Goal: Information Seeking & Learning: Learn about a topic

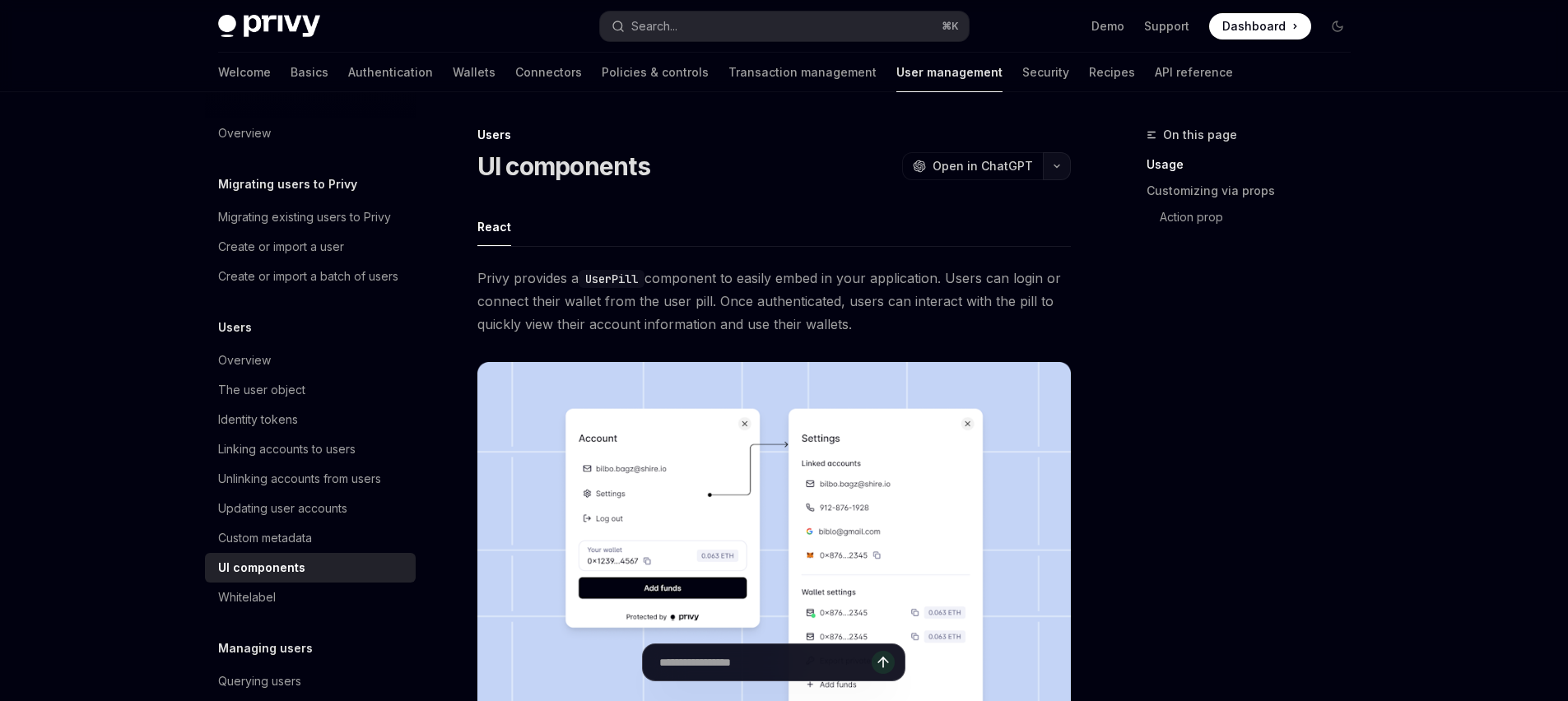
click at [1049, 164] on icon "button" at bounding box center [1057, 165] width 20 height 7
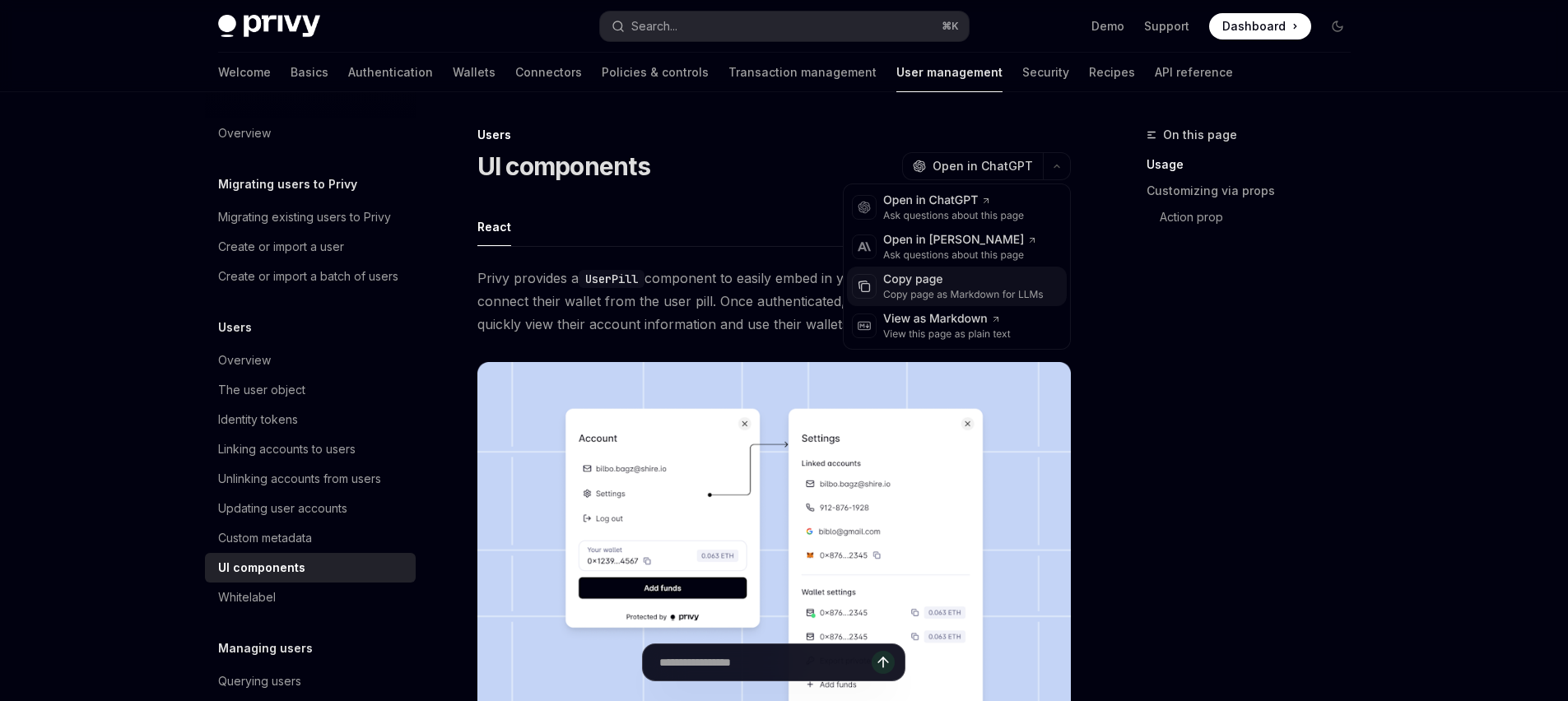
click at [912, 285] on div "Copy page" at bounding box center [963, 279] width 161 height 16
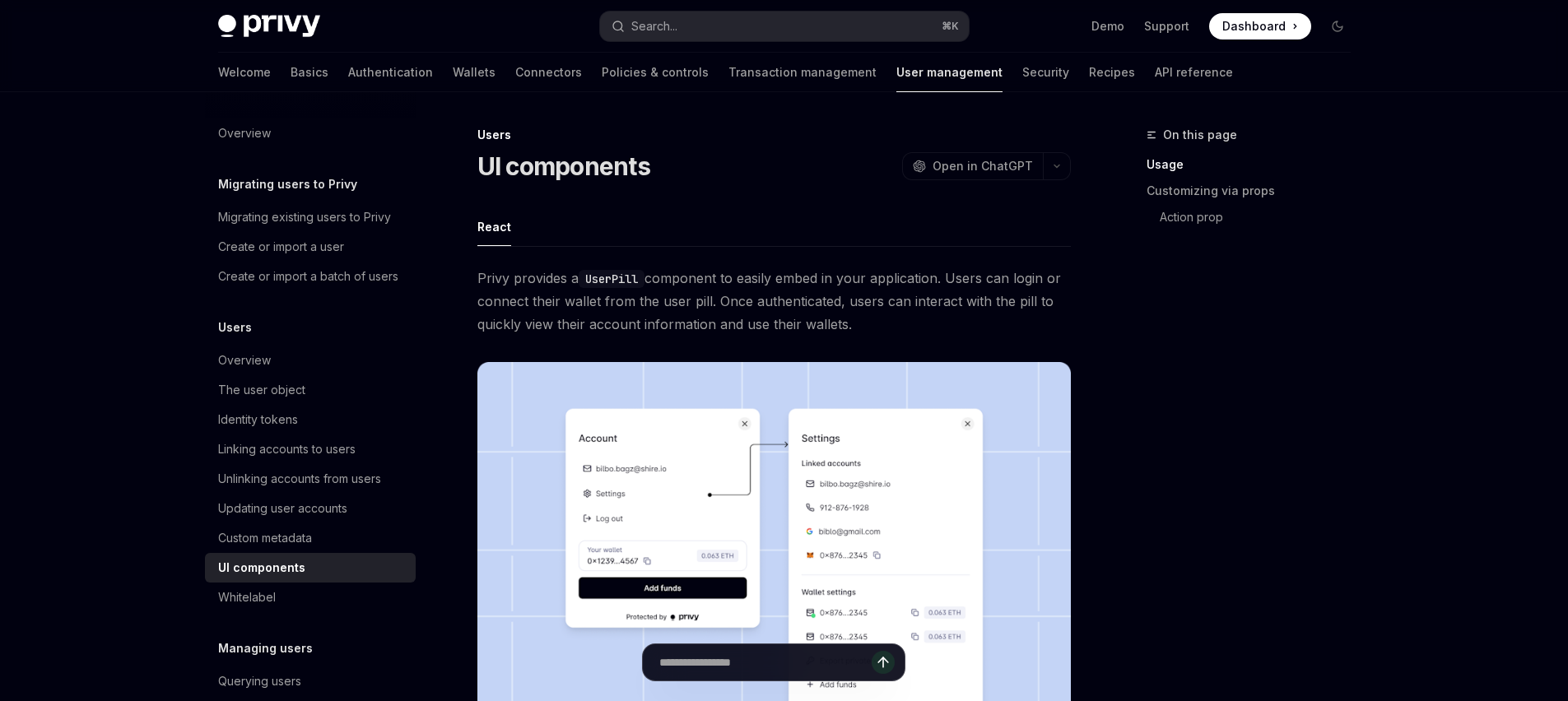
click at [612, 276] on code "UserPill" at bounding box center [612, 279] width 66 height 18
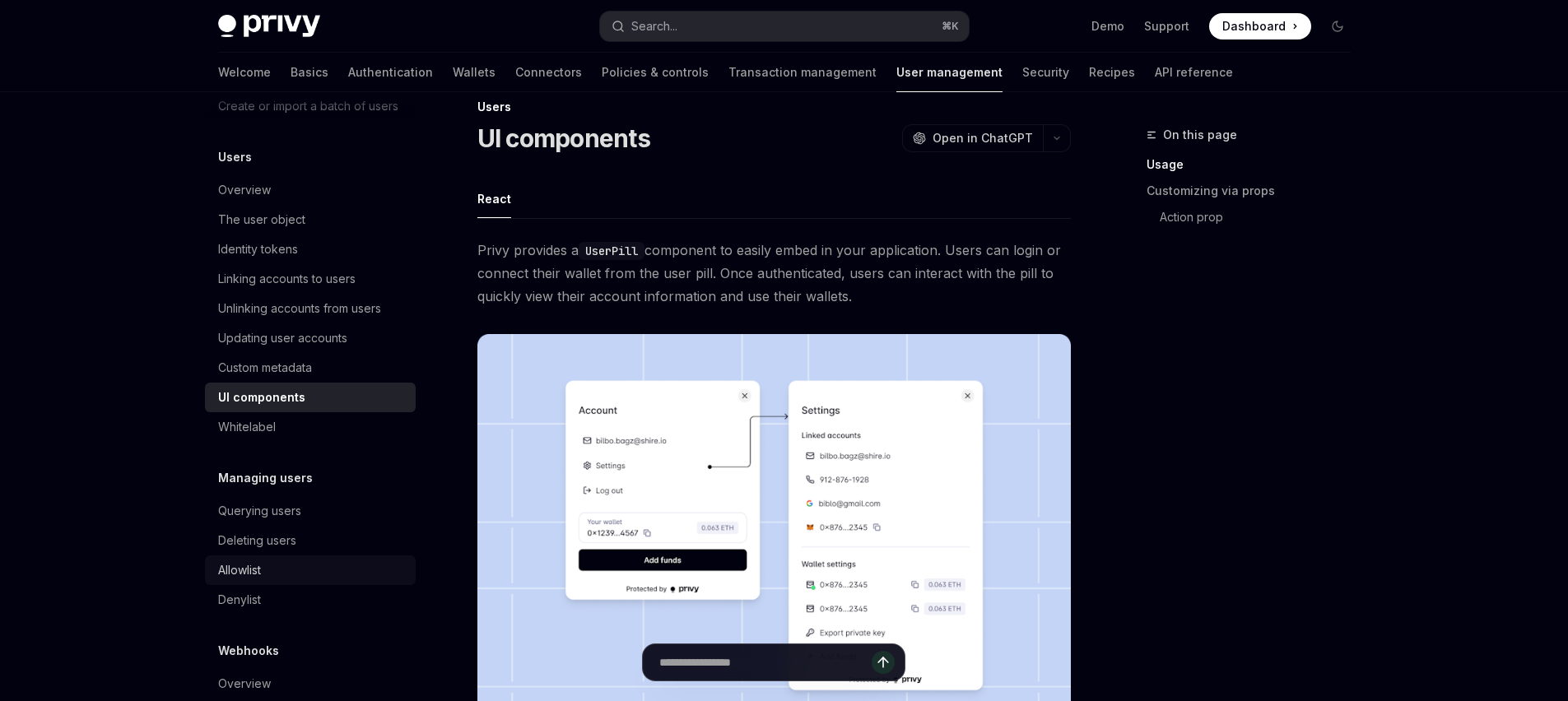
scroll to position [250, 0]
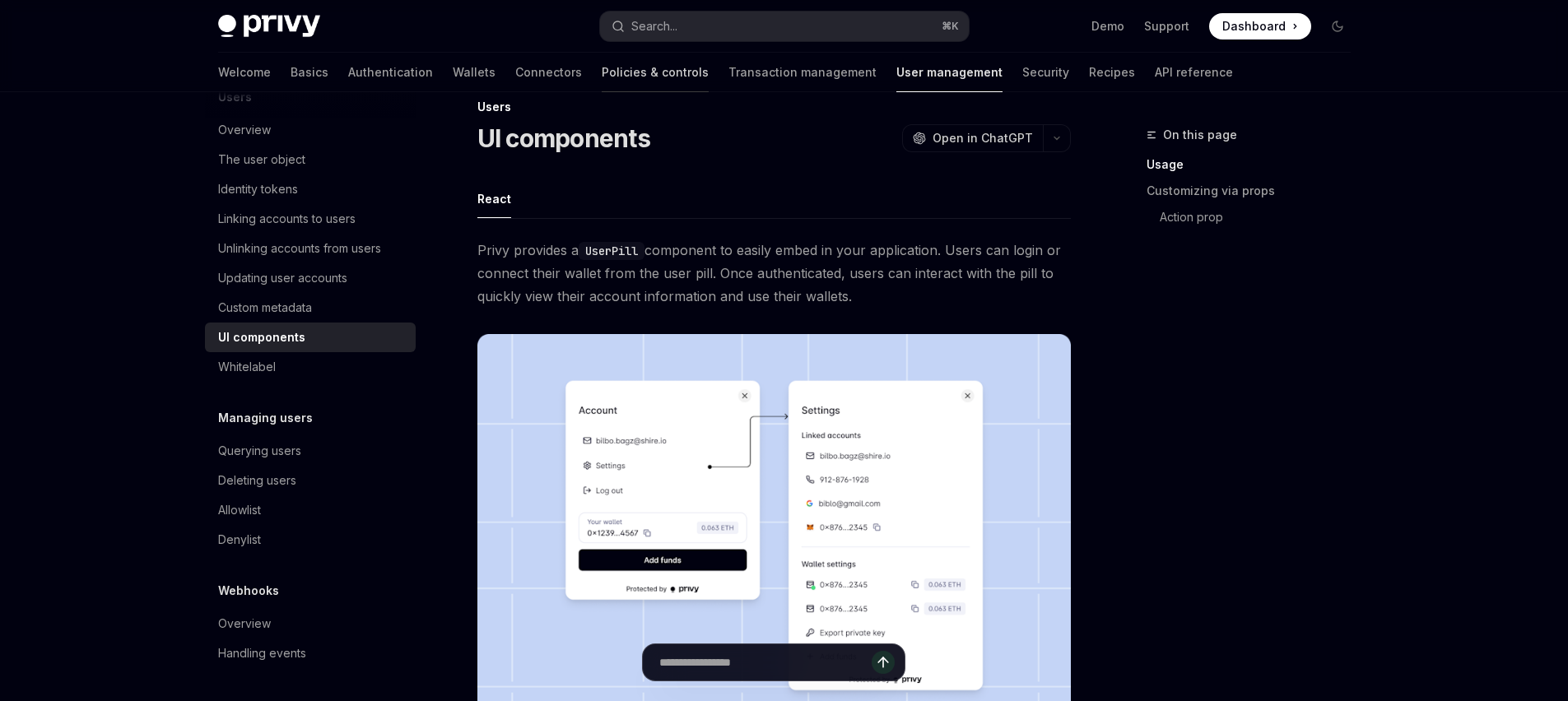
drag, startPoint x: 547, startPoint y: 94, endPoint x: 543, endPoint y: 84, distance: 10.8
click at [602, 72] on link "Policies & controls" at bounding box center [655, 73] width 107 height 40
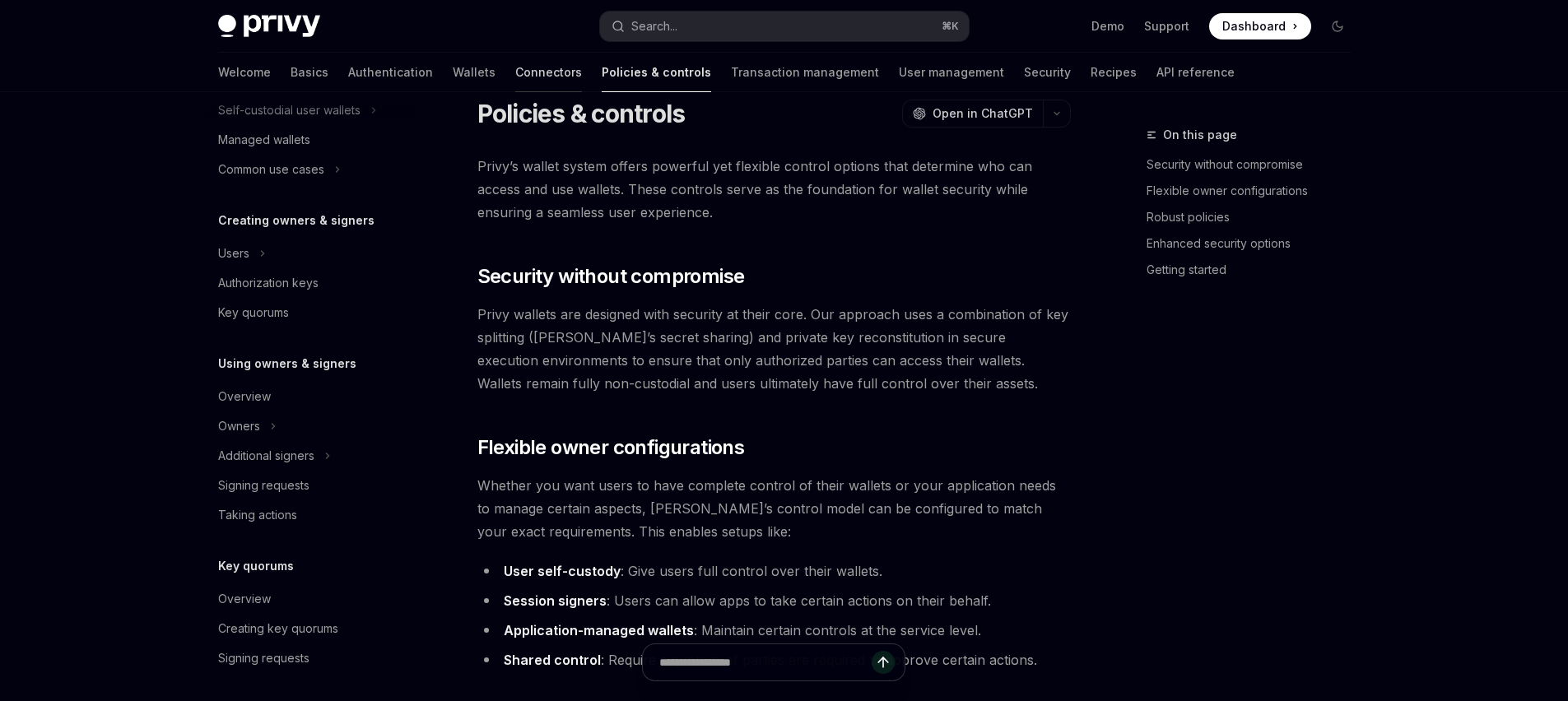
click at [515, 67] on link "Connectors" at bounding box center [548, 73] width 67 height 40
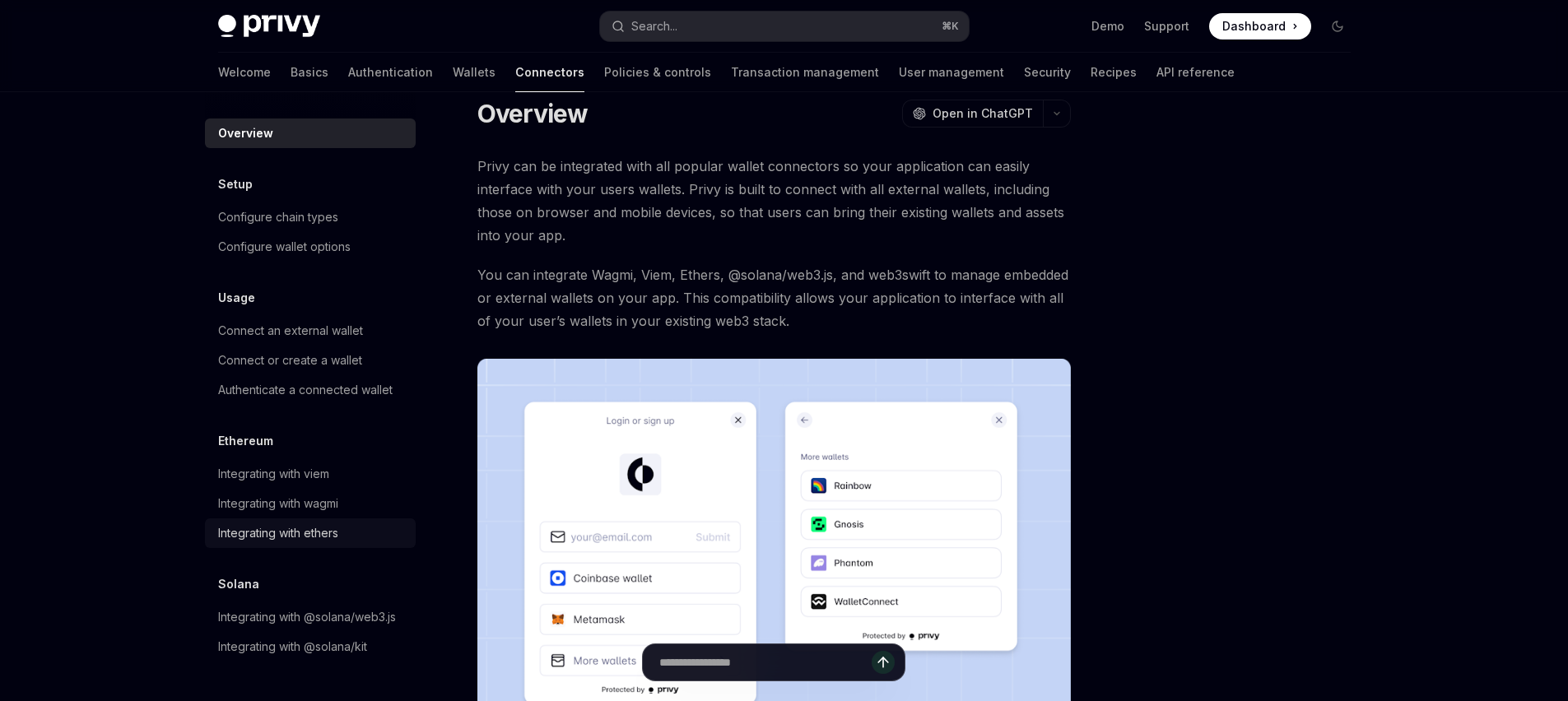
click at [312, 525] on div "Integrating with ethers" at bounding box center [278, 533] width 120 height 20
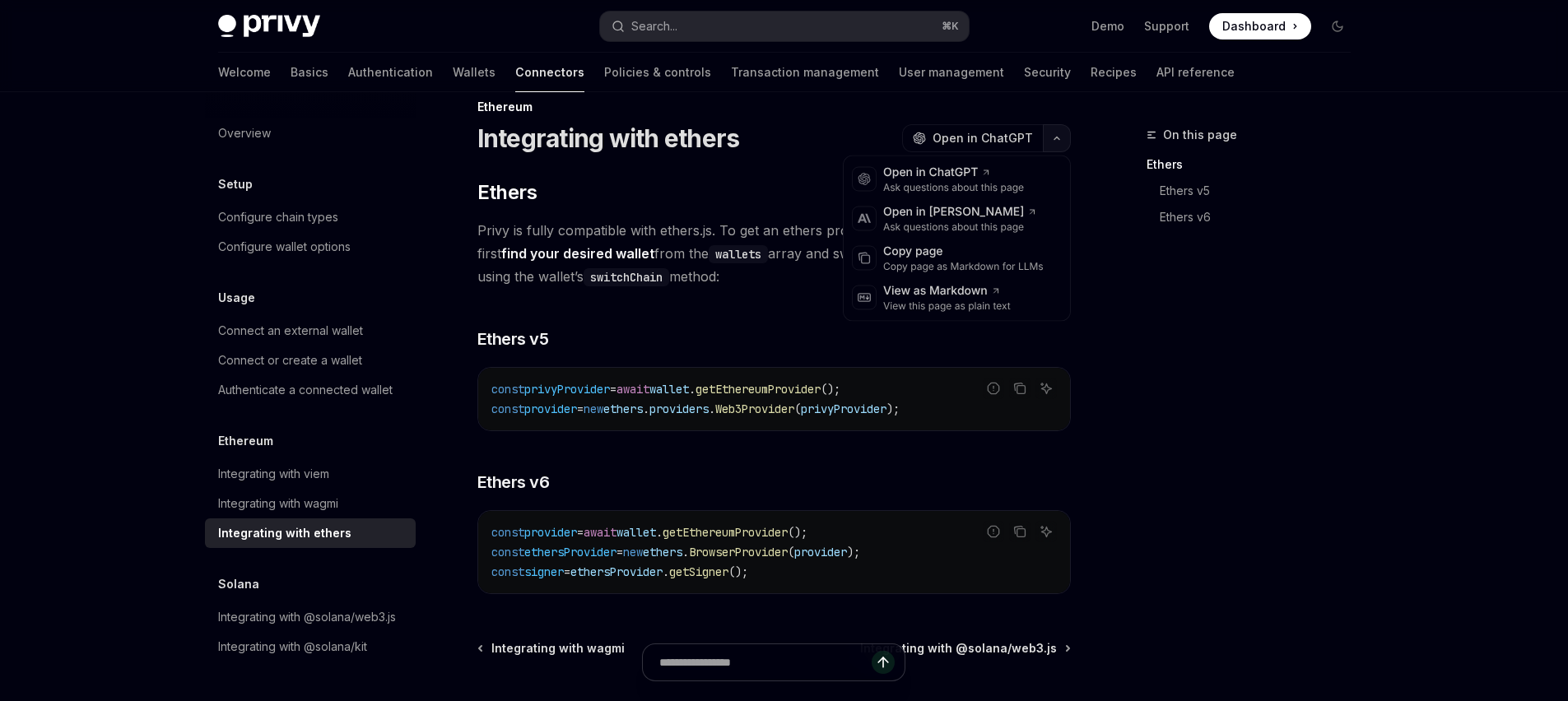
click at [1043, 132] on button "button" at bounding box center [1057, 138] width 28 height 28
click at [930, 255] on div "Copy page" at bounding box center [963, 251] width 161 height 16
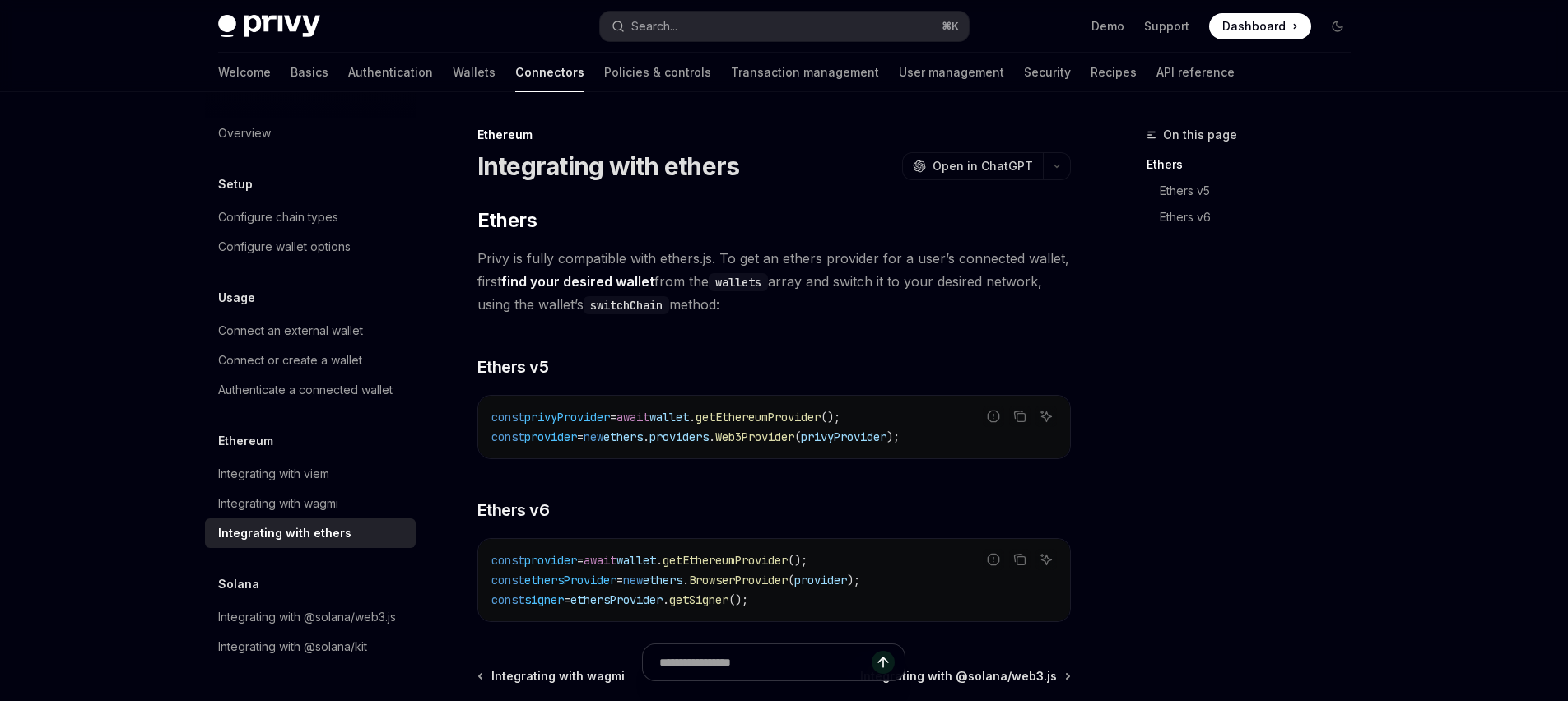
click at [366, 76] on div "Welcome Basics Authentication Wallets Connectors Policies & controls Transactio…" at bounding box center [726, 73] width 1016 height 40
click at [453, 73] on link "Wallets" at bounding box center [474, 73] width 43 height 40
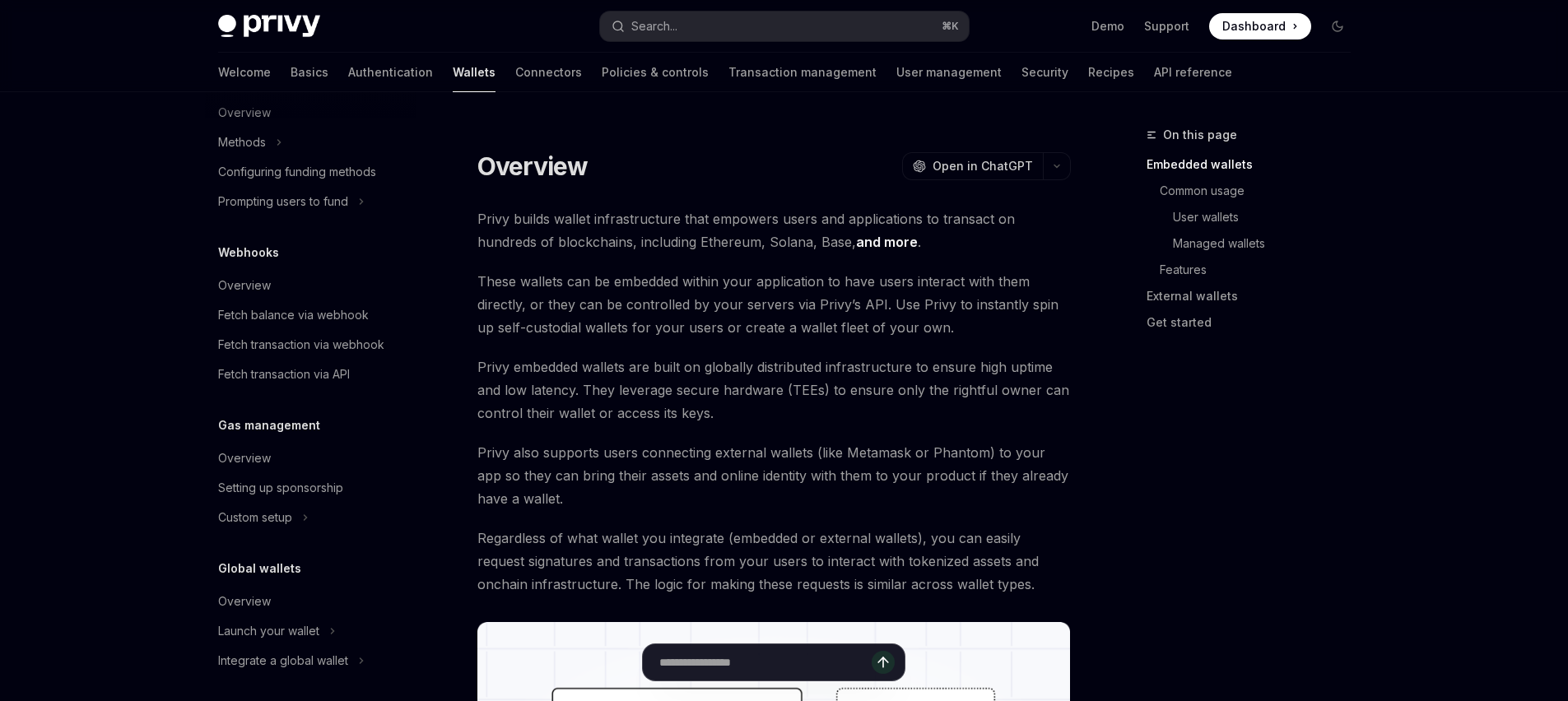
scroll to position [712, 0]
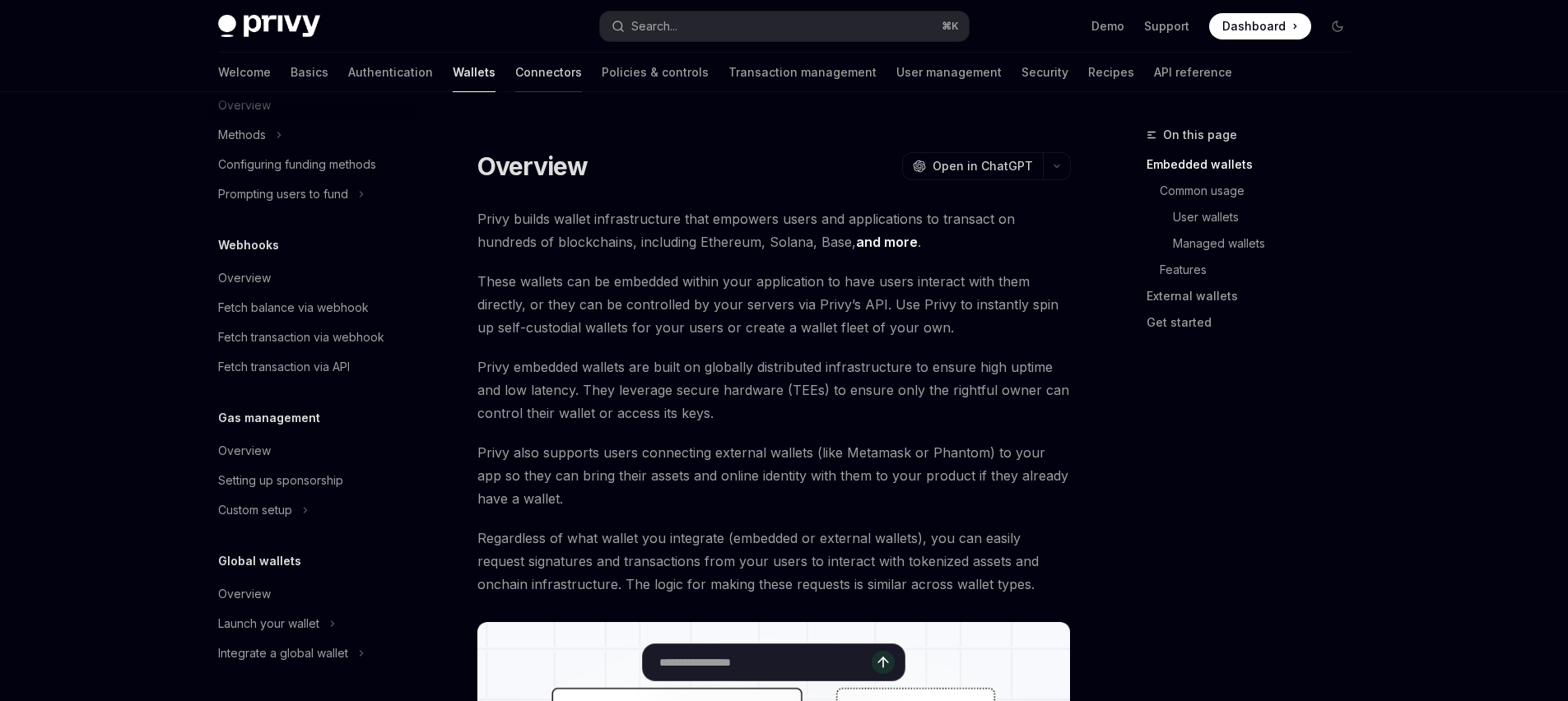
click at [515, 84] on link "Connectors" at bounding box center [548, 73] width 67 height 40
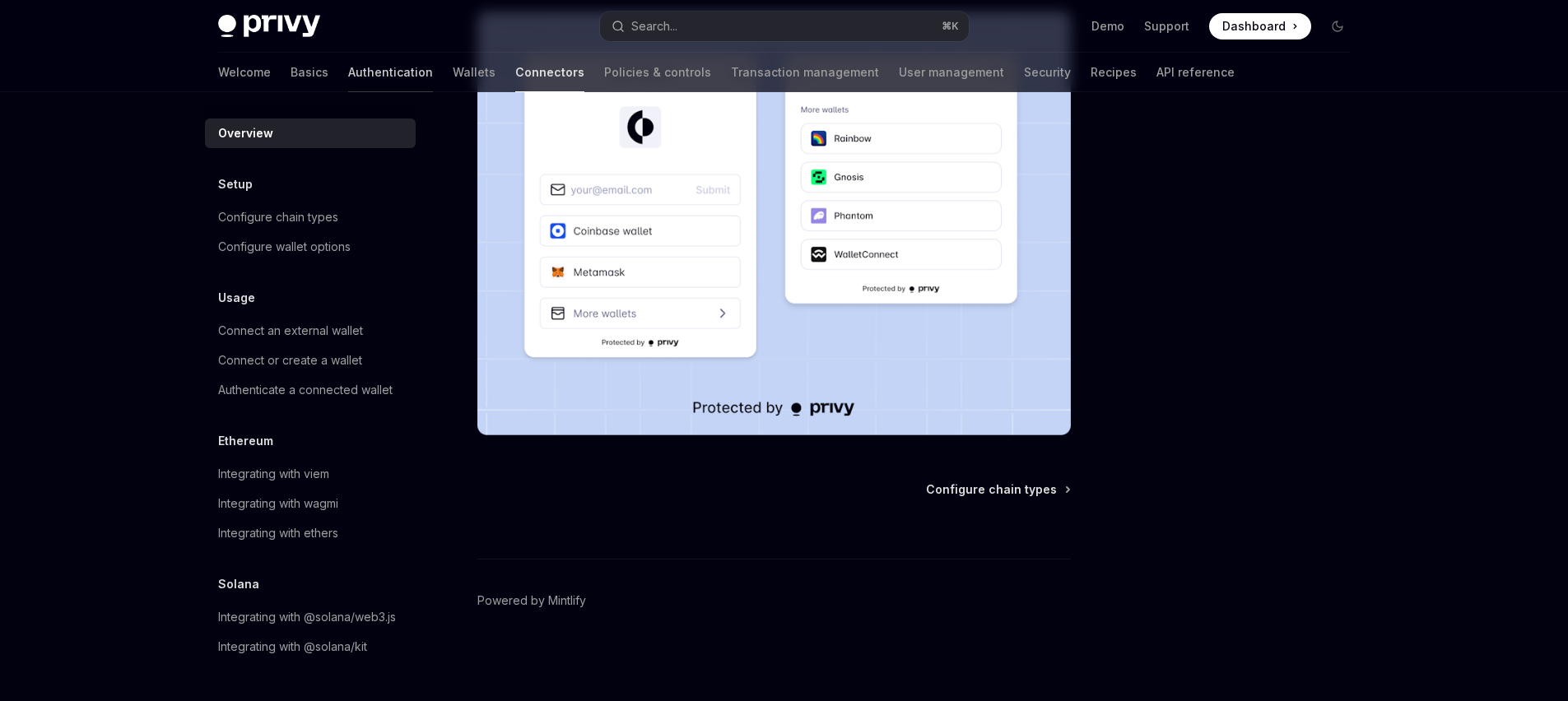
click at [348, 69] on link "Authentication" at bounding box center [390, 73] width 85 height 40
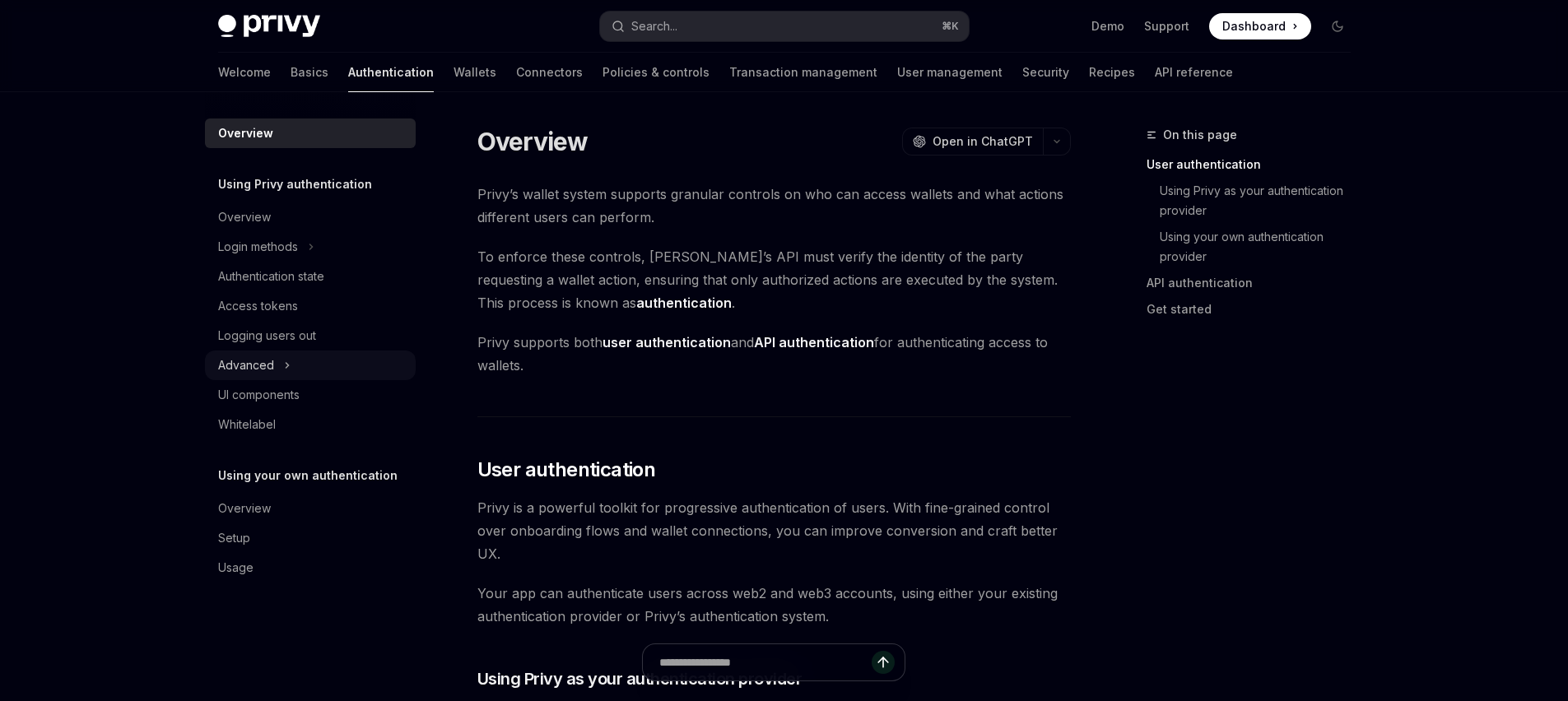
scroll to position [129, 0]
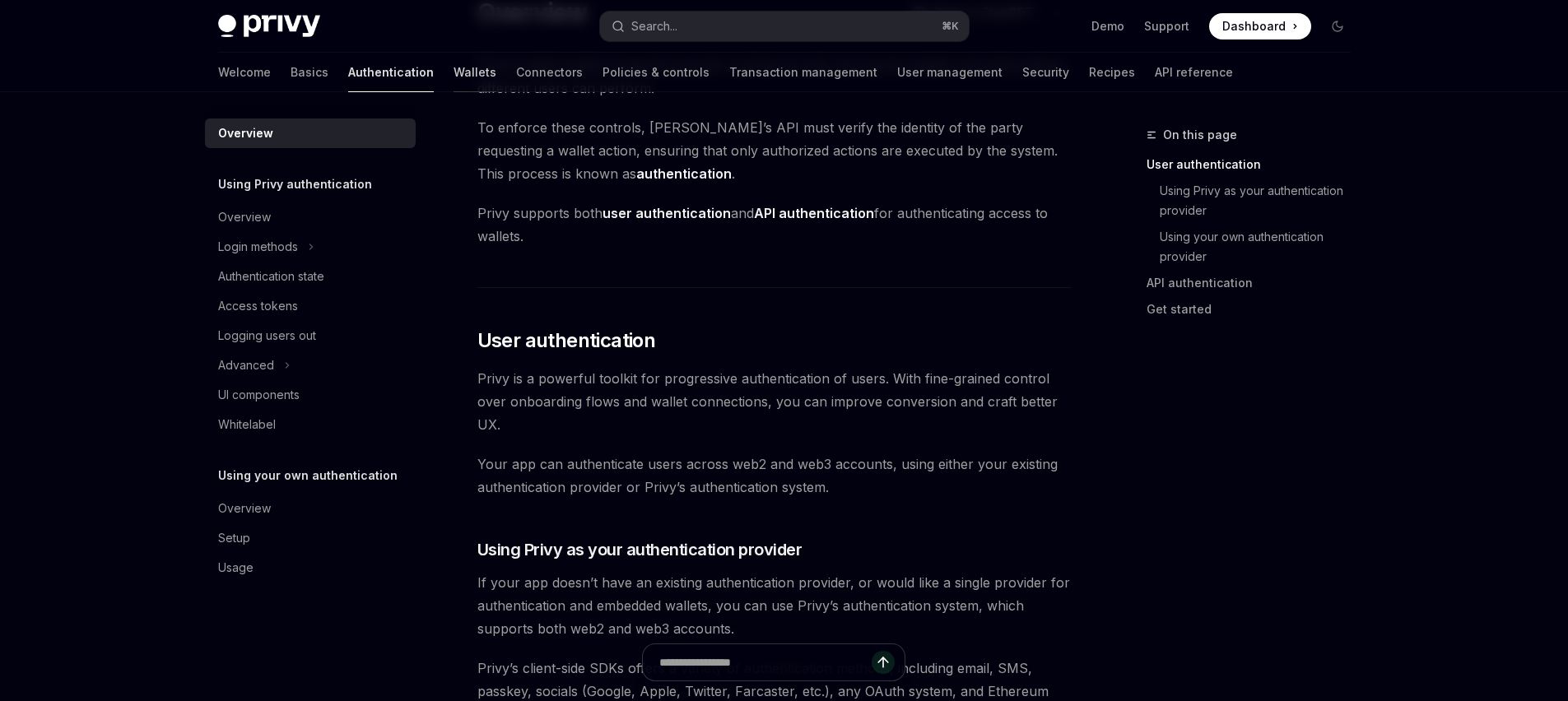
click at [454, 53] on link "Wallets" at bounding box center [474, 73] width 43 height 40
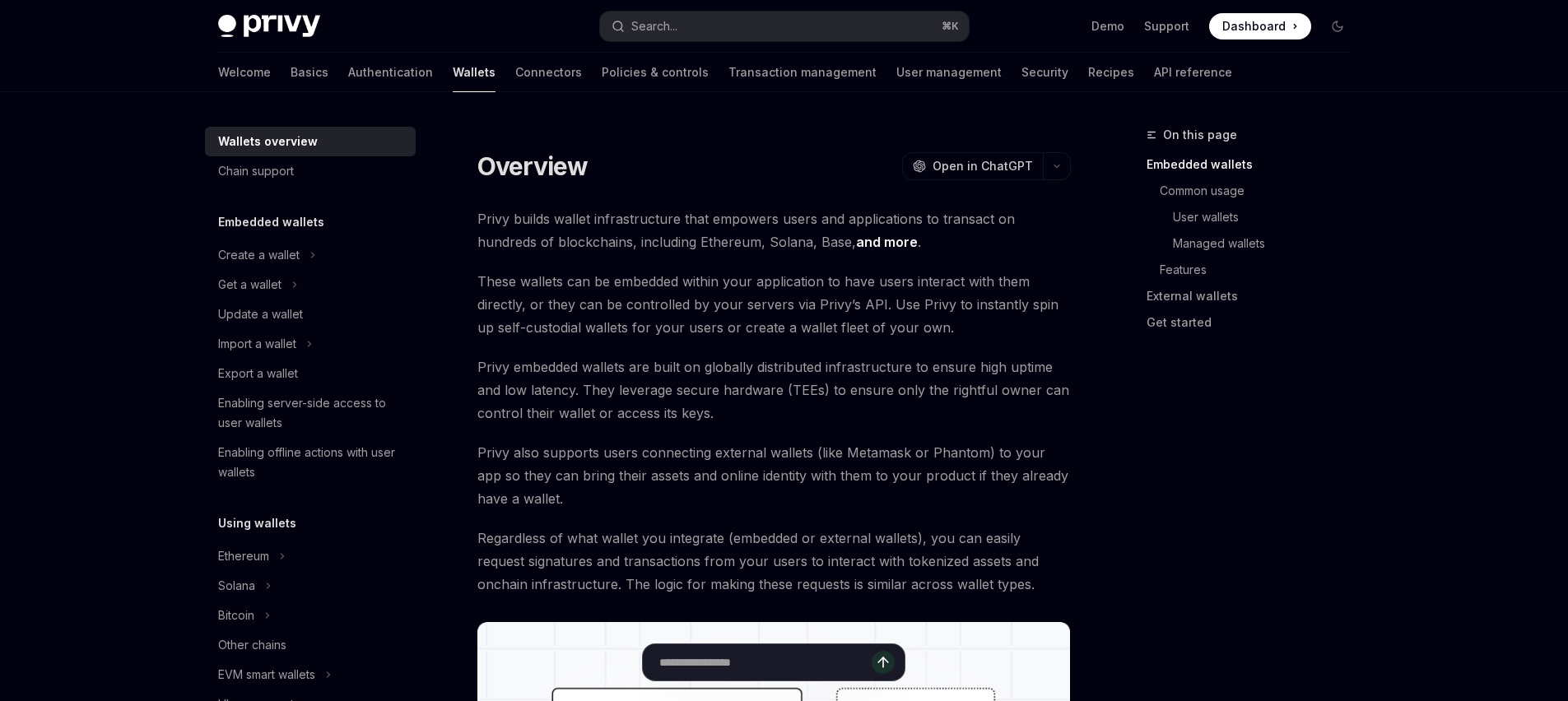
click at [453, 62] on link "Wallets" at bounding box center [474, 73] width 43 height 40
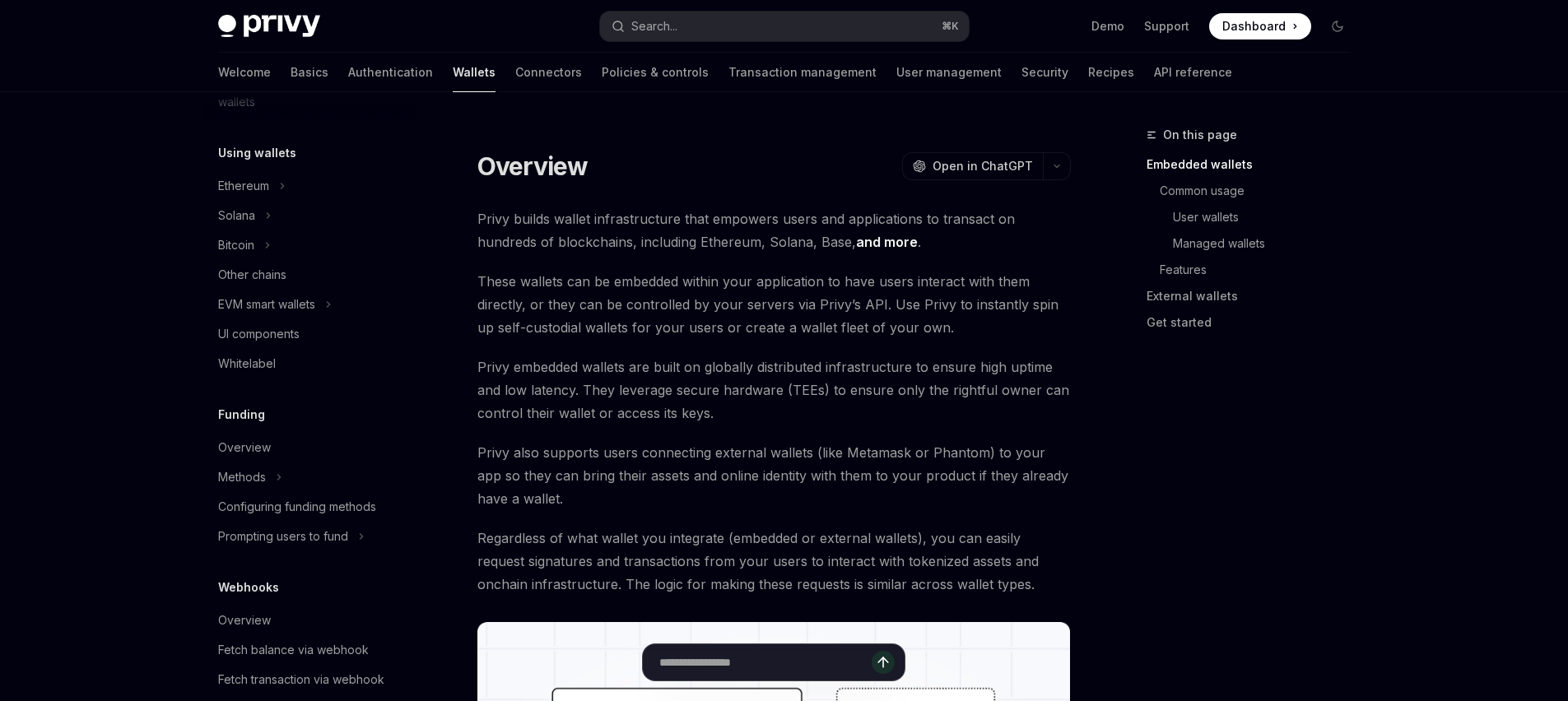
scroll to position [288, 0]
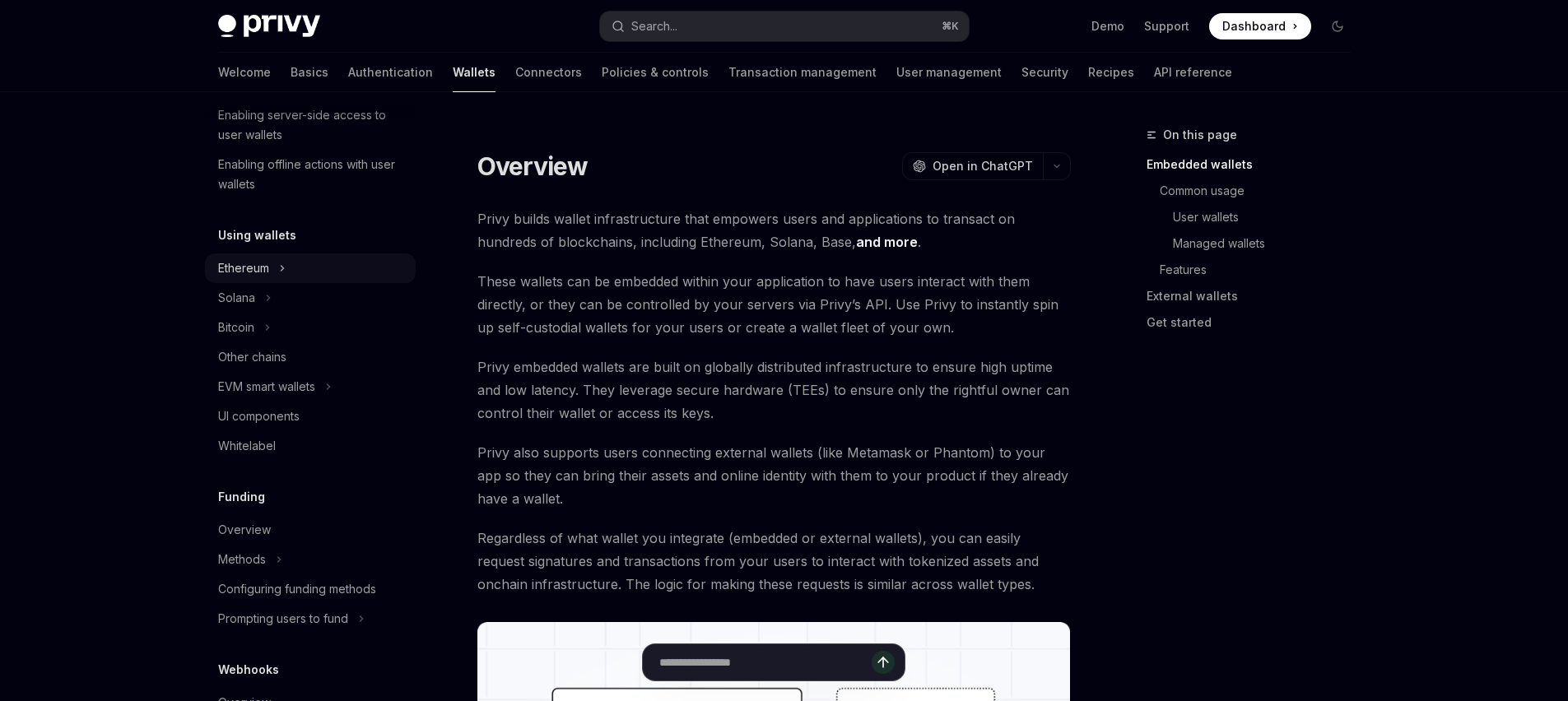
click at [289, 270] on button "Ethereum" at bounding box center [310, 267] width 211 height 29
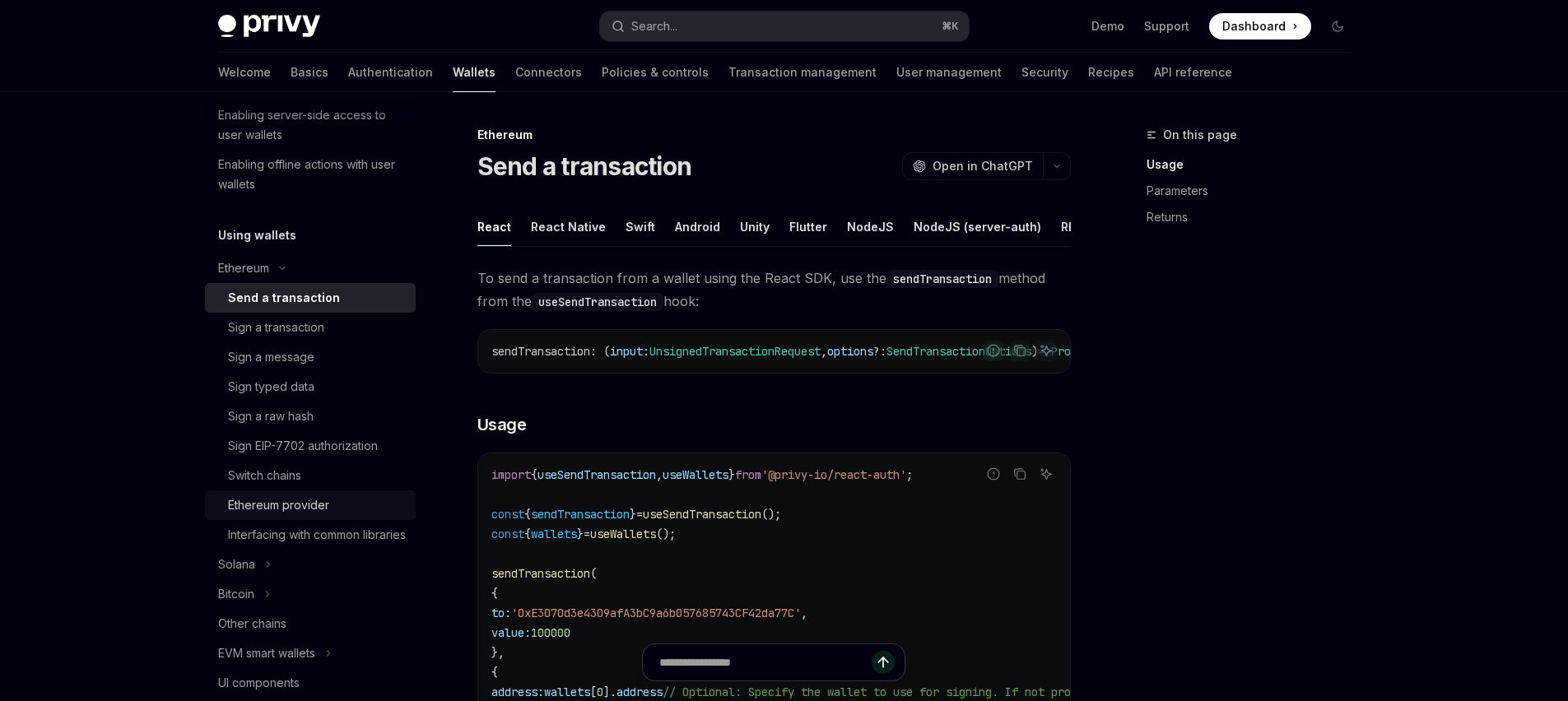
click at [319, 503] on div "Ethereum provider" at bounding box center [278, 504] width 101 height 20
type textarea "*"
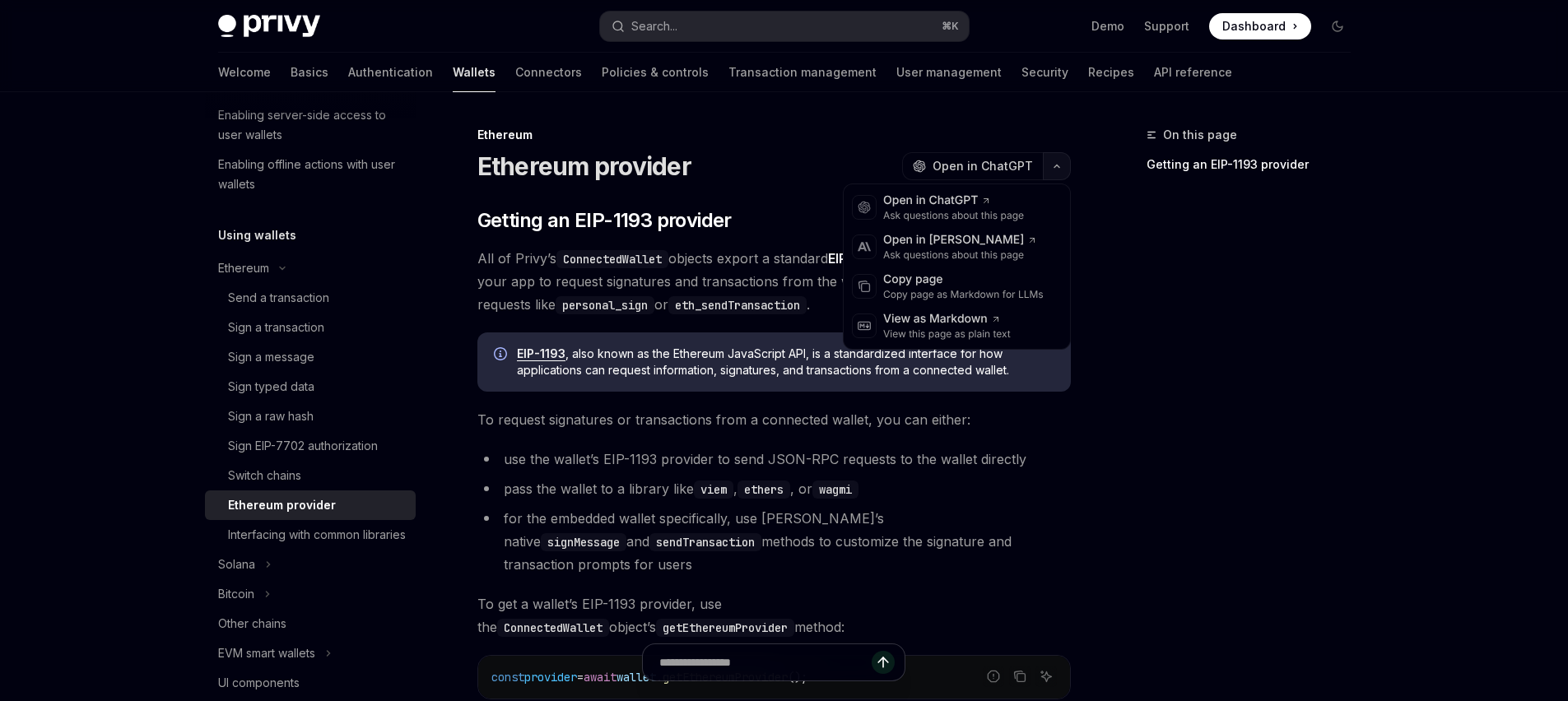
click at [1064, 169] on button "button" at bounding box center [1057, 166] width 28 height 28
click at [913, 286] on div "Copy page" at bounding box center [963, 279] width 161 height 16
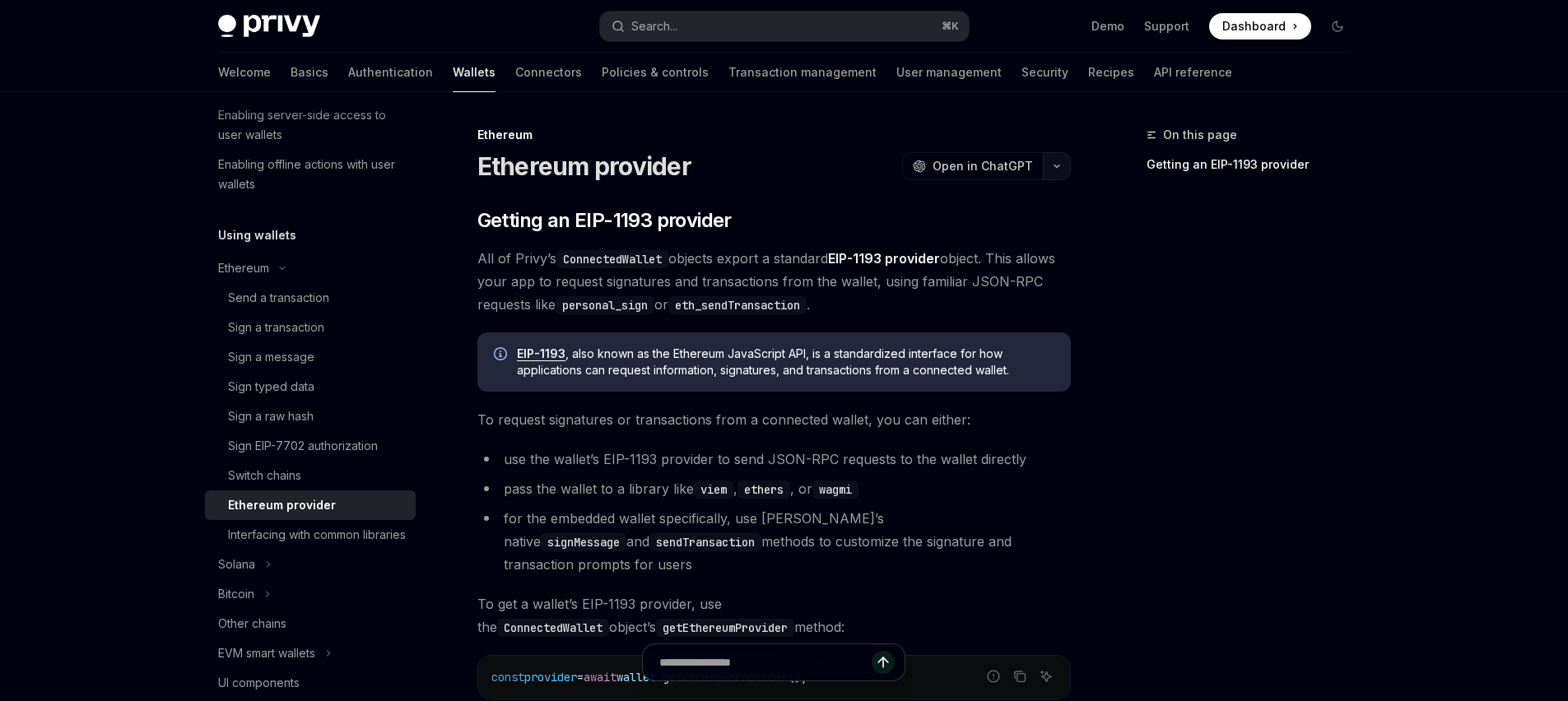
click at [1049, 157] on button "button" at bounding box center [1057, 166] width 28 height 28
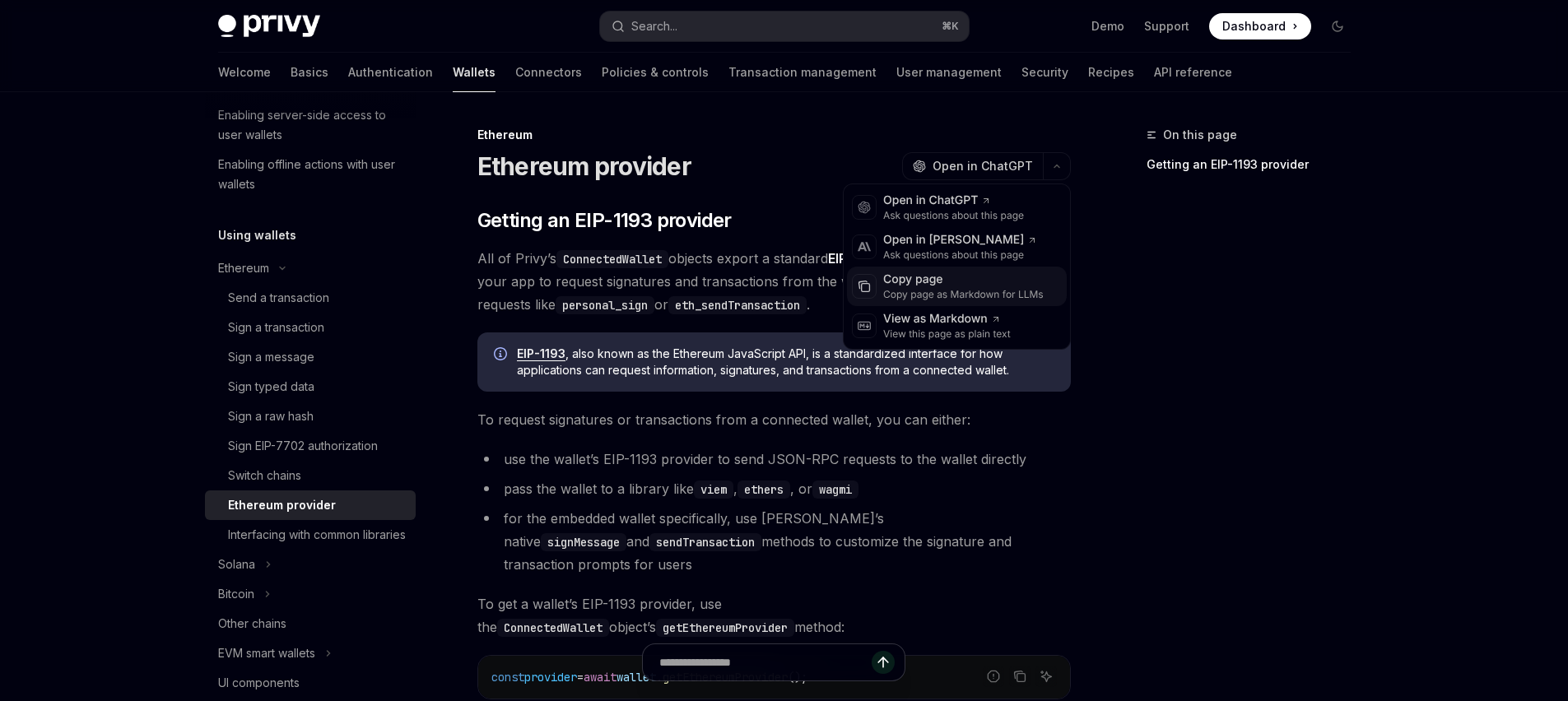
click at [990, 291] on div "Copy page as Markdown for LLMs" at bounding box center [963, 295] width 161 height 13
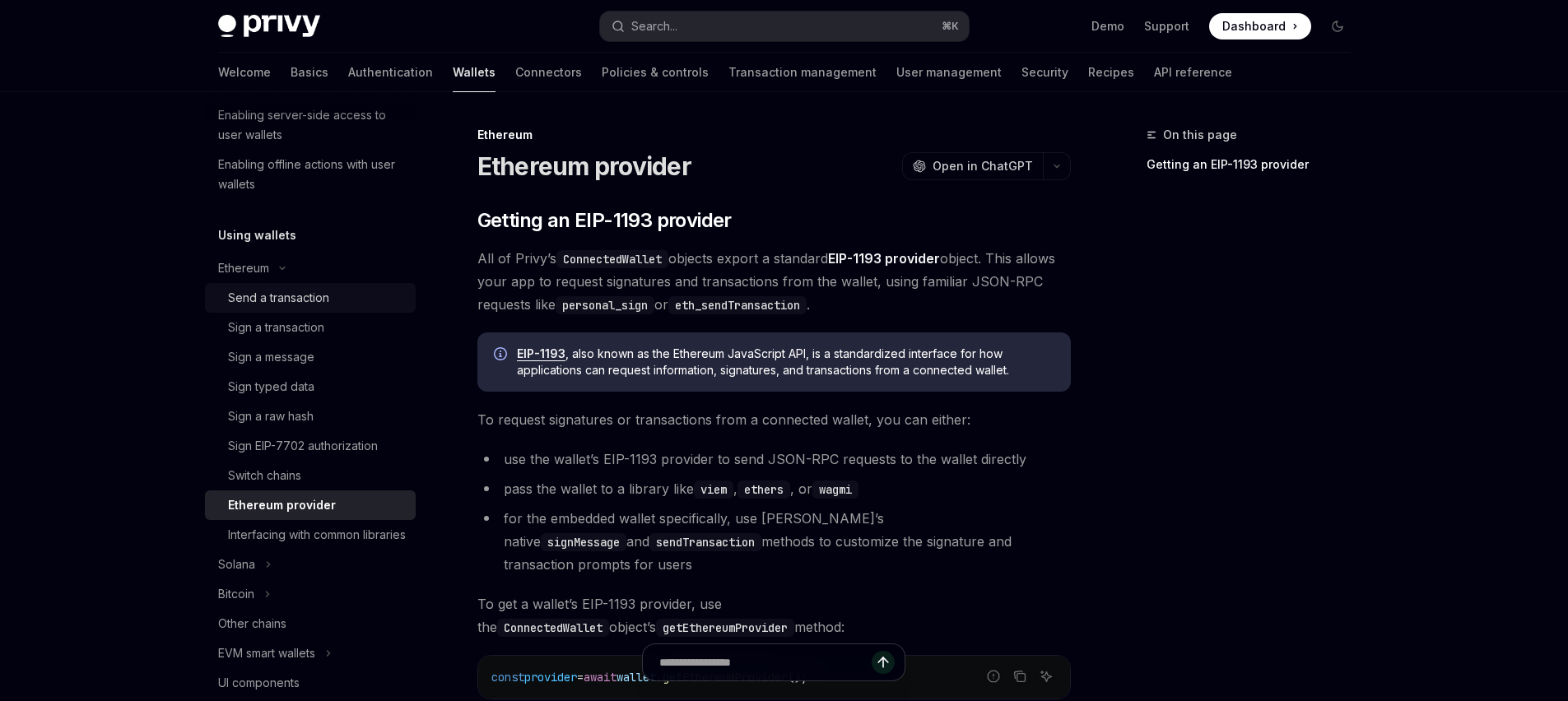
click at [302, 311] on link "Send a transaction" at bounding box center [310, 298] width 211 height 29
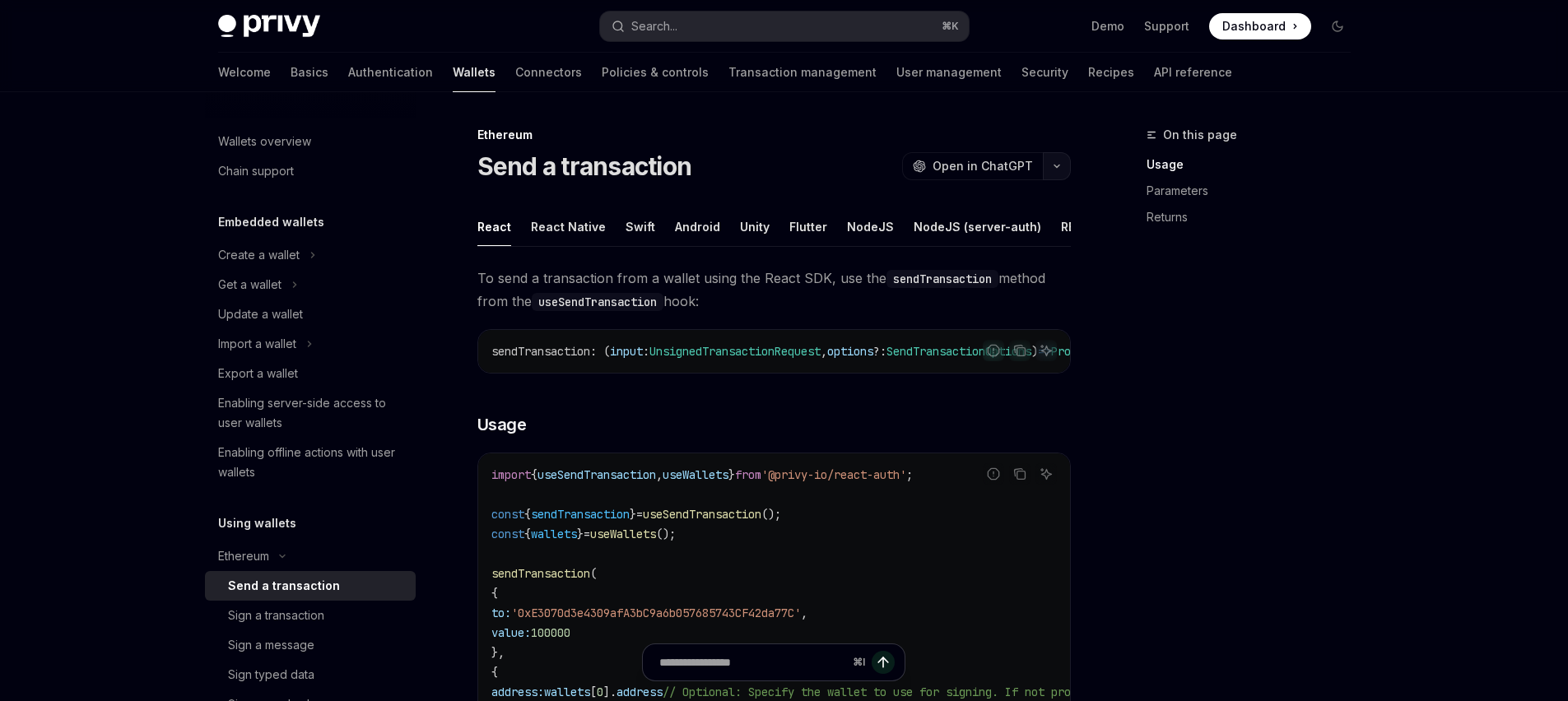
click at [1060, 162] on icon "button" at bounding box center [1057, 165] width 20 height 7
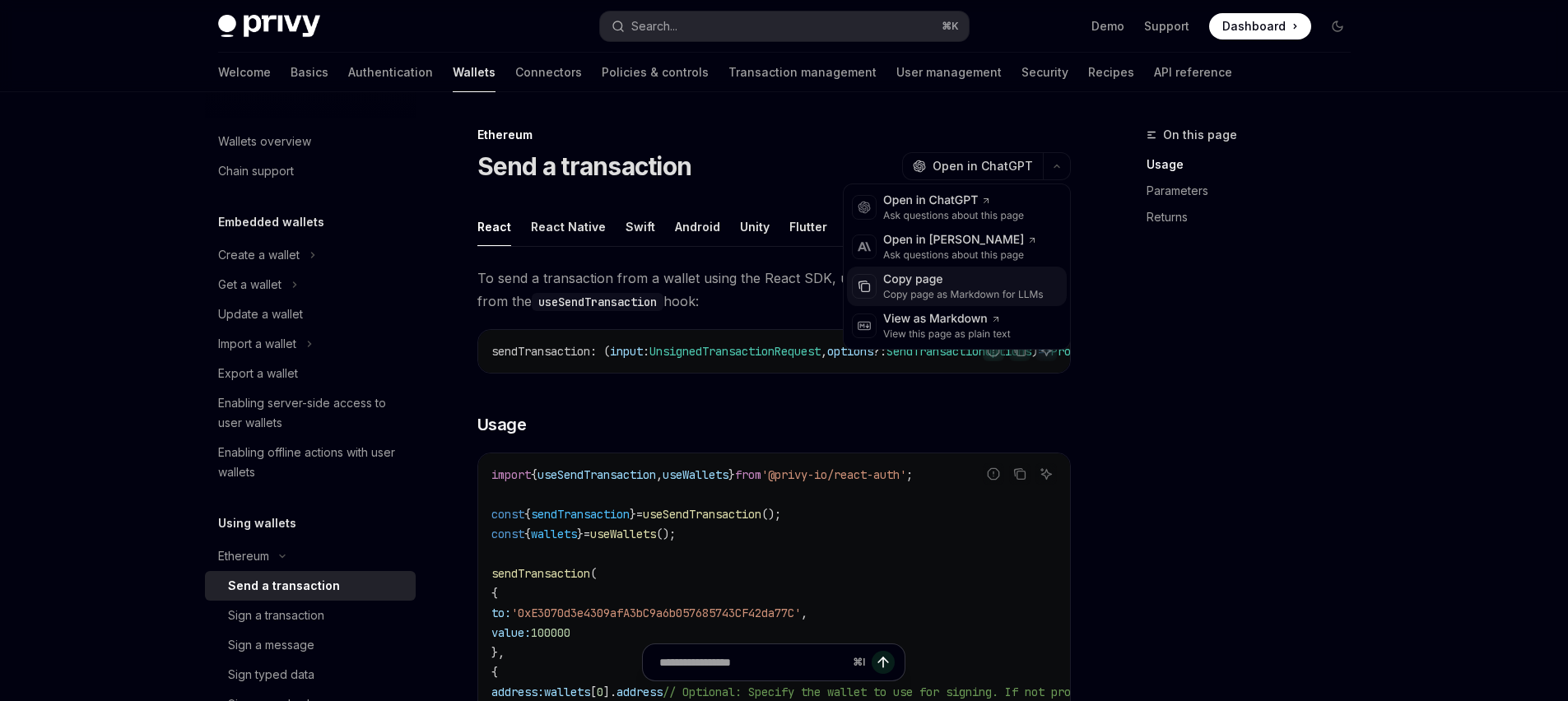
click at [915, 293] on div "Copy page as Markdown for LLMs" at bounding box center [963, 295] width 161 height 13
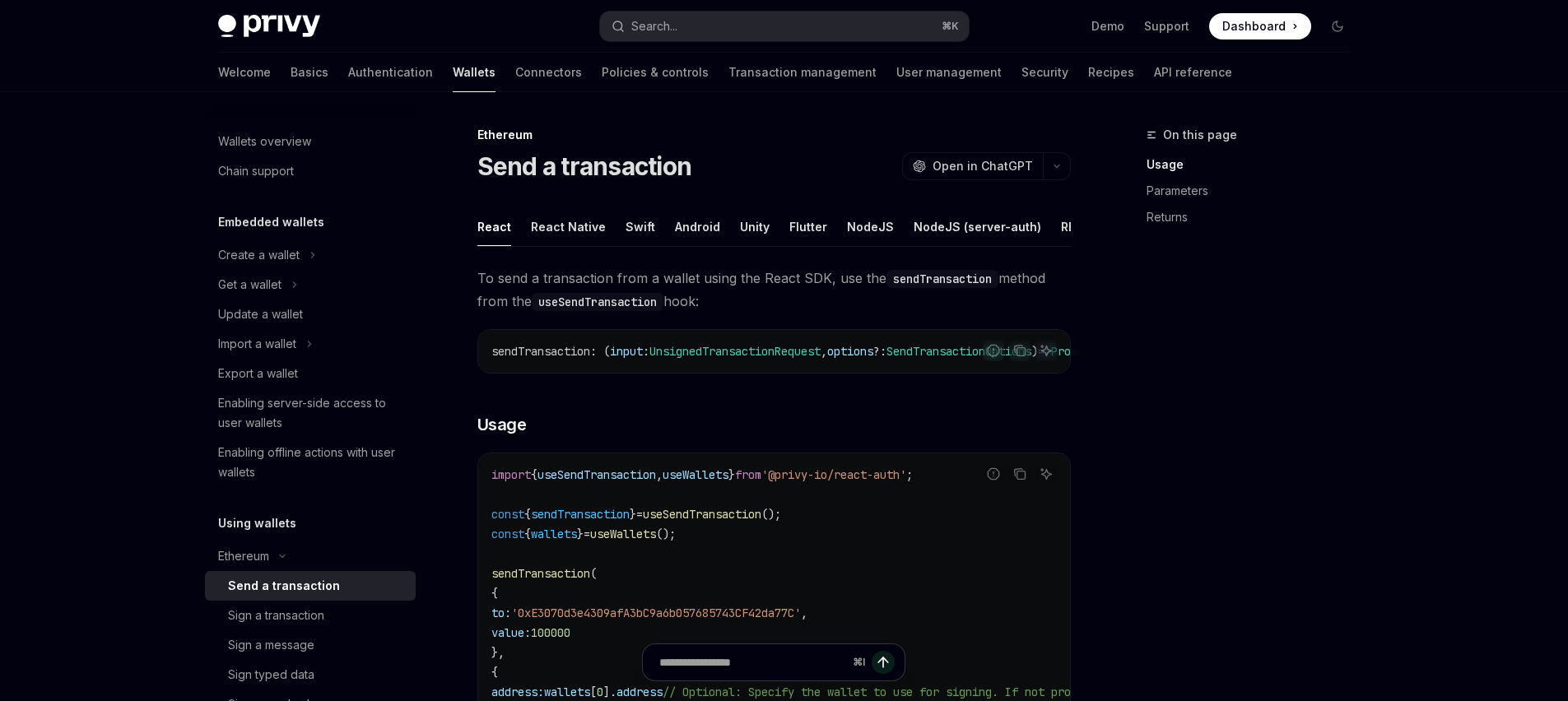
type textarea "*"
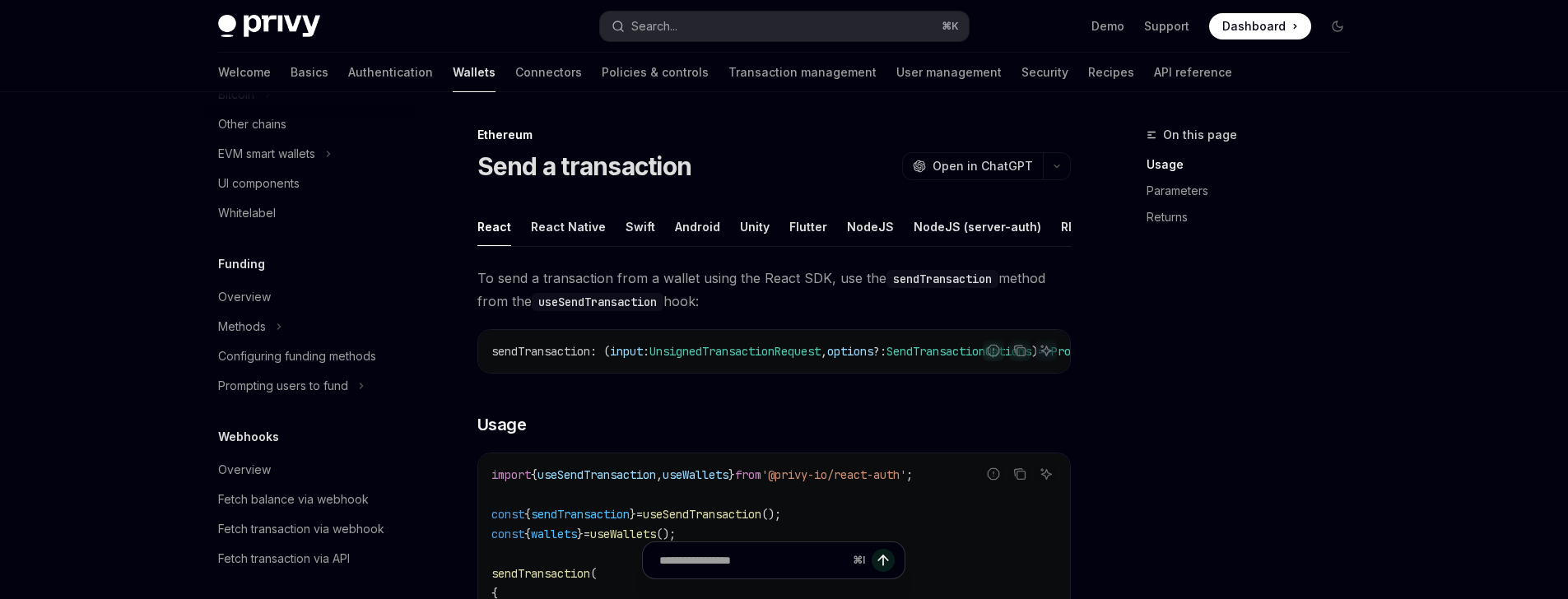
scroll to position [1091, 0]
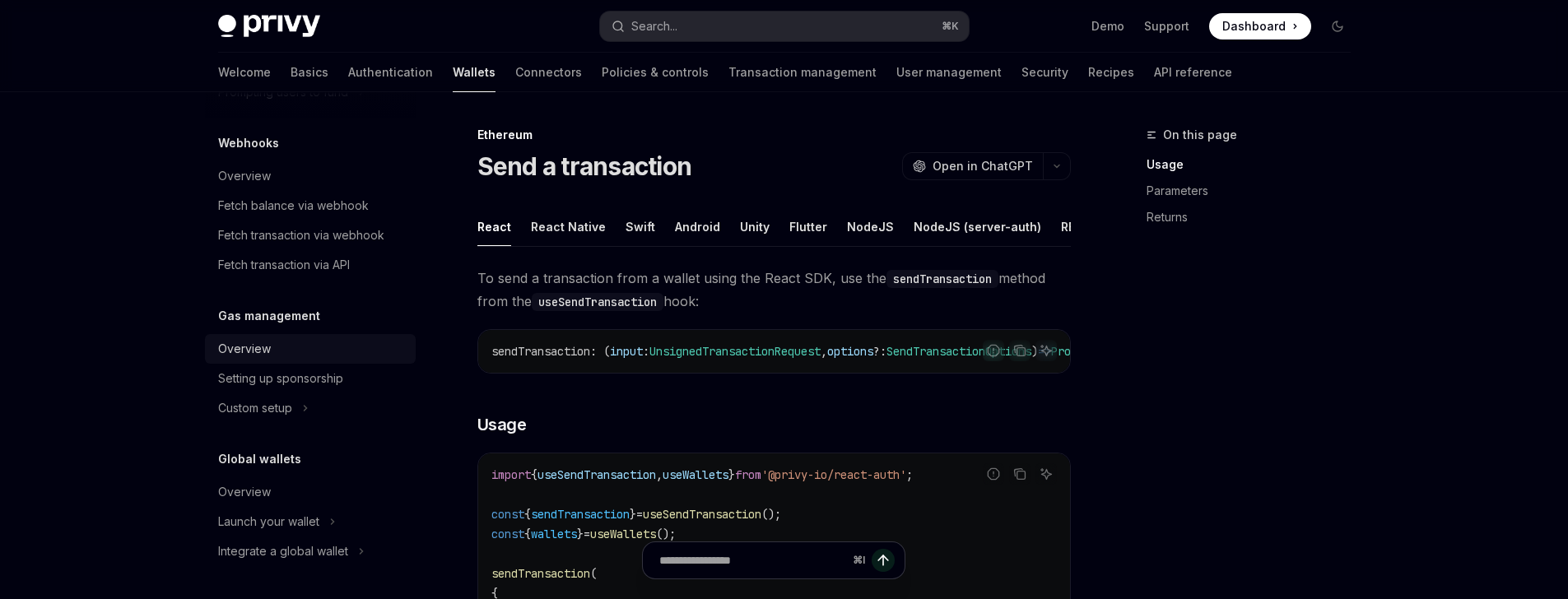
click at [290, 359] on div "Overview" at bounding box center [312, 349] width 188 height 20
click at [293, 388] on div "Setting up sponsorship" at bounding box center [281, 378] width 125 height 20
click at [310, 387] on div "Setting up sponsorship" at bounding box center [281, 378] width 125 height 20
click at [276, 388] on div "Setting up sponsorship" at bounding box center [281, 378] width 125 height 20
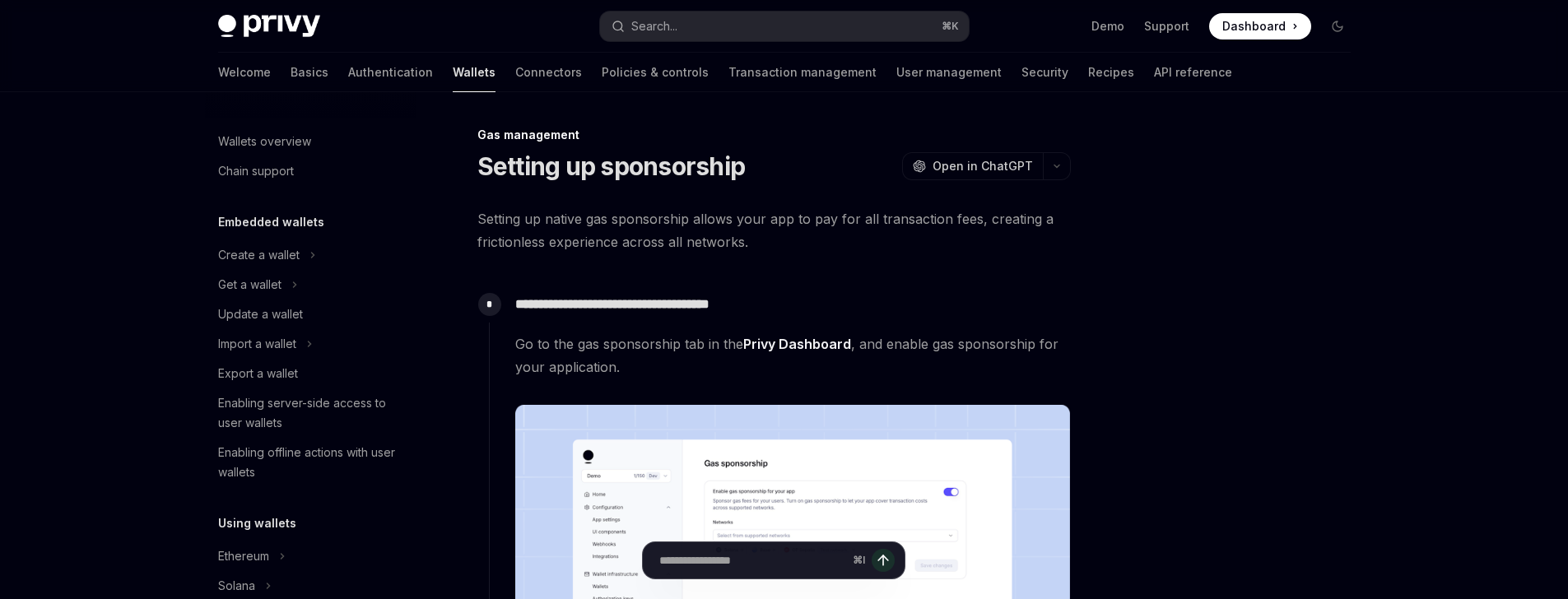
scroll to position [814, 0]
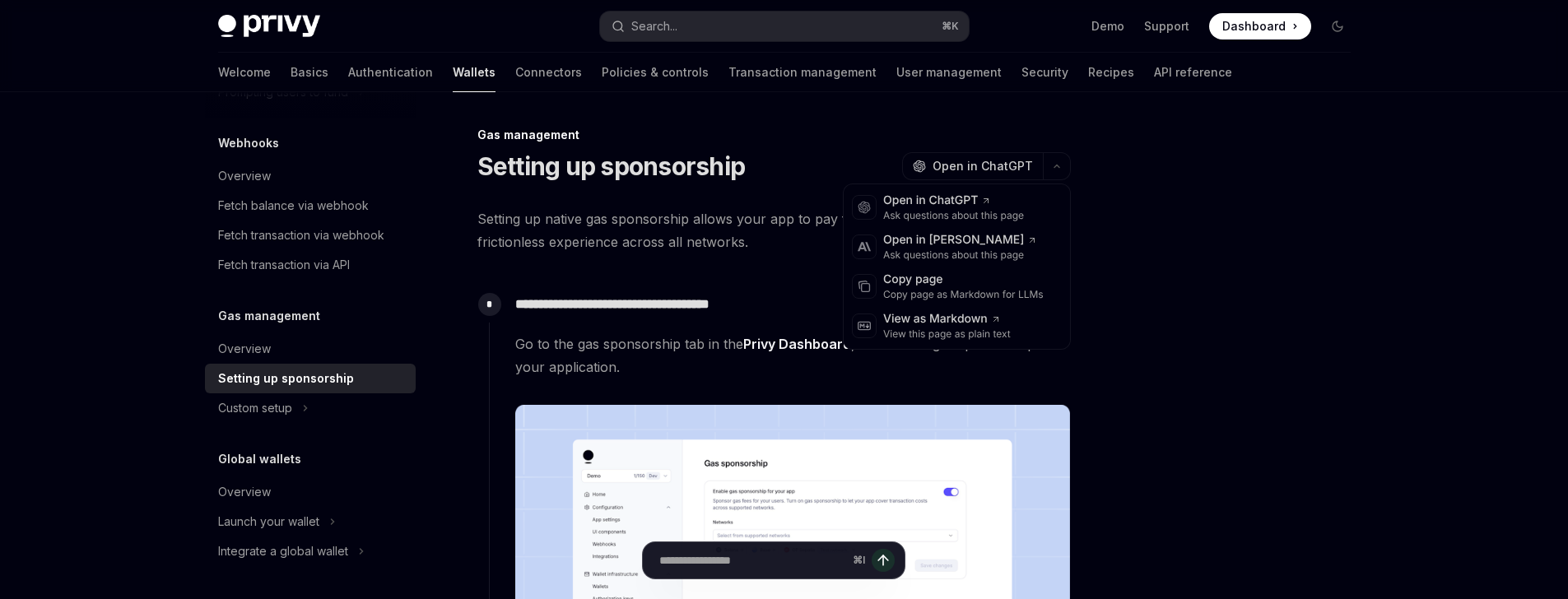
click at [1057, 163] on icon "button" at bounding box center [1057, 165] width 20 height 7
click at [934, 283] on div "Copy page" at bounding box center [963, 279] width 161 height 16
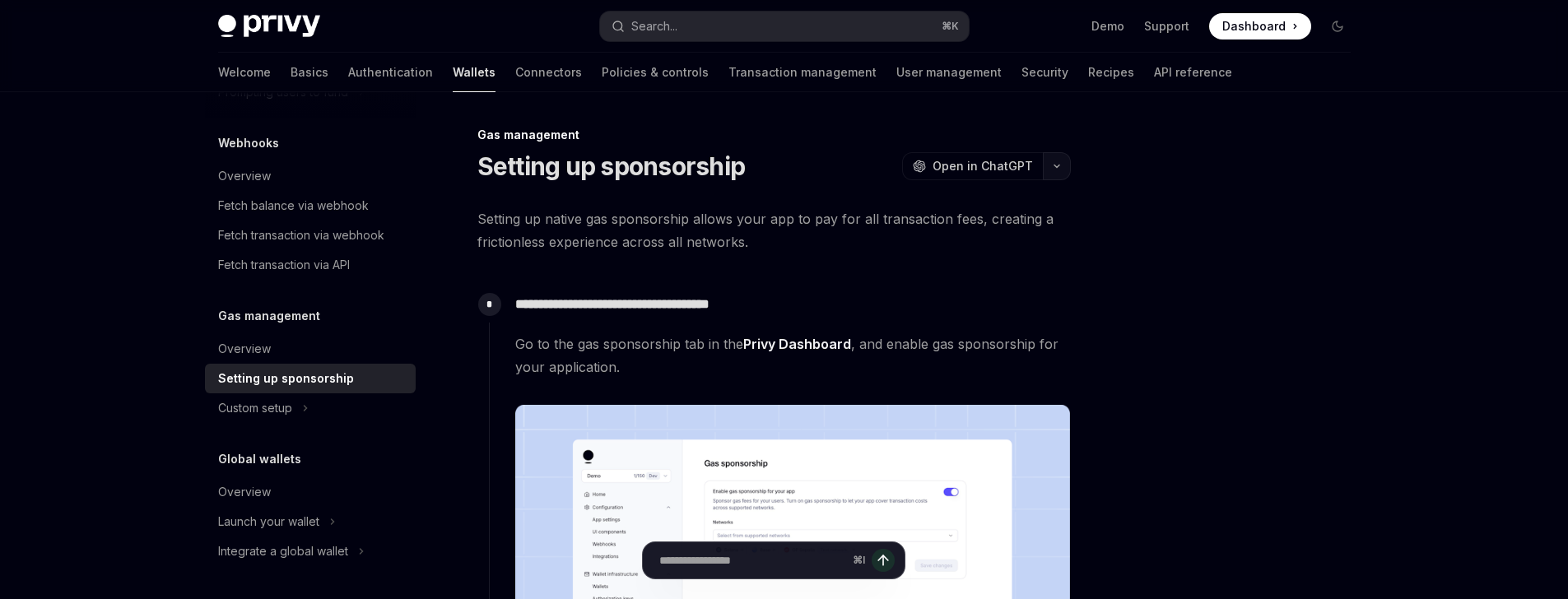
click at [1054, 165] on icon "button" at bounding box center [1056, 166] width 5 height 3
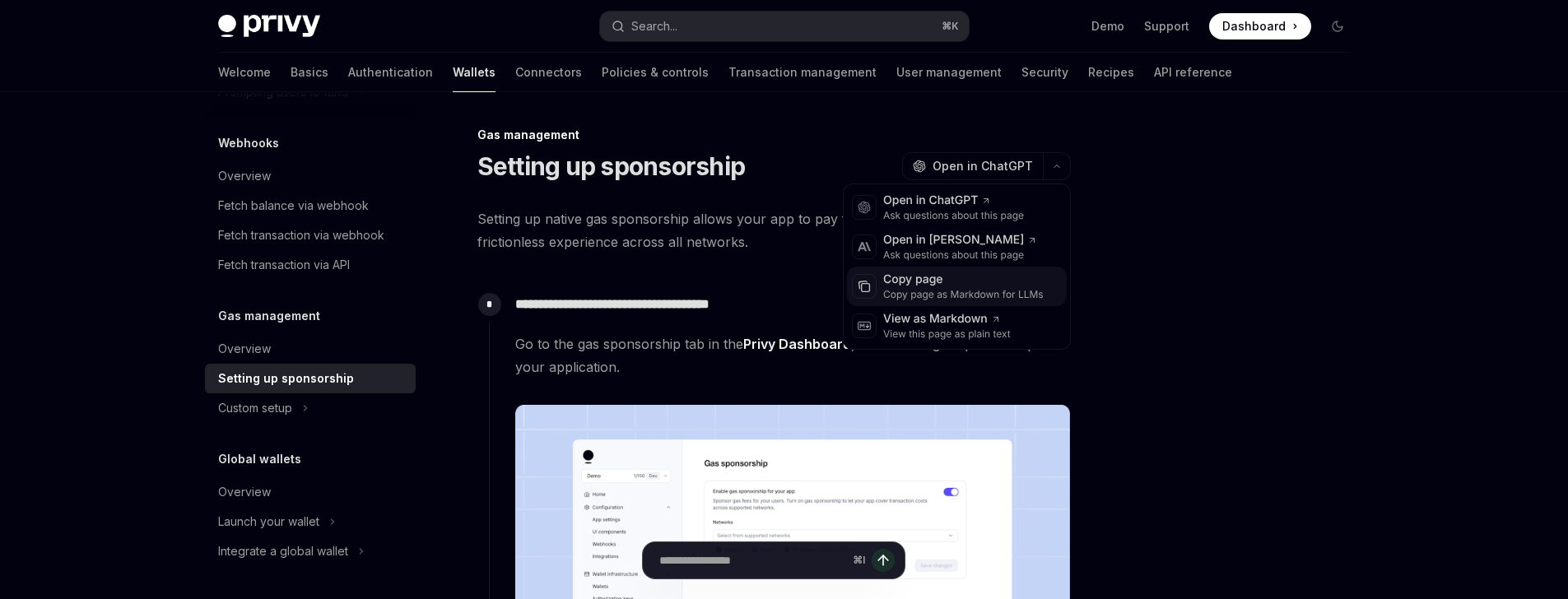
click at [912, 288] on div "Copy page as Markdown for LLMs" at bounding box center [963, 295] width 161 height 13
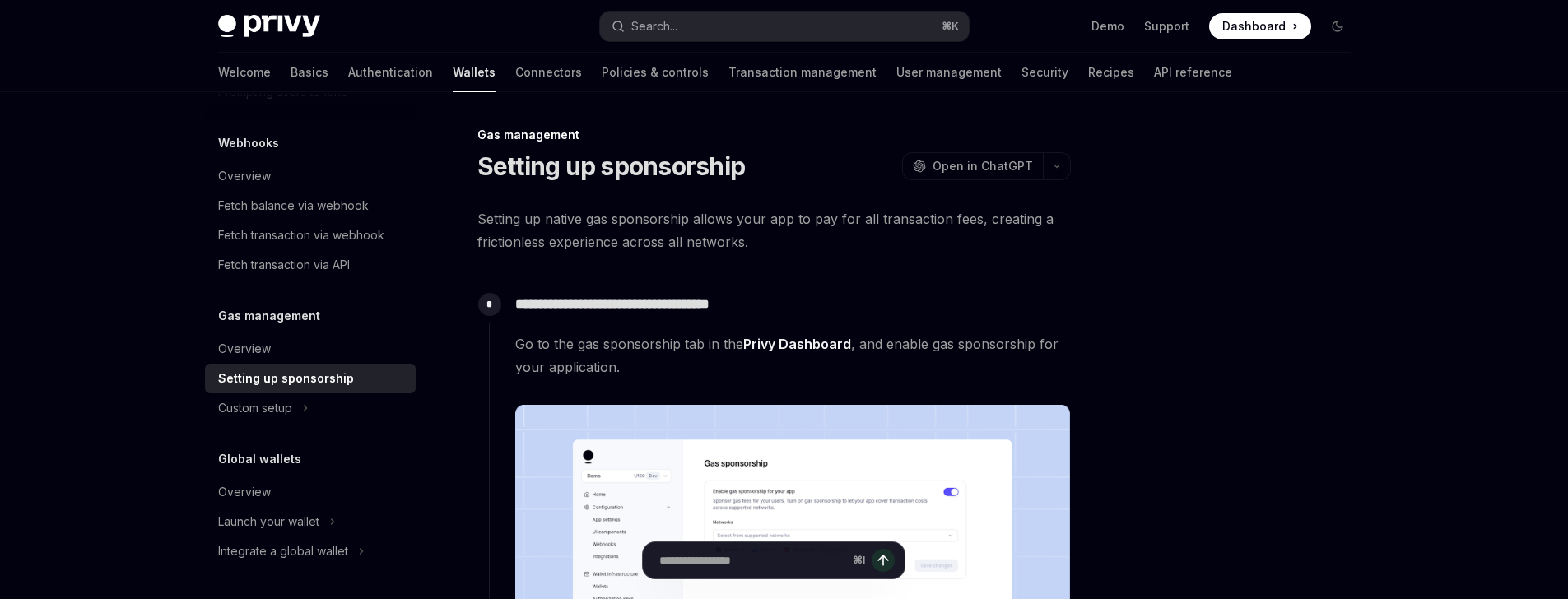
click at [1563, 79] on div at bounding box center [784, 46] width 1568 height 93
click at [321, 404] on button "Custom setup" at bounding box center [310, 407] width 211 height 29
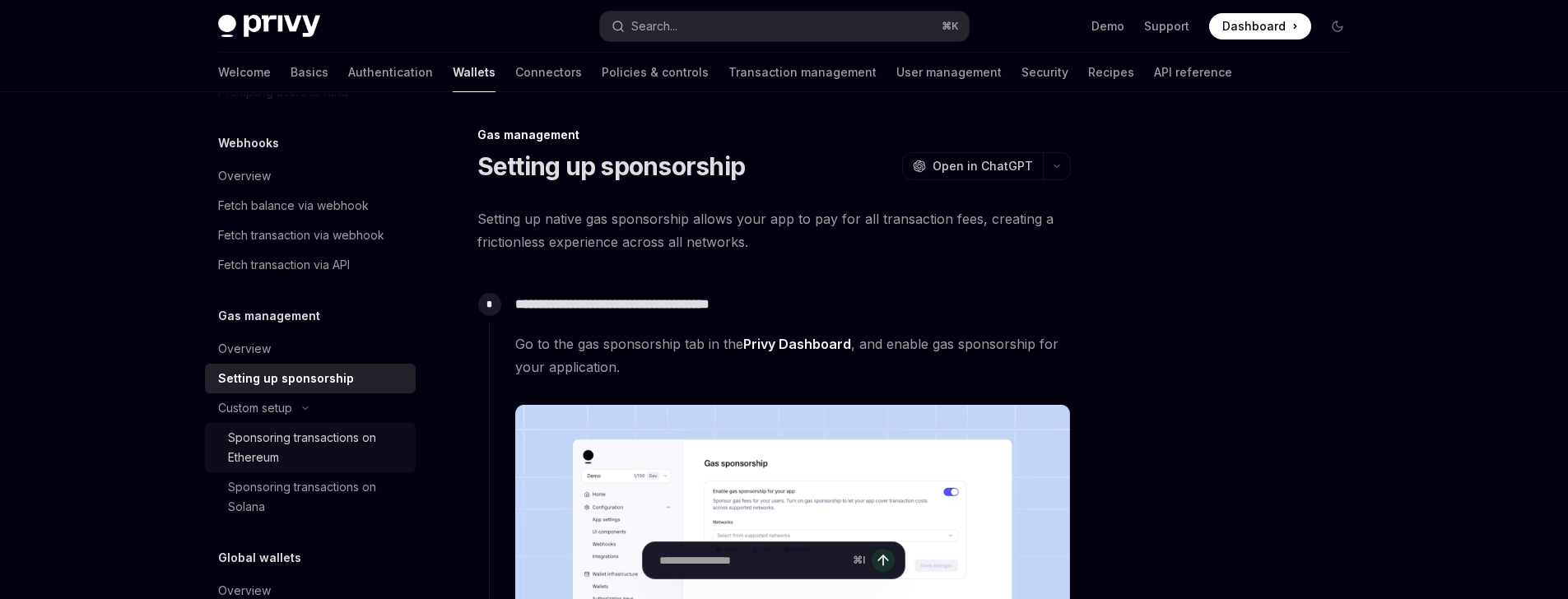
click at [302, 440] on div "Sponsoring transactions on Ethereum" at bounding box center [317, 448] width 178 height 40
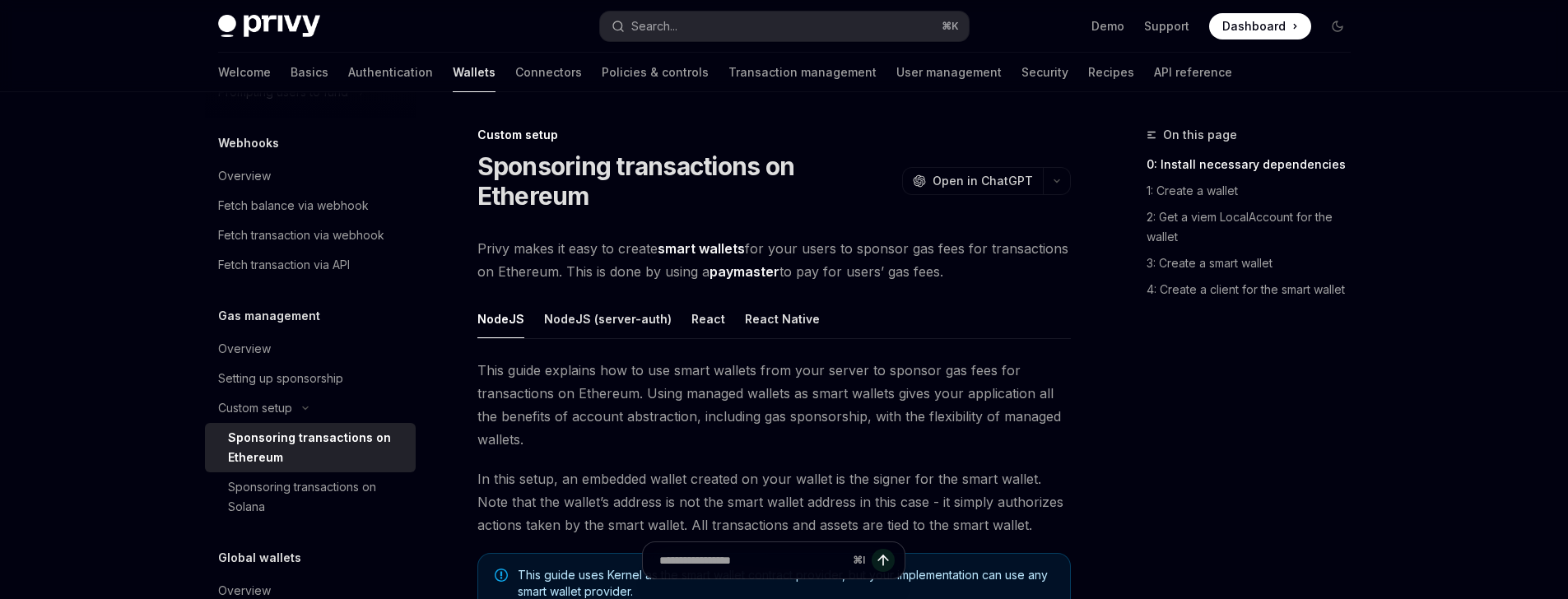
type textarea "*"
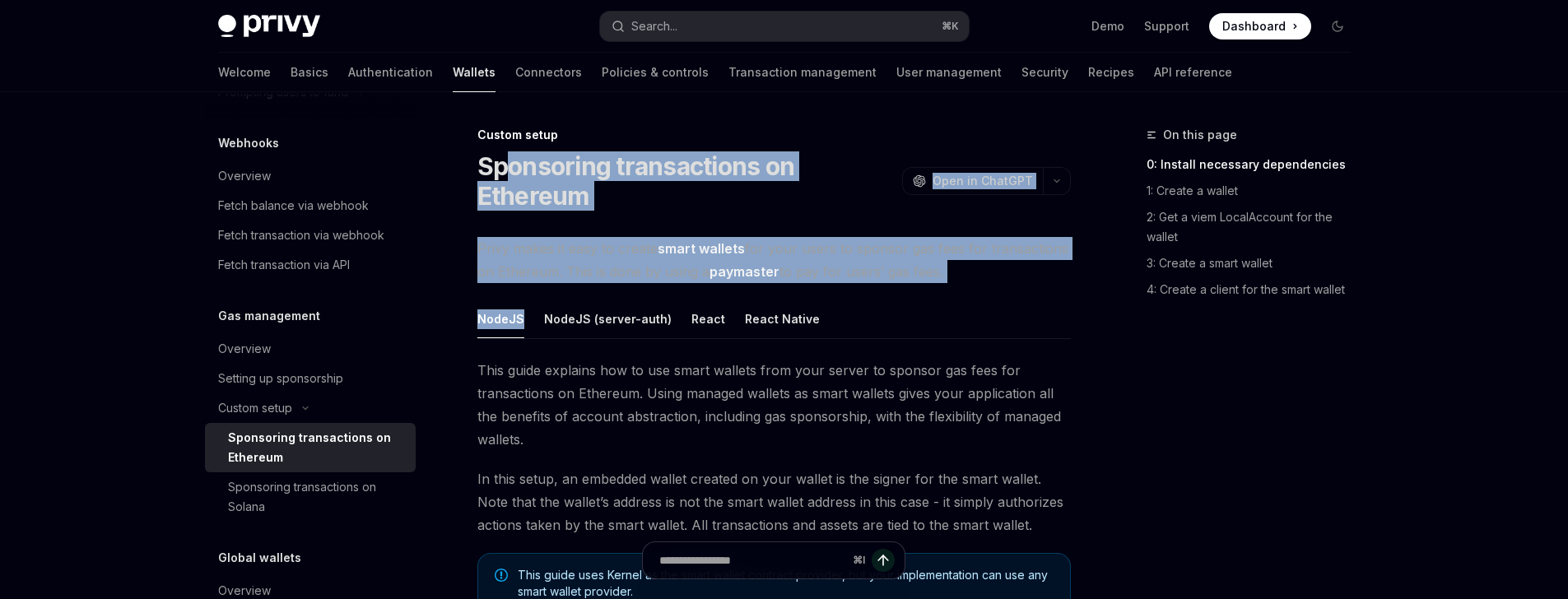
drag, startPoint x: 510, startPoint y: 165, endPoint x: 568, endPoint y: 292, distance: 139.6
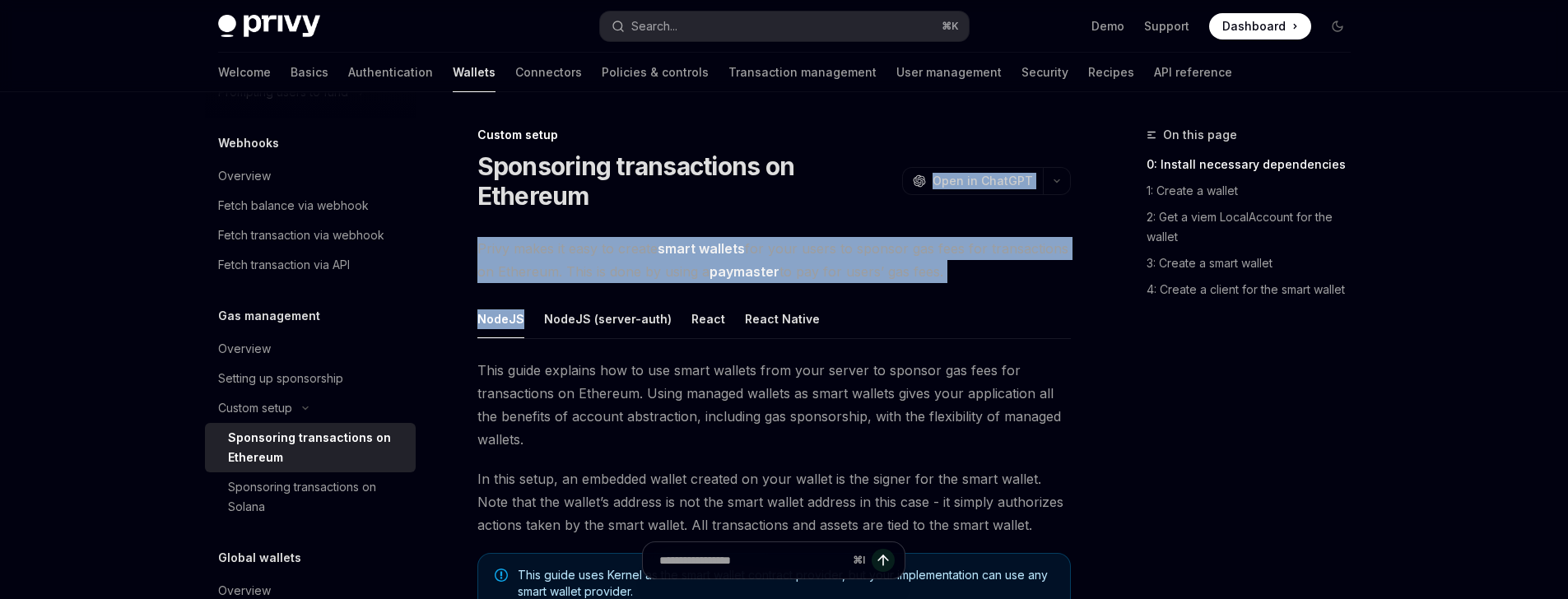
drag, startPoint x: 594, startPoint y: 292, endPoint x: 612, endPoint y: 211, distance: 83.0
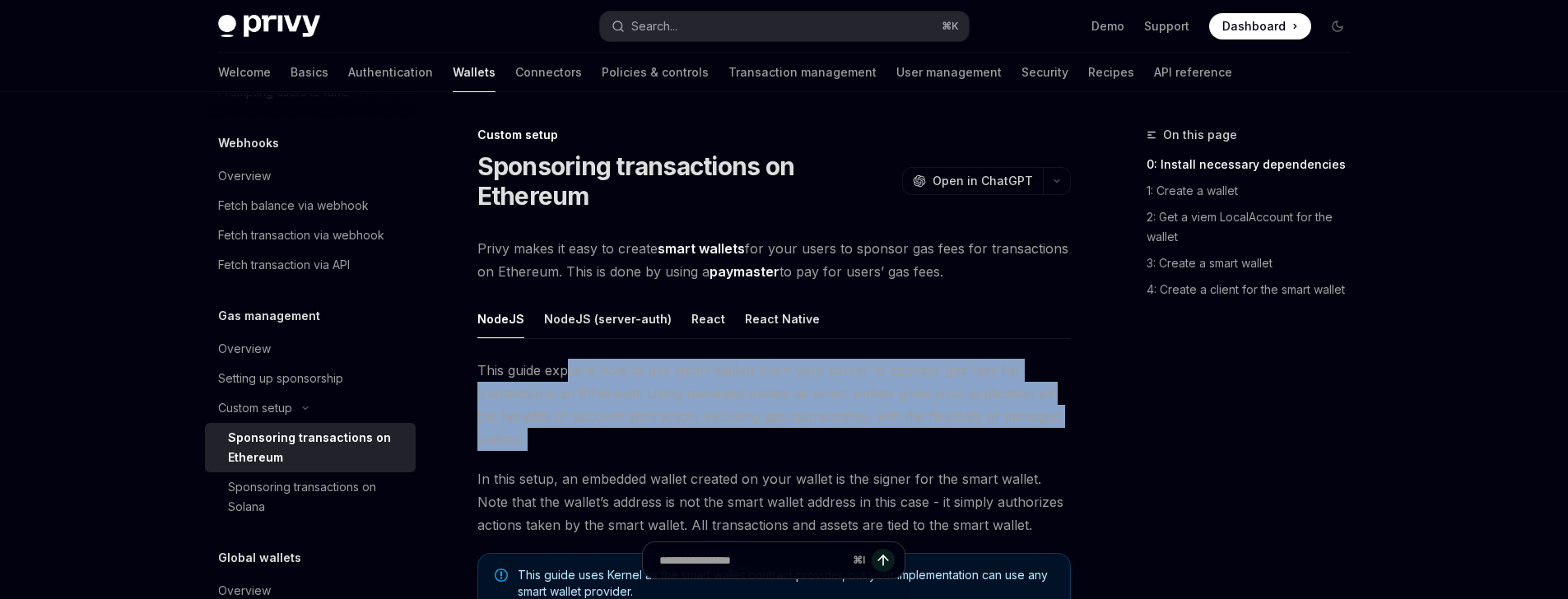
drag, startPoint x: 564, startPoint y: 361, endPoint x: 619, endPoint y: 461, distance: 114.1
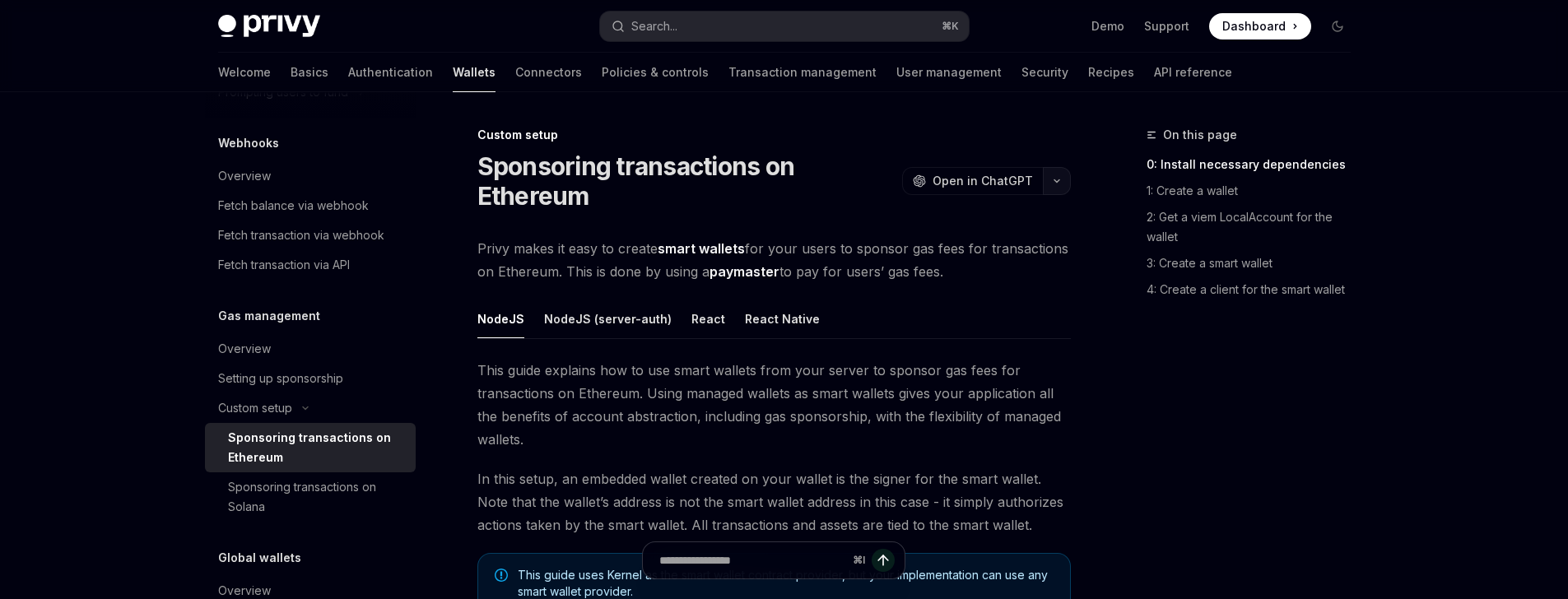
click at [1066, 183] on button "button" at bounding box center [1057, 181] width 28 height 28
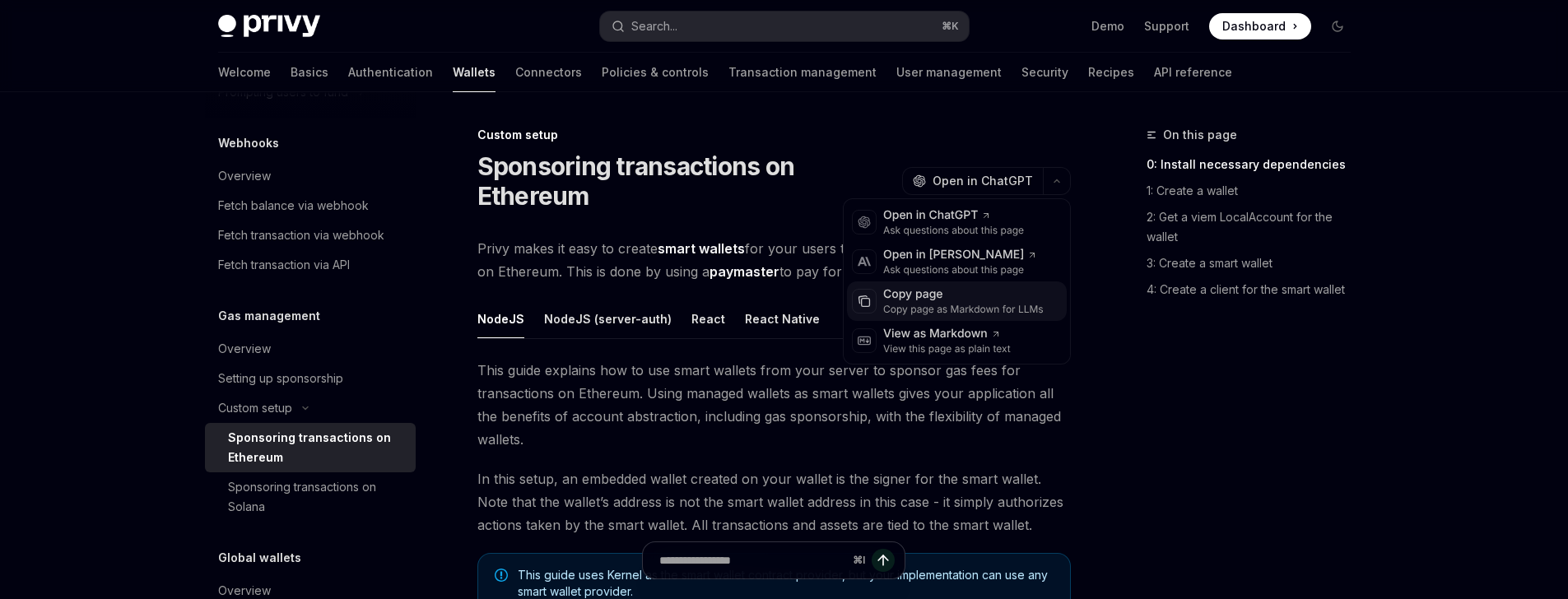
click at [931, 312] on div "Copy page as Markdown for LLMs" at bounding box center [963, 309] width 161 height 13
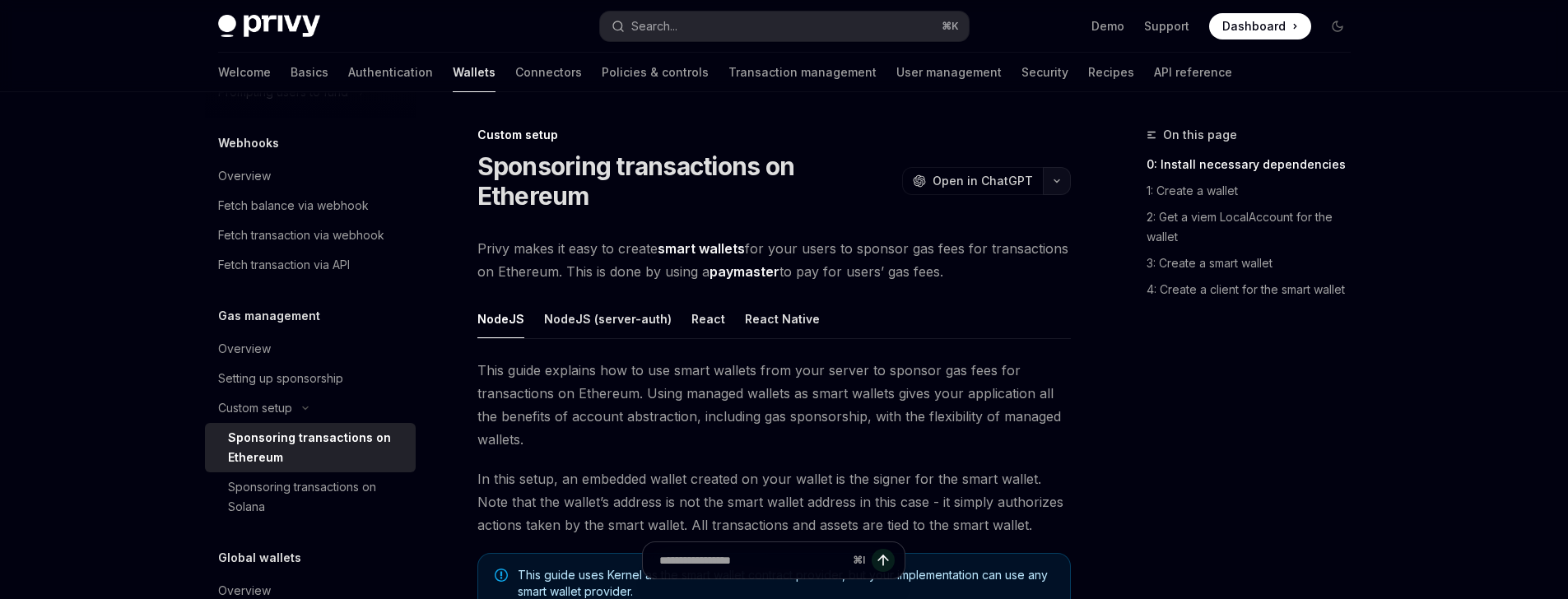
click at [1054, 180] on icon "button" at bounding box center [1057, 180] width 20 height 7
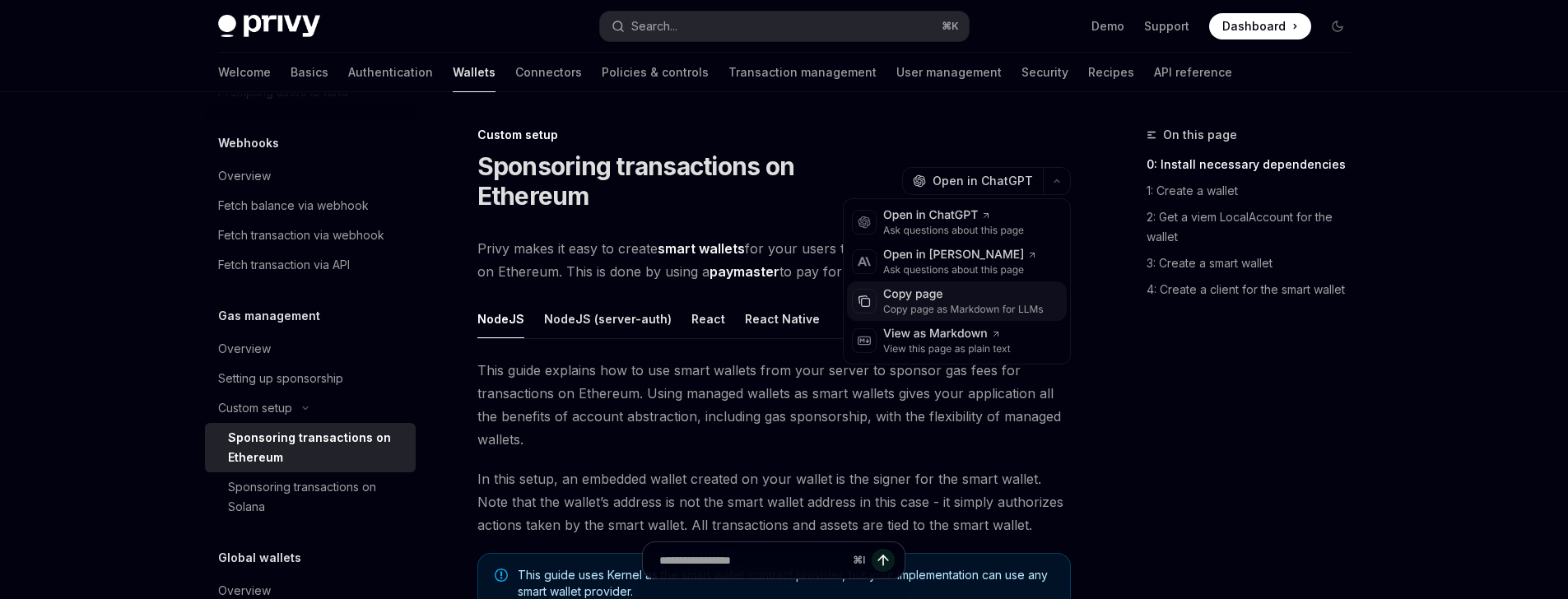
click at [923, 302] on div "Copy page as Markdown for LLMs" at bounding box center [963, 309] width 161 height 13
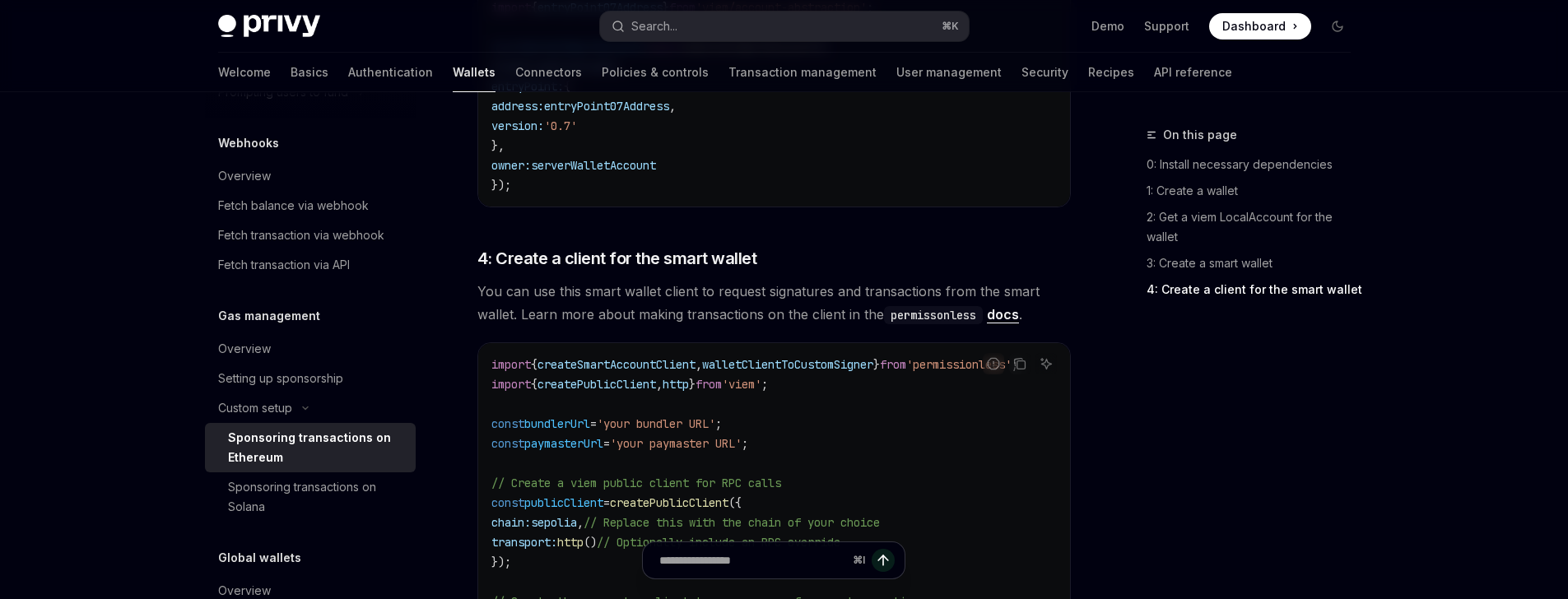
scroll to position [1779, 0]
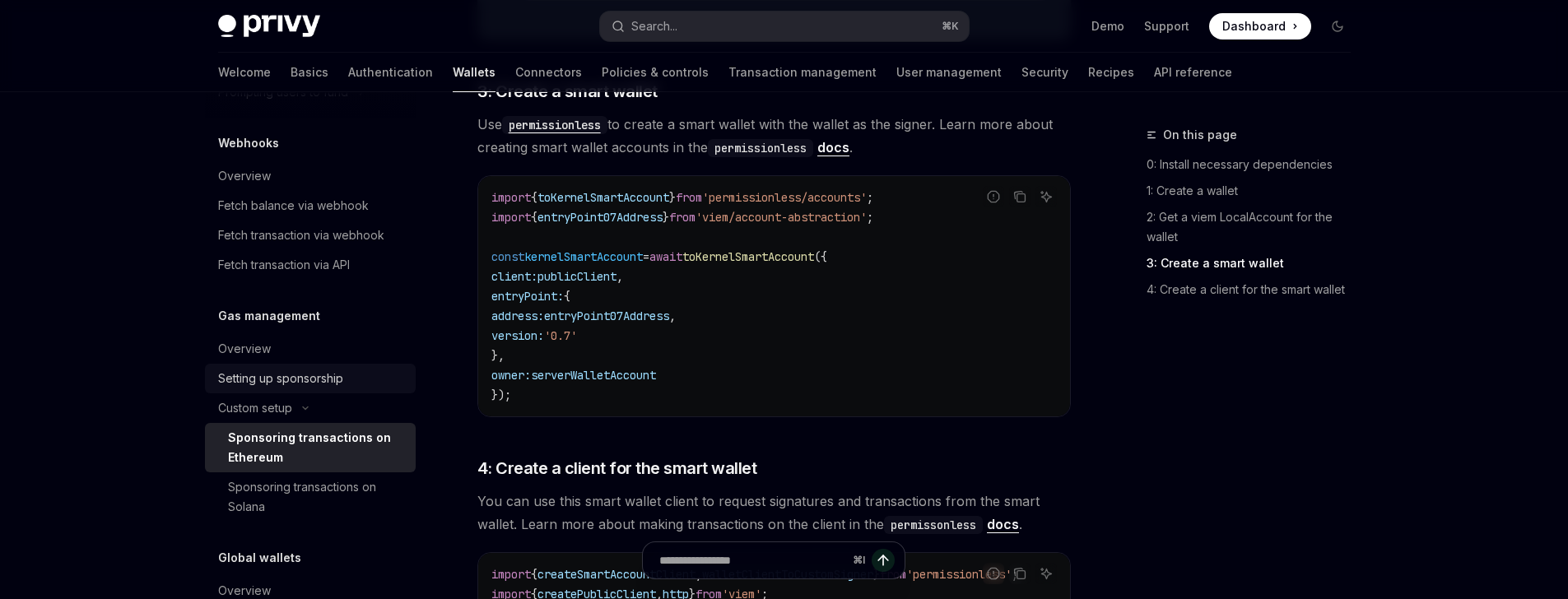
click at [265, 374] on div "Setting up sponsorship" at bounding box center [281, 378] width 125 height 20
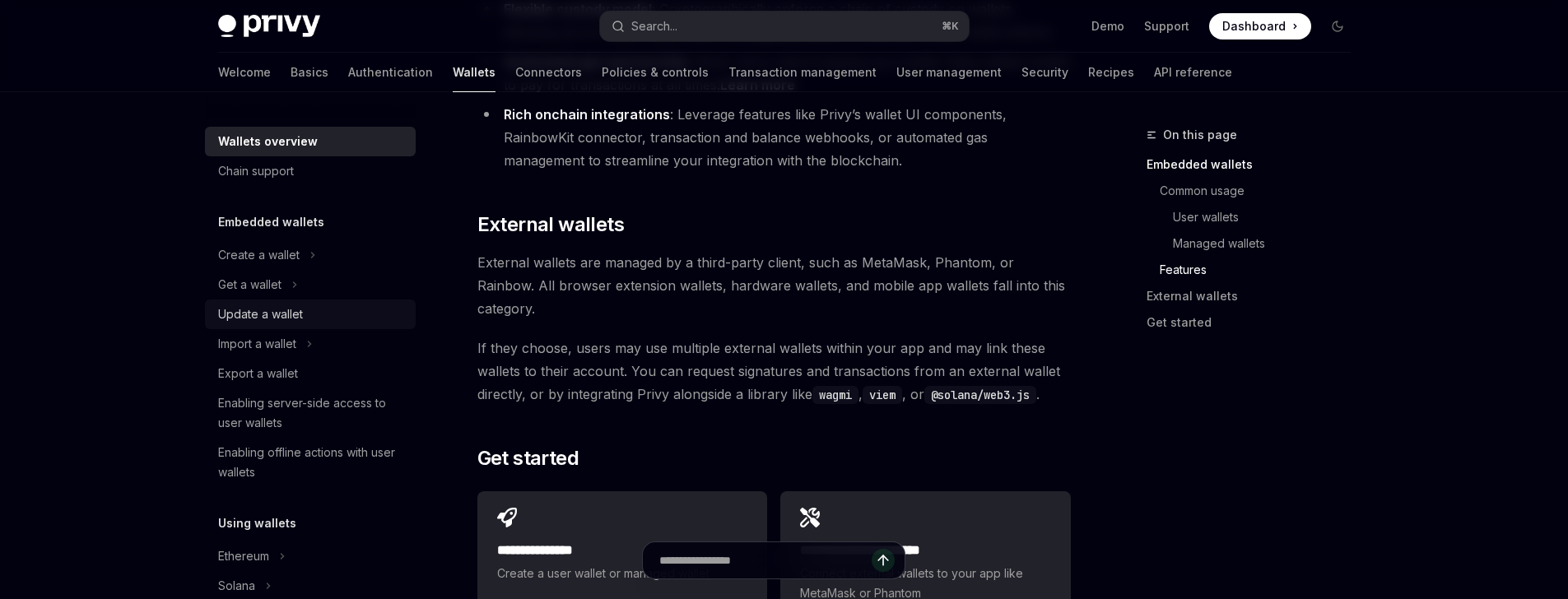
scroll to position [2354, 0]
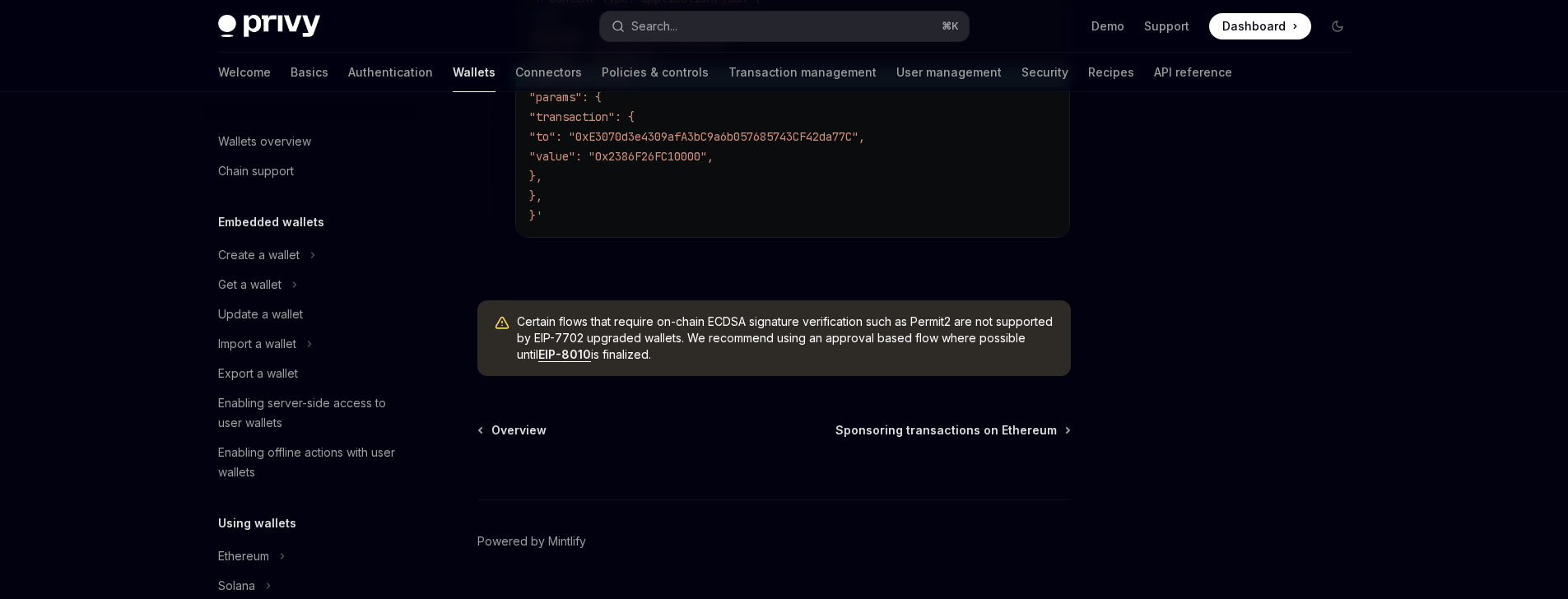
scroll to position [703, 0]
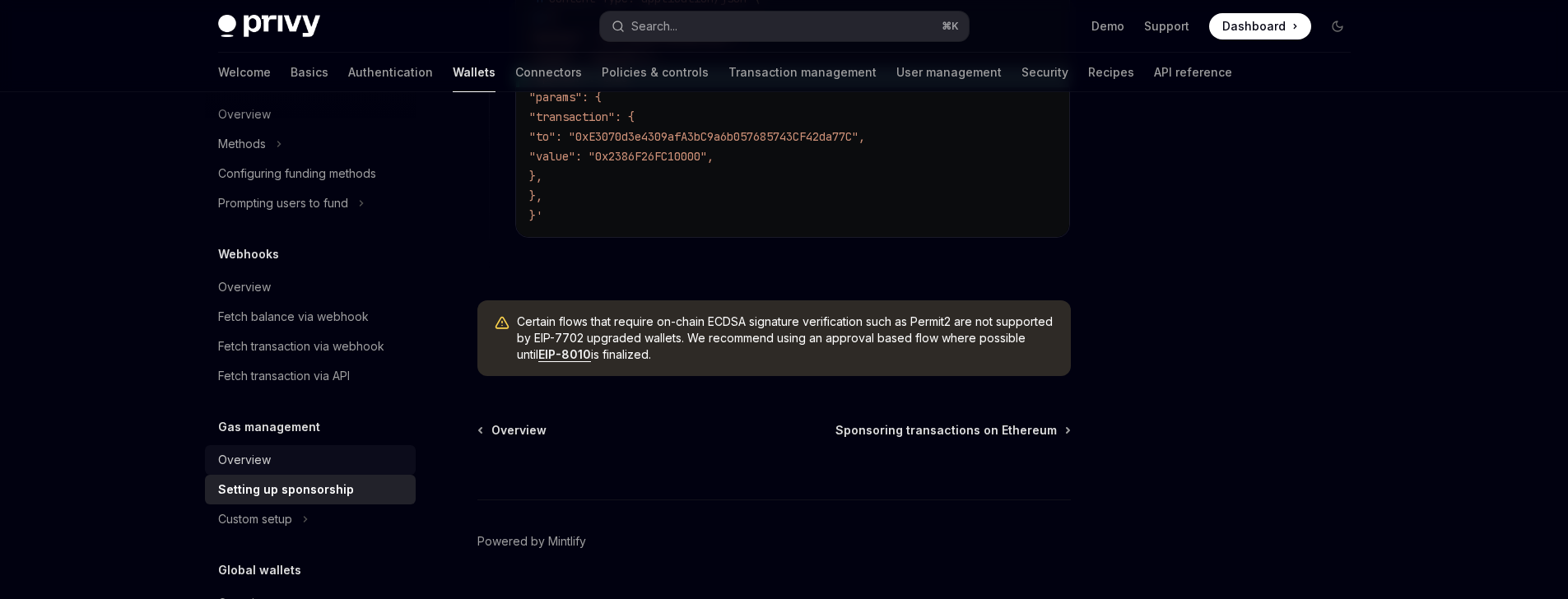
click at [284, 454] on div "Overview" at bounding box center [312, 459] width 188 height 20
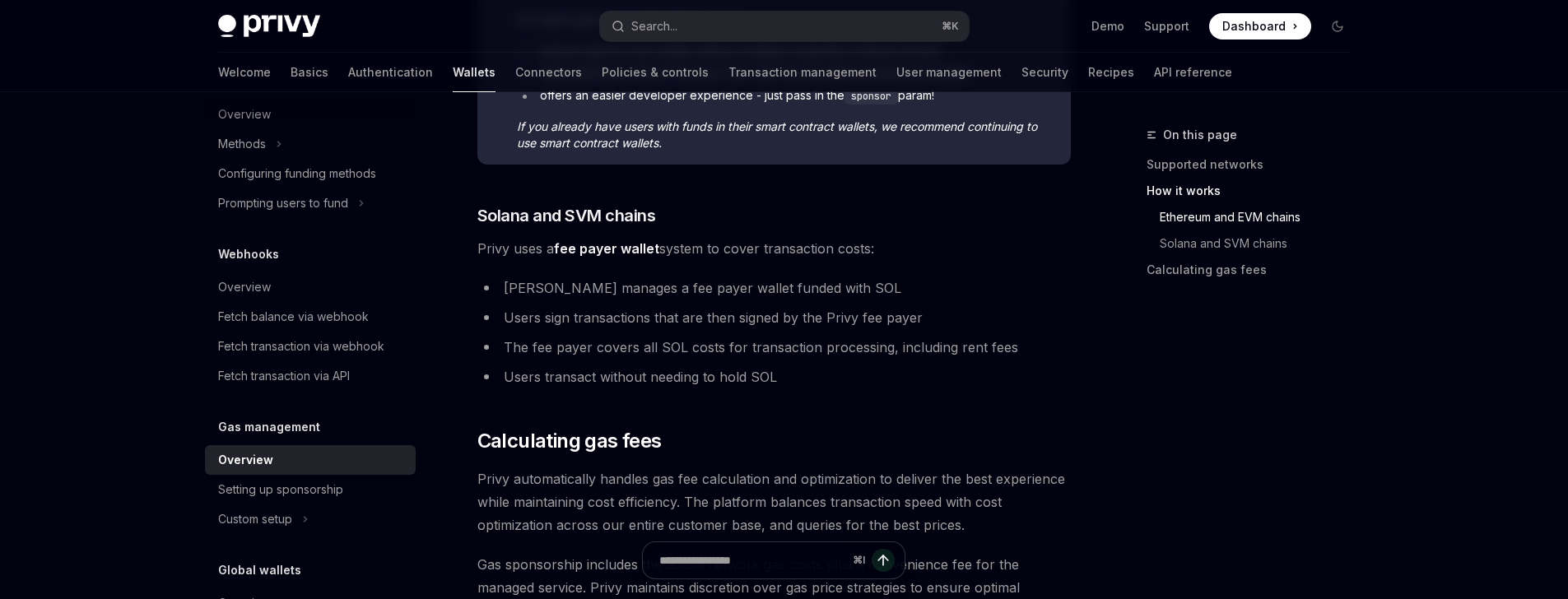
scroll to position [974, 0]
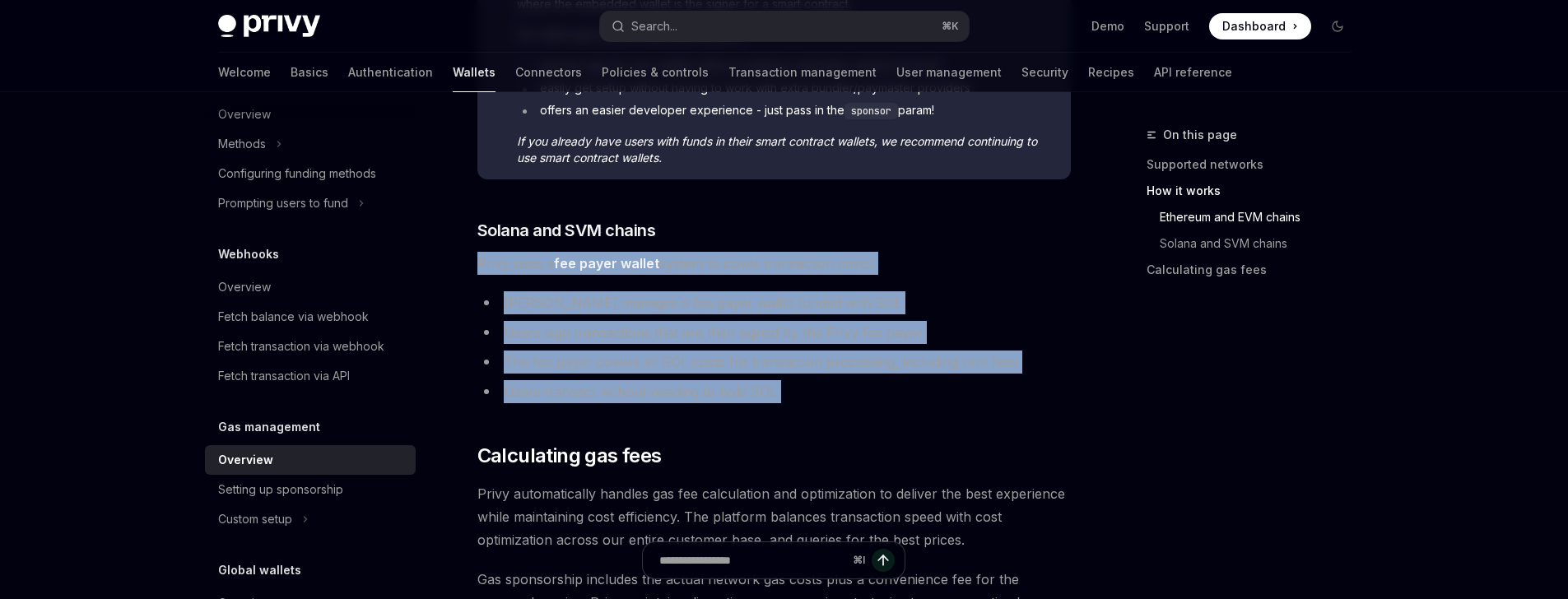
drag, startPoint x: 471, startPoint y: 251, endPoint x: 774, endPoint y: 414, distance: 344.1
click at [774, 414] on div "**********" at bounding box center [619, 64] width 908 height 1827
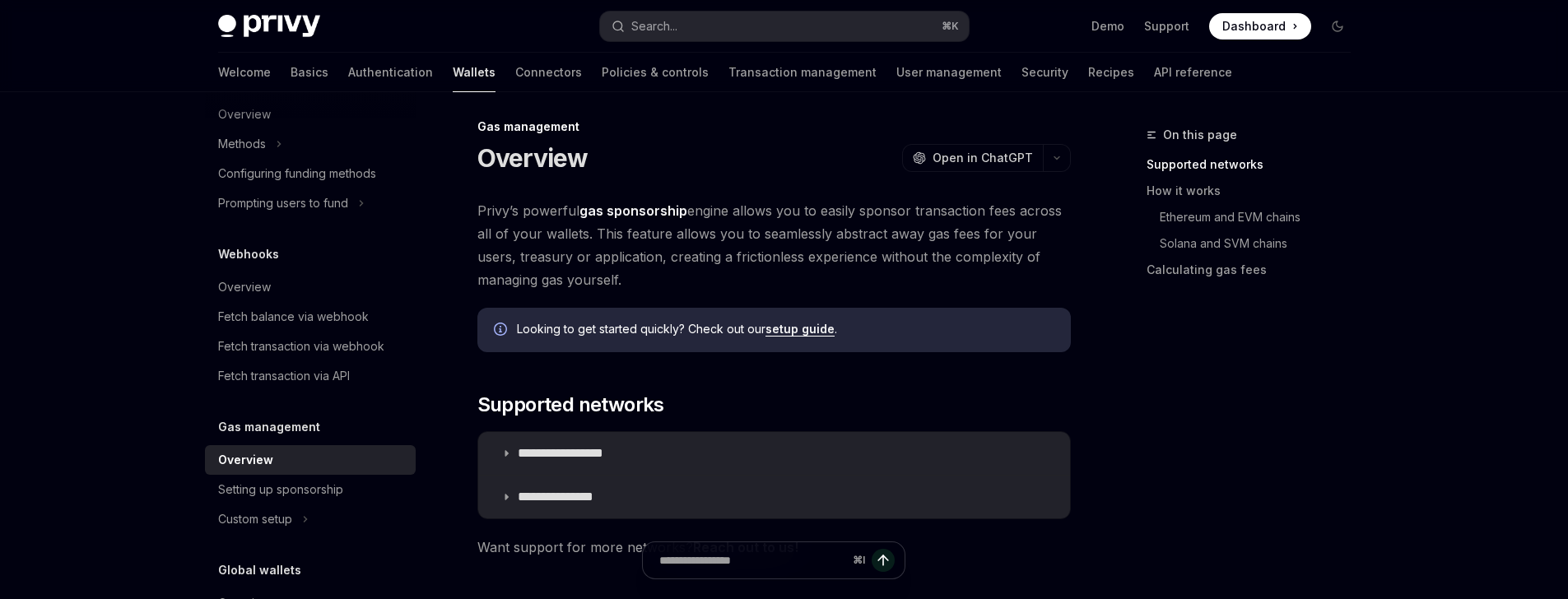
scroll to position [0, 0]
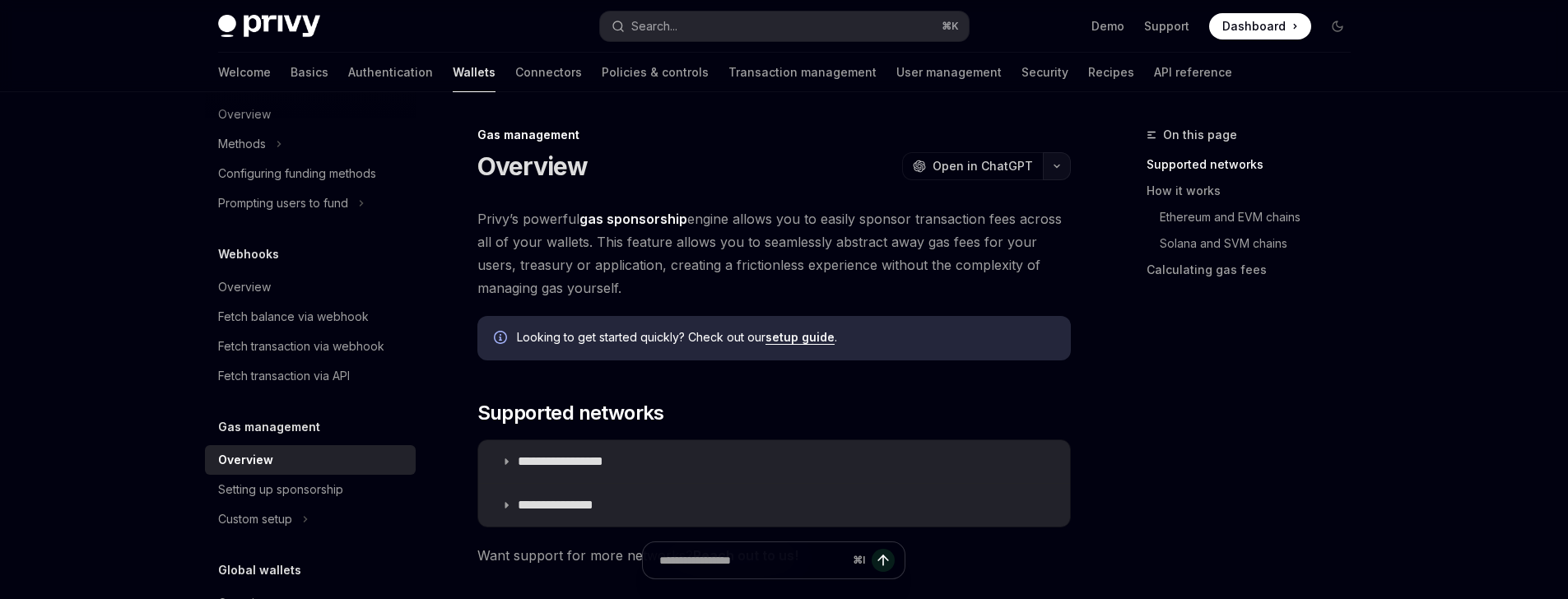
click at [1061, 173] on button "button" at bounding box center [1057, 166] width 28 height 28
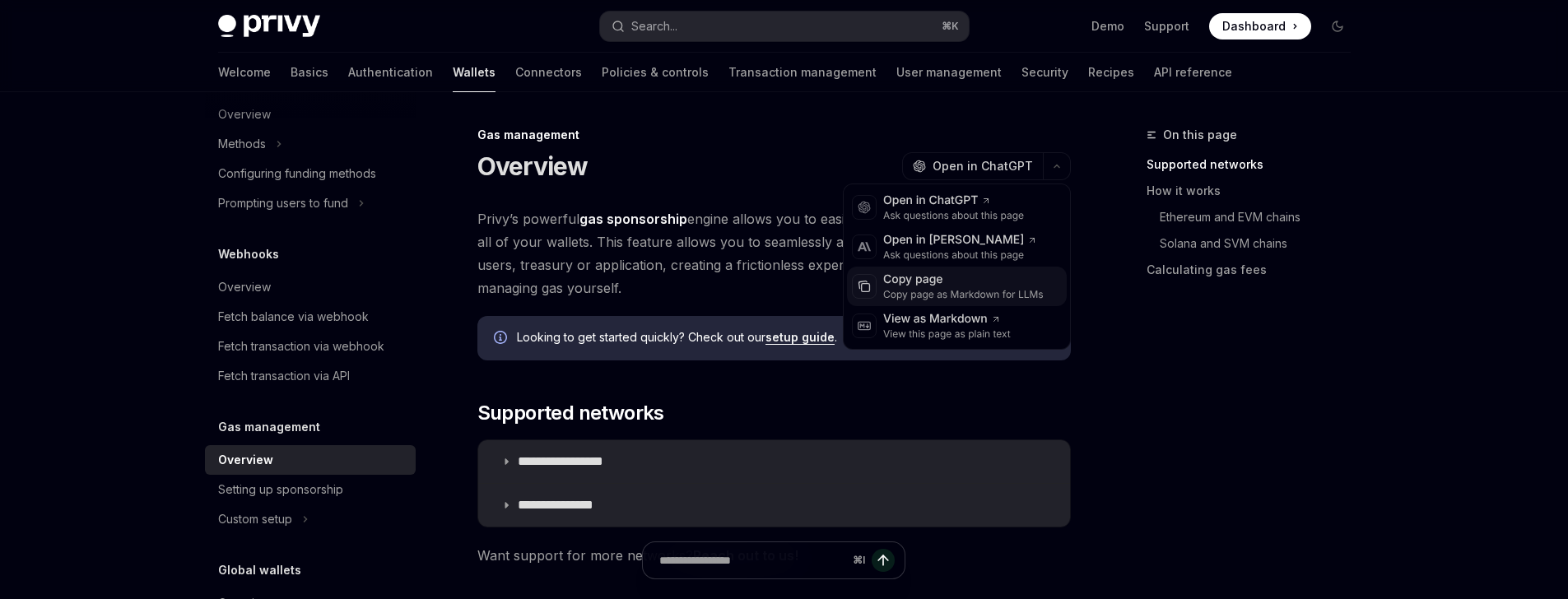
click at [982, 281] on div "Copy page" at bounding box center [963, 279] width 161 height 16
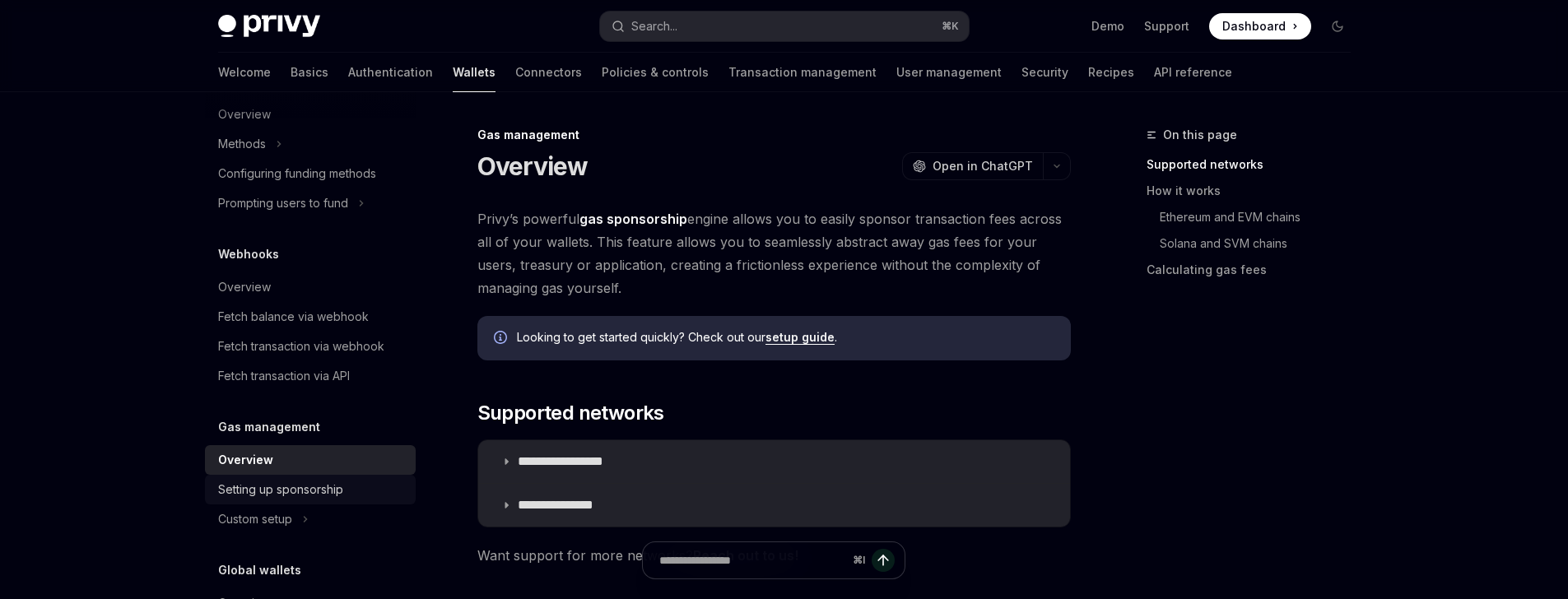
click at [299, 495] on div "Setting up sponsorship" at bounding box center [281, 489] width 125 height 20
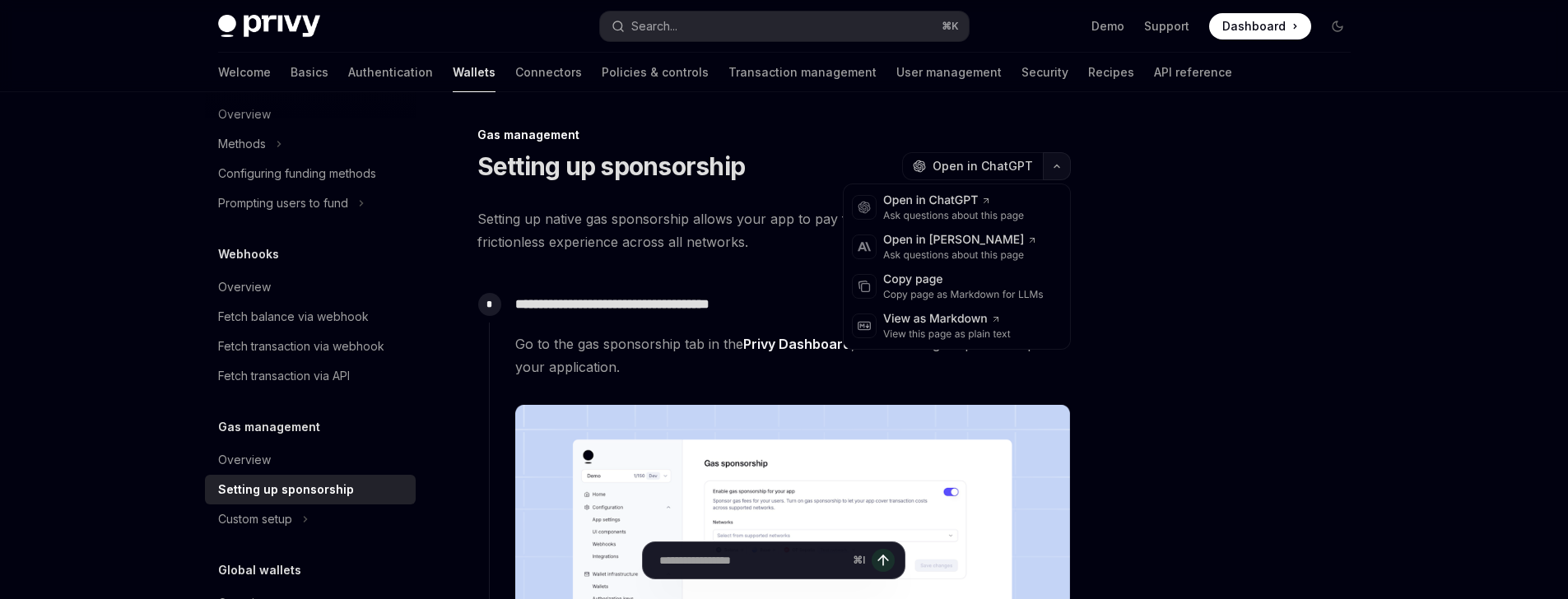
click at [1051, 169] on icon "button" at bounding box center [1057, 165] width 20 height 7
click at [982, 293] on div "Copy page as Markdown for LLMs" at bounding box center [963, 295] width 161 height 13
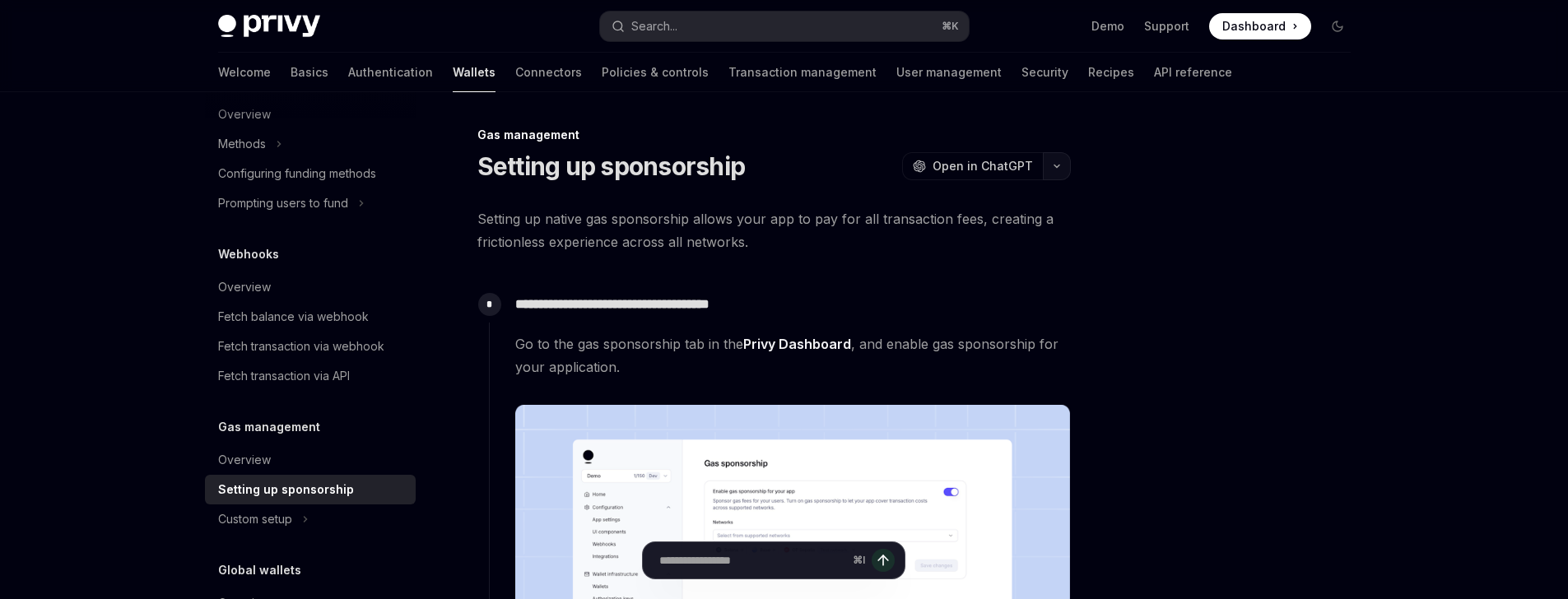
click at [1055, 157] on button "button" at bounding box center [1057, 166] width 28 height 28
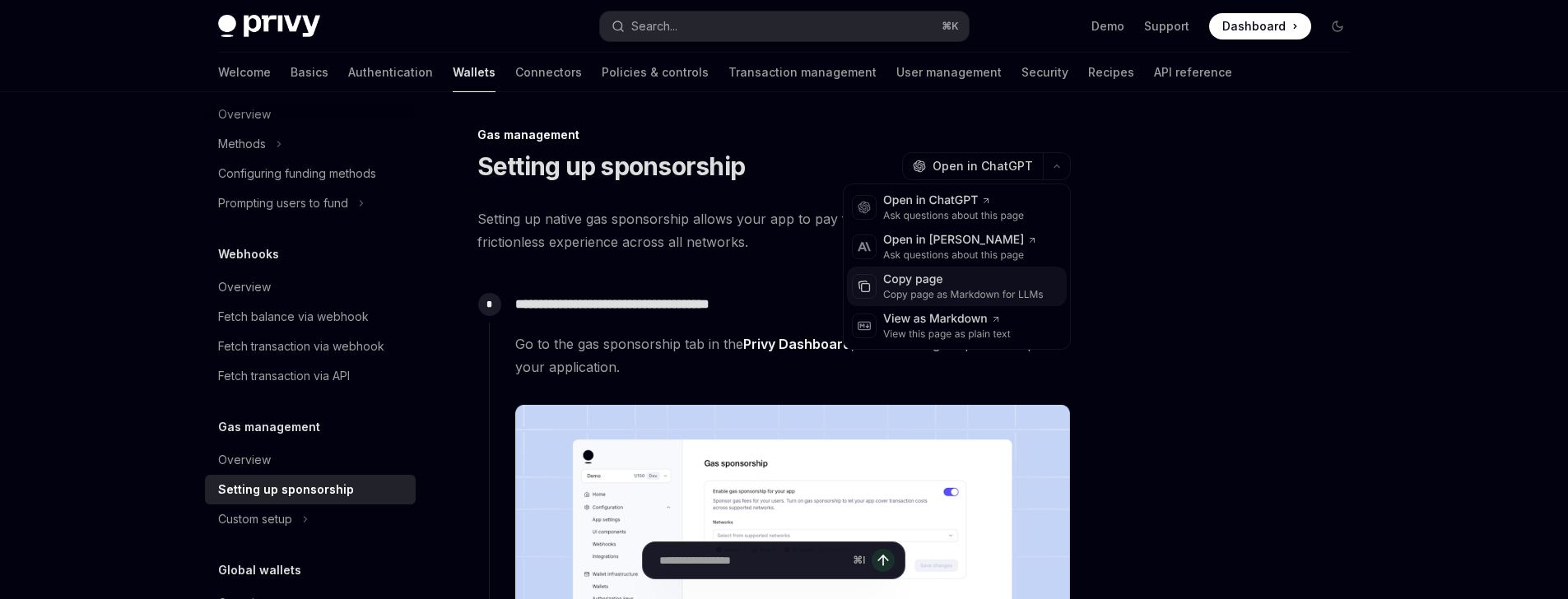
click at [972, 300] on div "Copy page as Markdown for LLMs" at bounding box center [963, 295] width 161 height 13
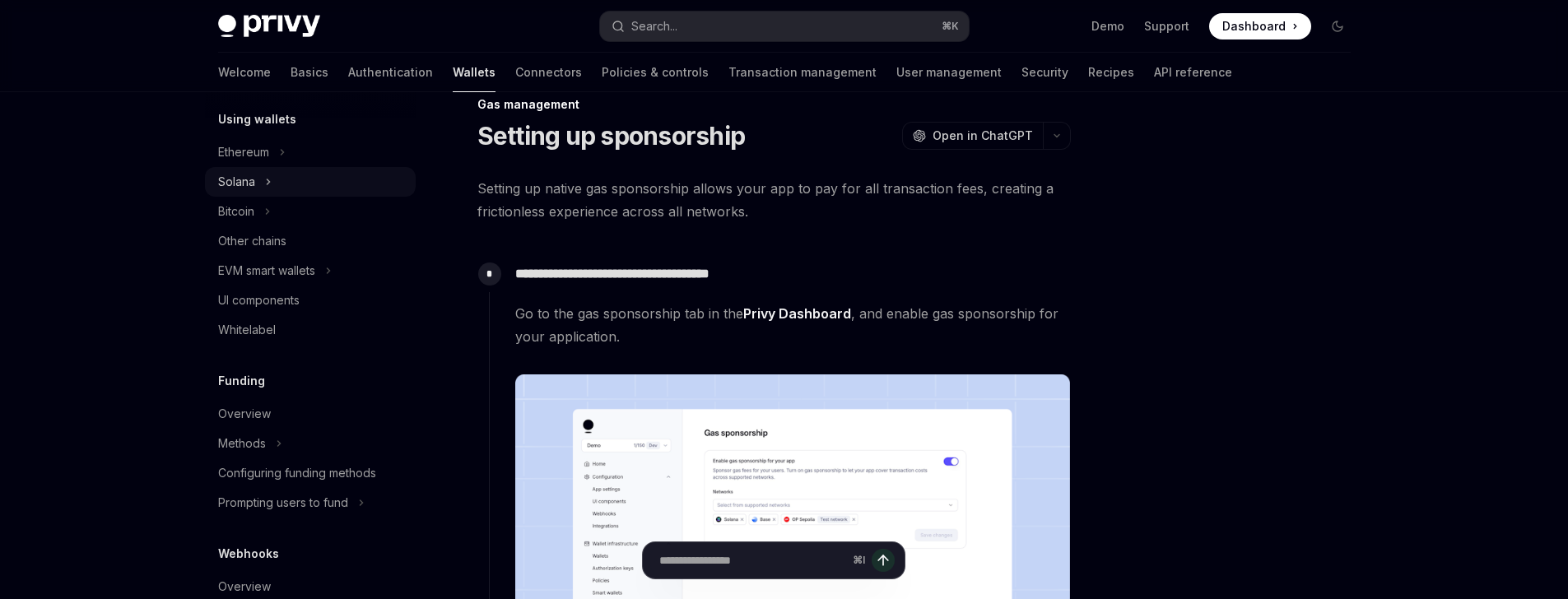
scroll to position [63, 0]
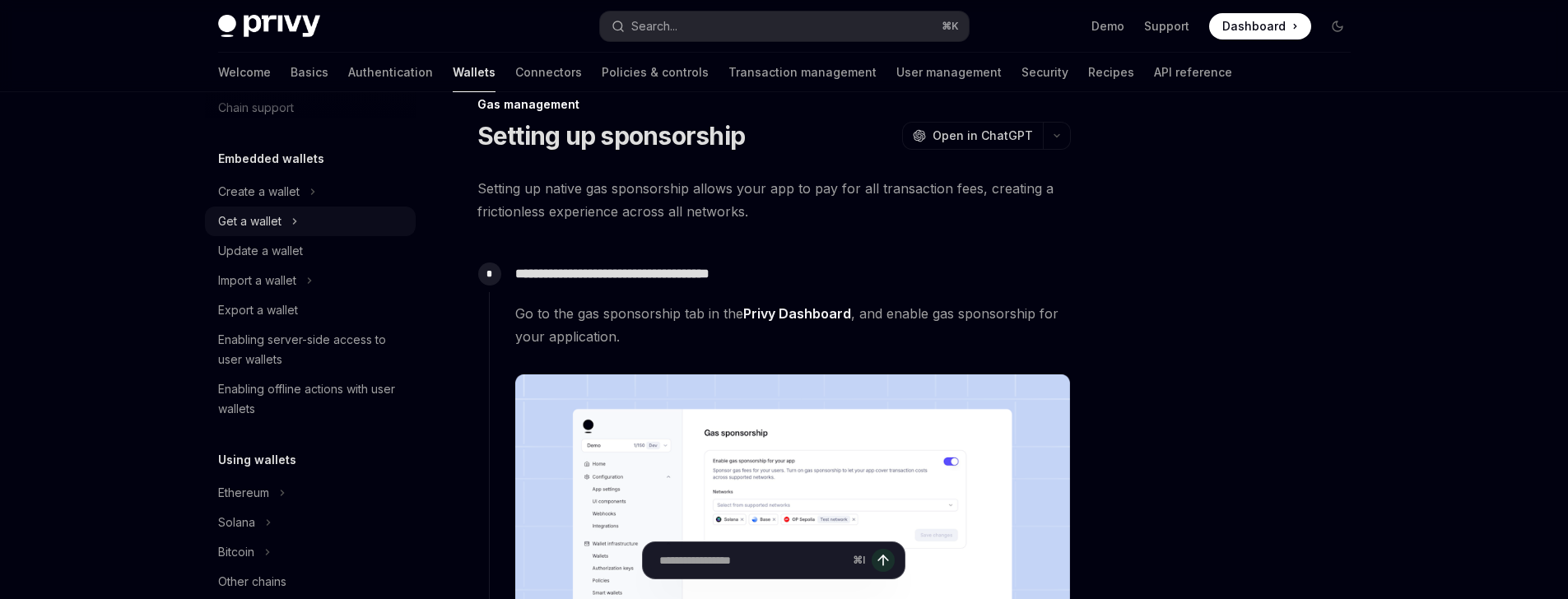
click at [279, 223] on div "Get a wallet" at bounding box center [250, 221] width 63 height 20
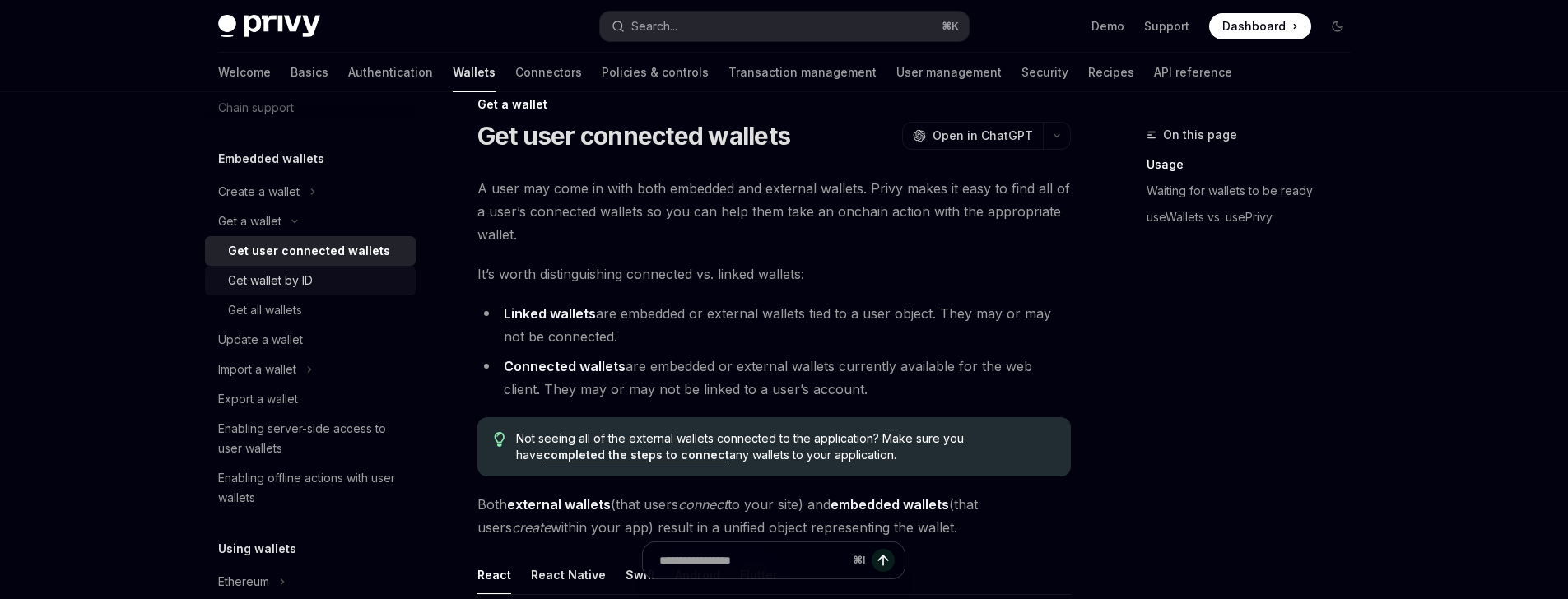
click at [284, 276] on div "Get wallet by ID" at bounding box center [270, 280] width 85 height 20
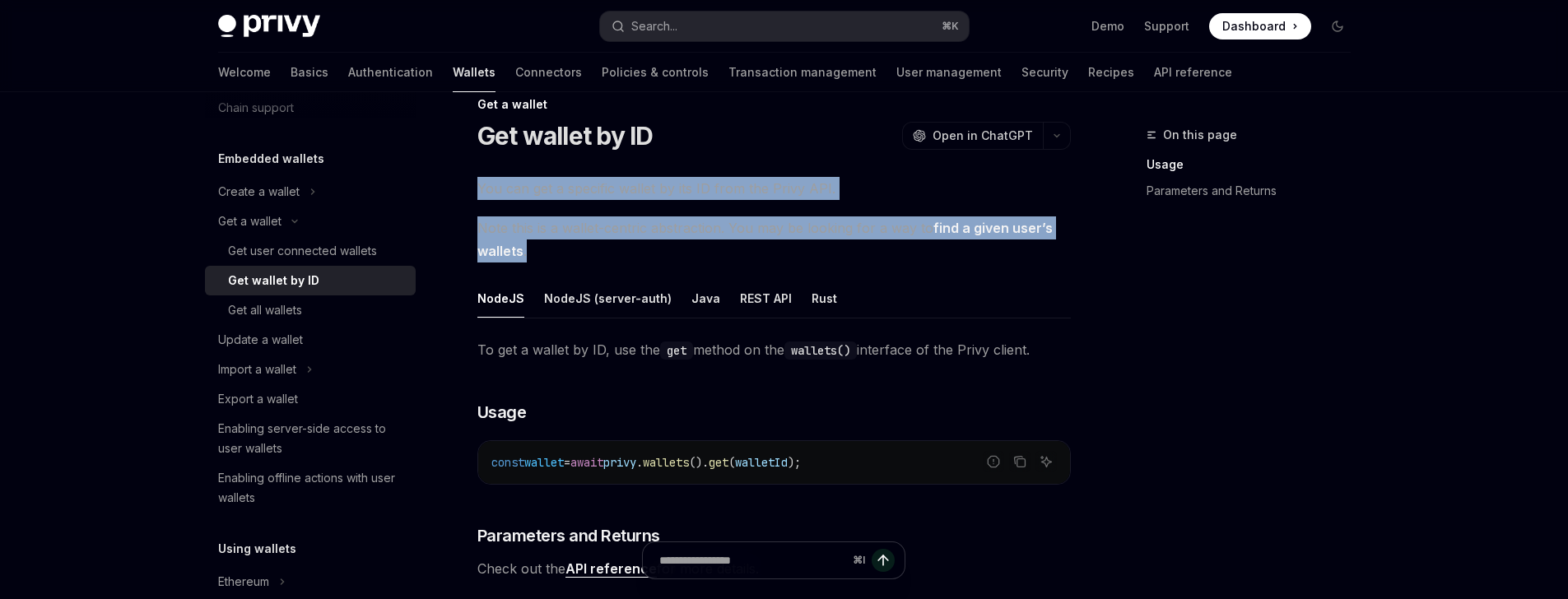
drag, startPoint x: 460, startPoint y: 154, endPoint x: 598, endPoint y: 246, distance: 165.9
click at [598, 246] on div "Get a wallet Get wallet by ID OpenAI Open in ChatGPT OpenAI Open in ChatGPT You…" at bounding box center [619, 470] width 908 height 751
click at [598, 246] on span "Note this is a wallet-centric abstraction. You may be looking for a way to find…" at bounding box center [774, 239] width 594 height 46
drag, startPoint x: 598, startPoint y: 246, endPoint x: 585, endPoint y: 176, distance: 71.2
click at [585, 177] on div "You can get a specific wallet by its ID from the Privy API. Note this is a wall…" at bounding box center [774, 378] width 594 height 403
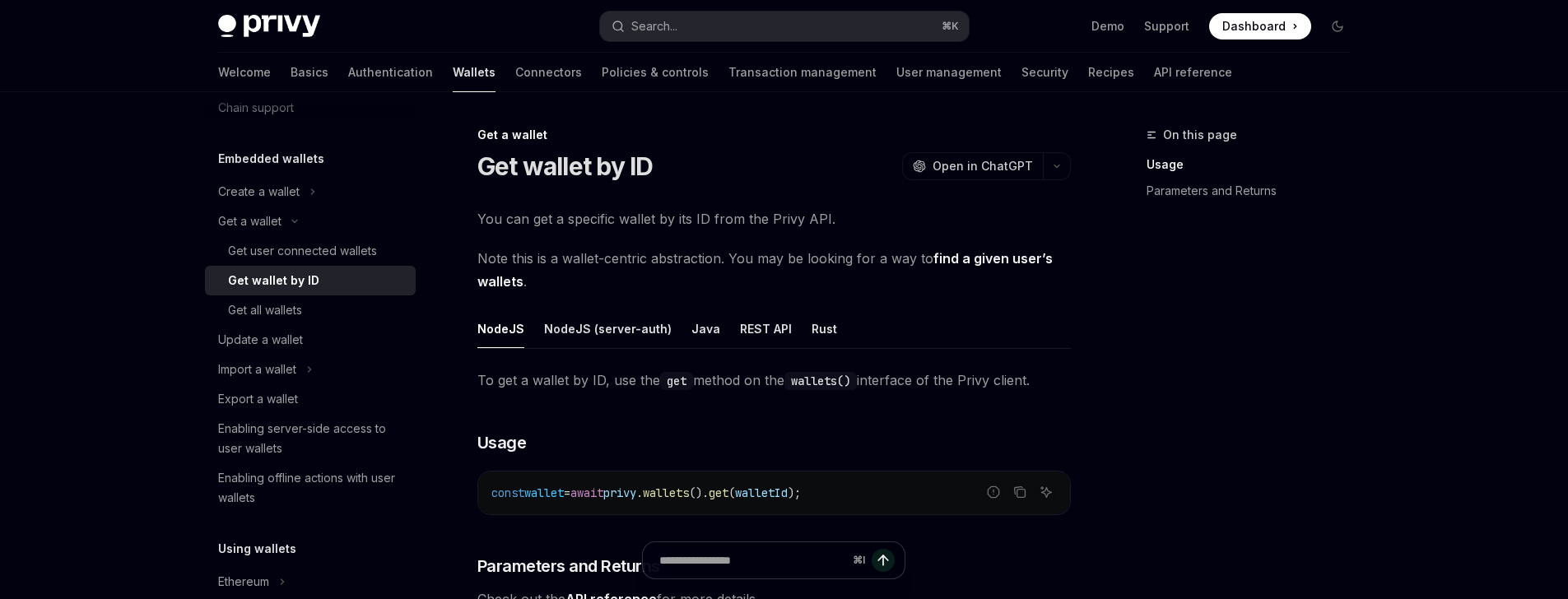
click at [555, 384] on span "To get a wallet by ID, use the get method on the wallets() interface of the Pri…" at bounding box center [774, 380] width 594 height 23
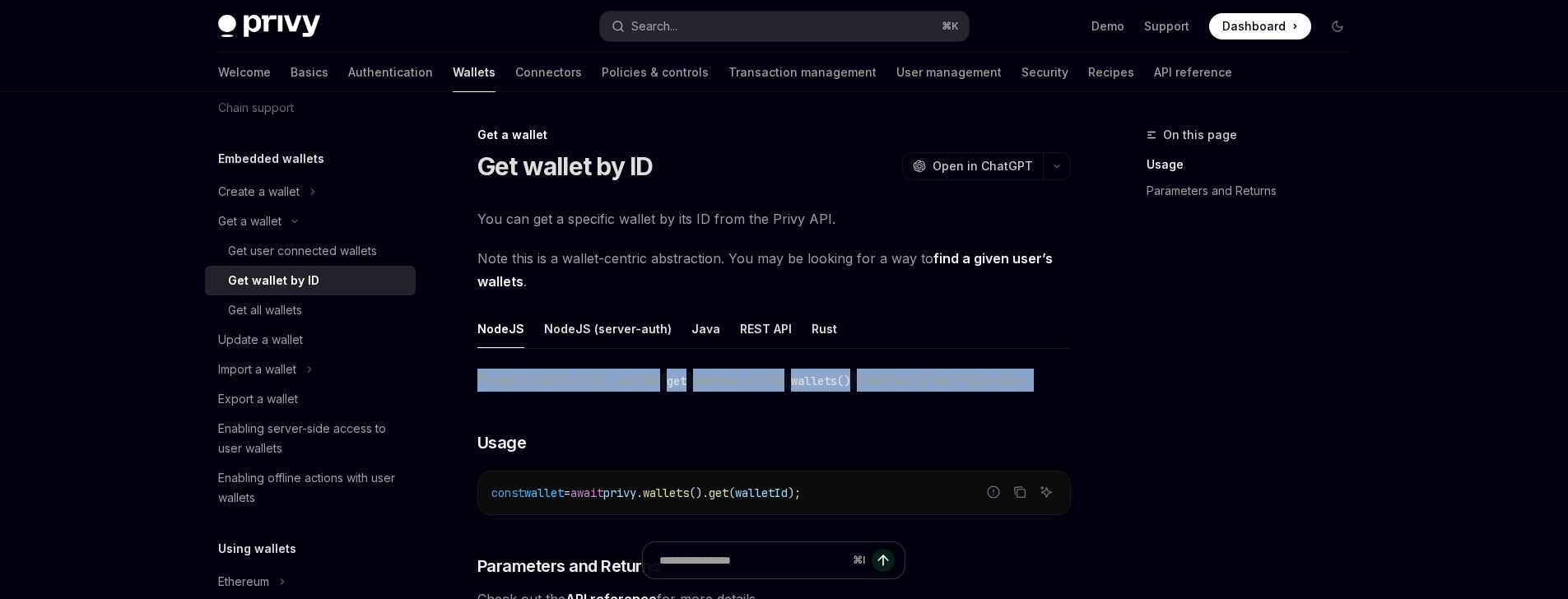
click at [555, 384] on span "To get a wallet by ID, use the get method on the wallets() interface of the Pri…" at bounding box center [774, 380] width 594 height 23
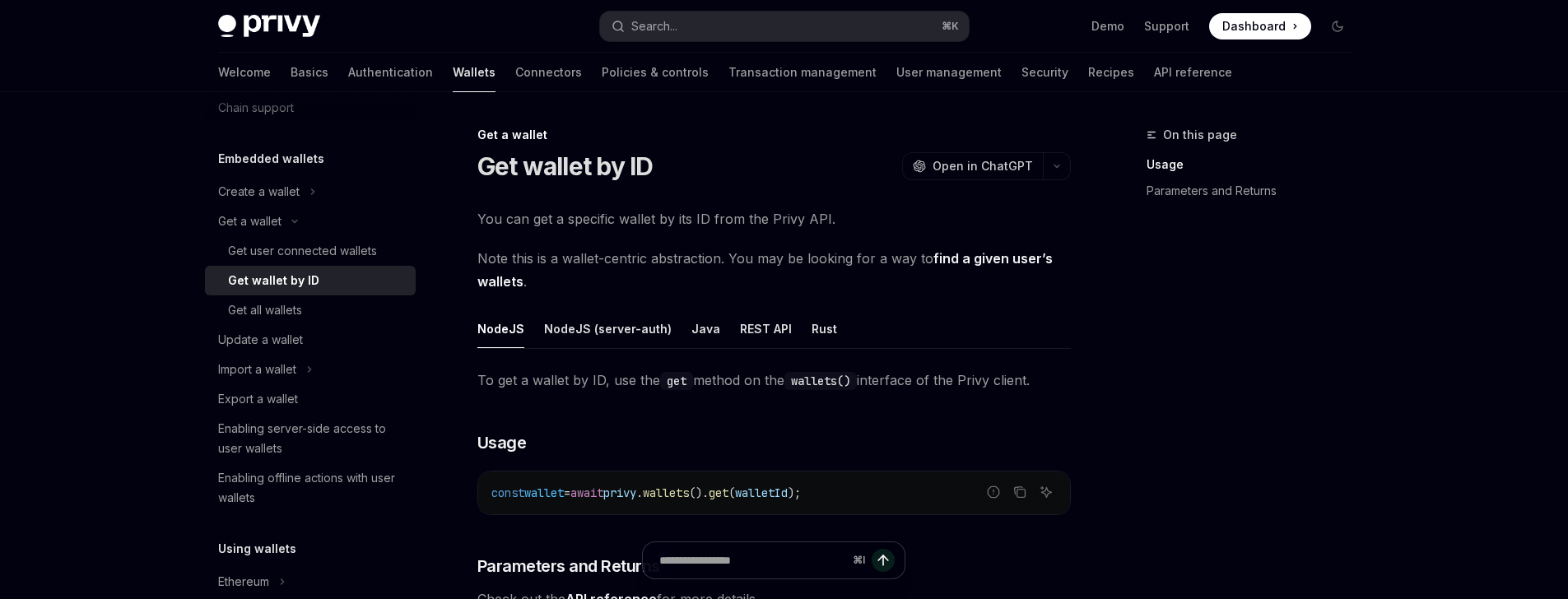
click at [1072, 175] on div "Get a wallet Get wallet by ID OpenAI Open in ChatGPT OpenAI Open in ChatGPT You…" at bounding box center [619, 500] width 908 height 751
click at [1063, 170] on button "button" at bounding box center [1057, 166] width 28 height 28
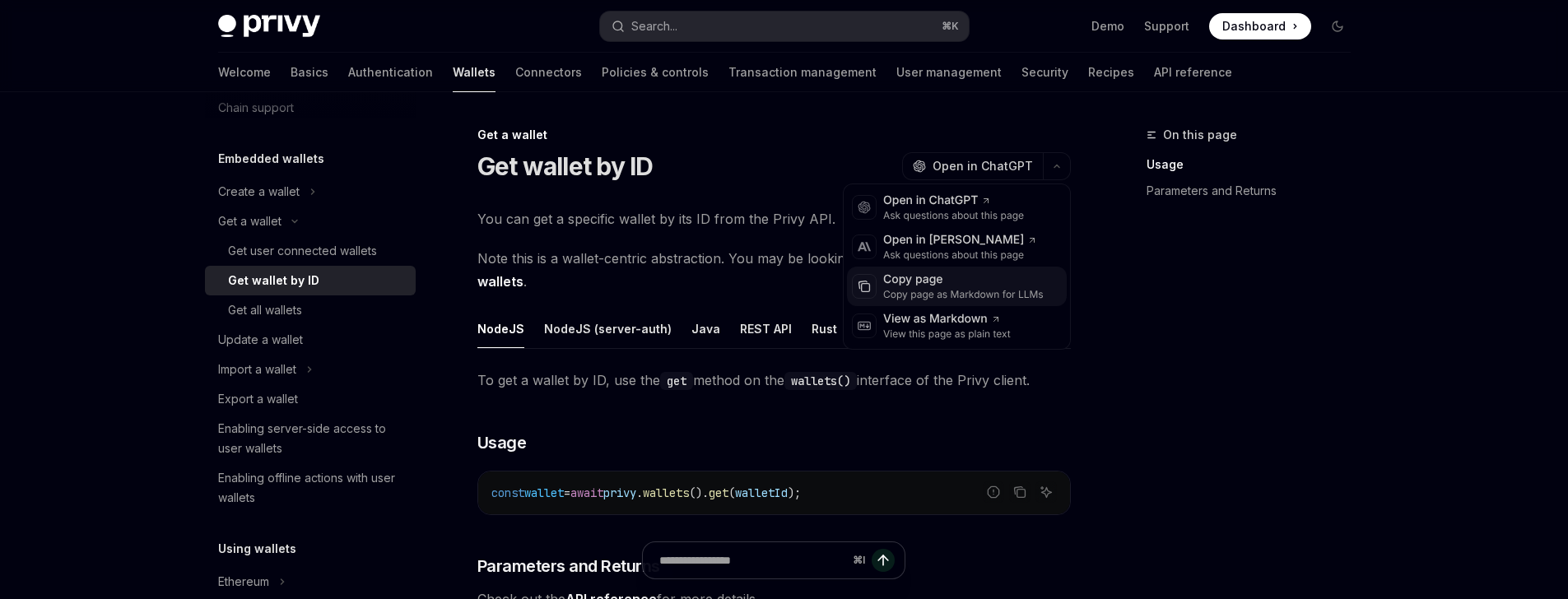
click at [980, 283] on div "Copy page" at bounding box center [963, 279] width 161 height 16
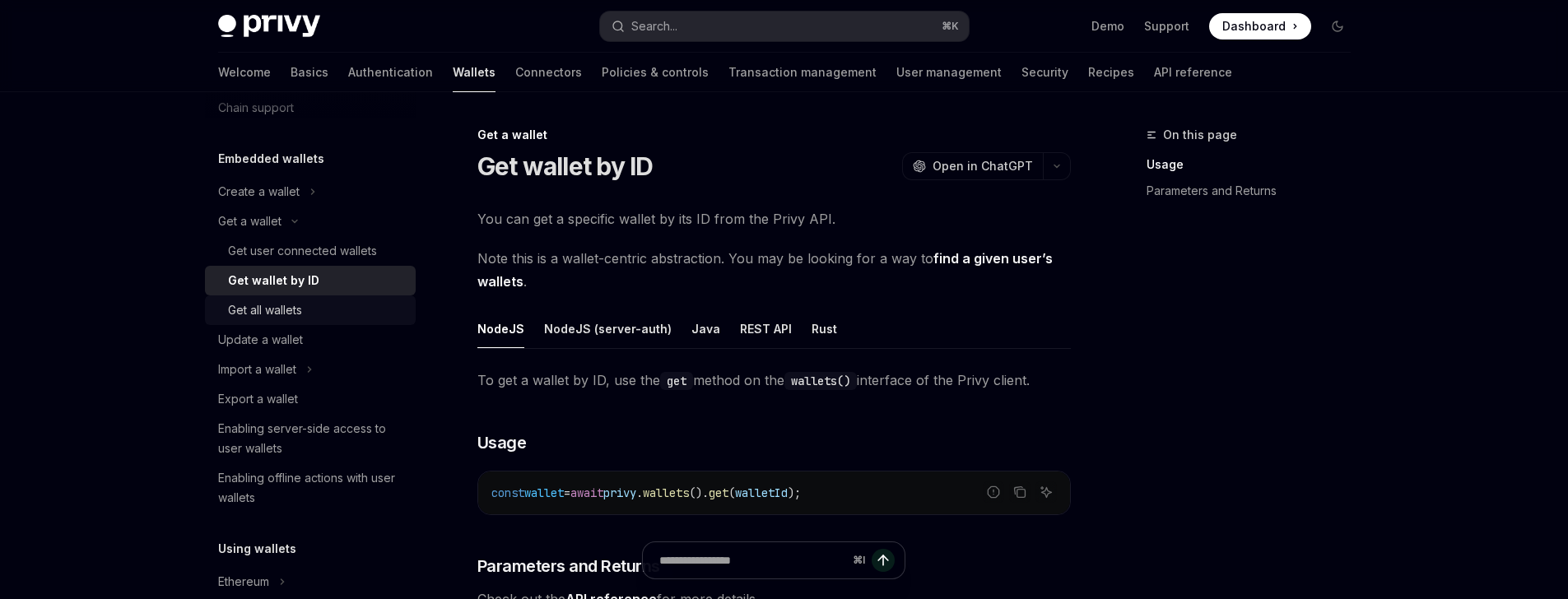
click at [297, 320] on link "Get all wallets" at bounding box center [310, 310] width 211 height 29
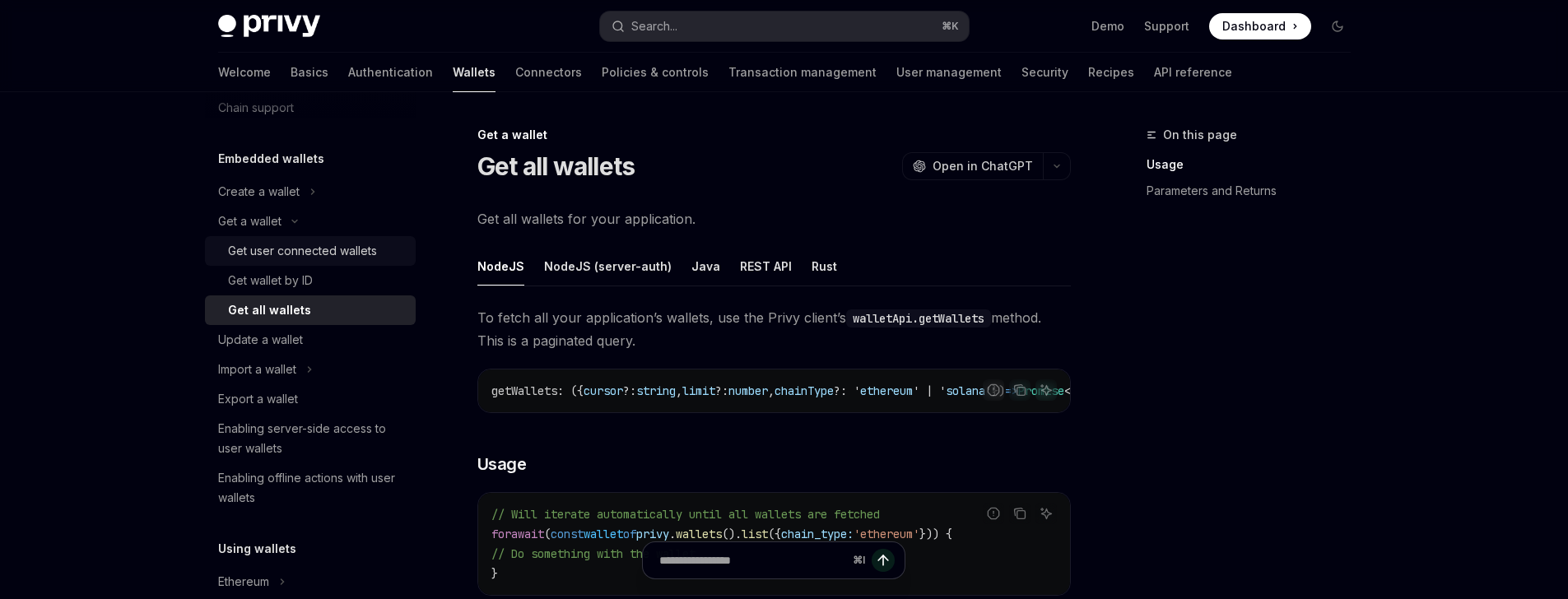
click at [309, 251] on div "Get user connected wallets" at bounding box center [302, 250] width 149 height 20
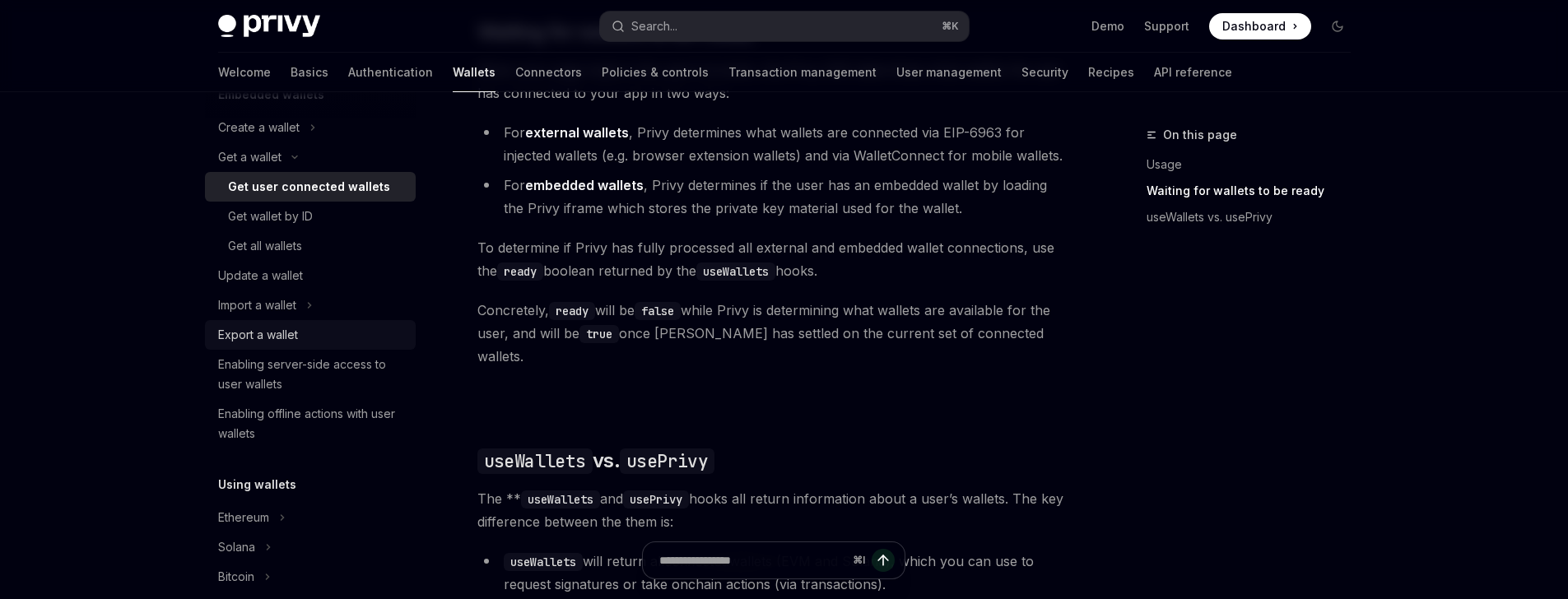
scroll to position [195, 0]
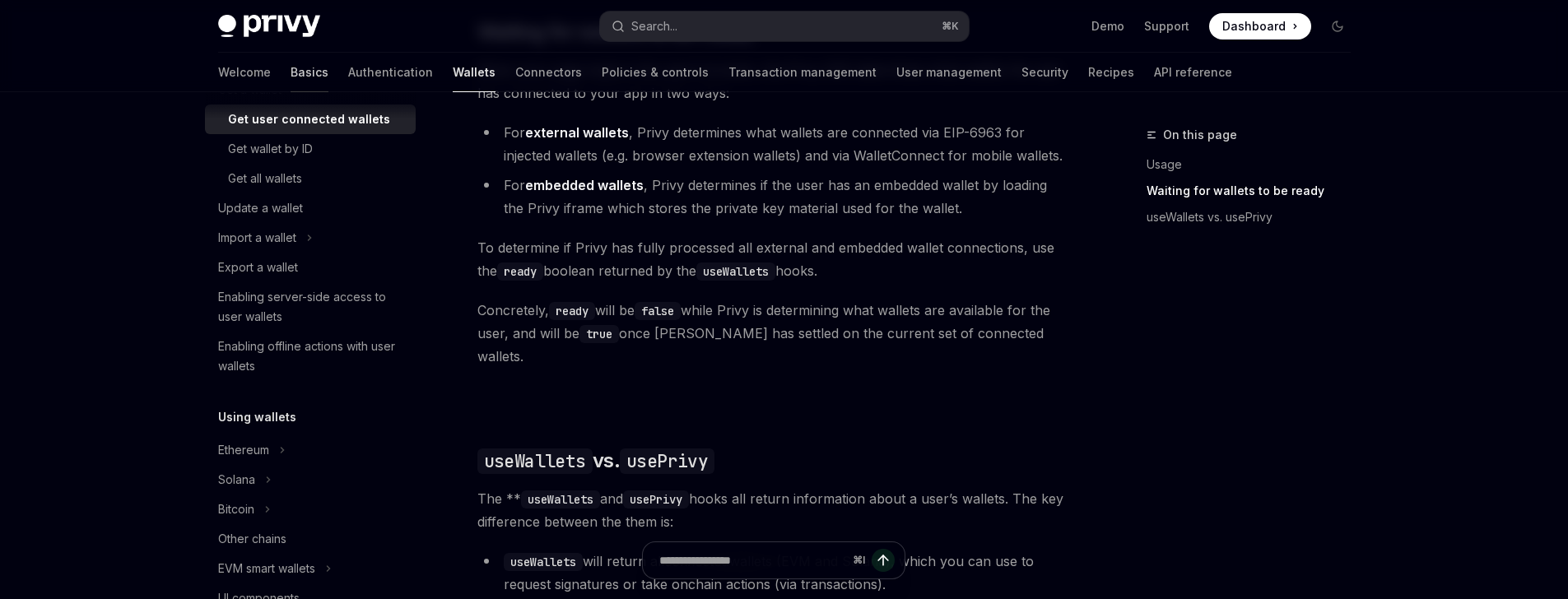
click at [290, 81] on link "Basics" at bounding box center [309, 73] width 38 height 40
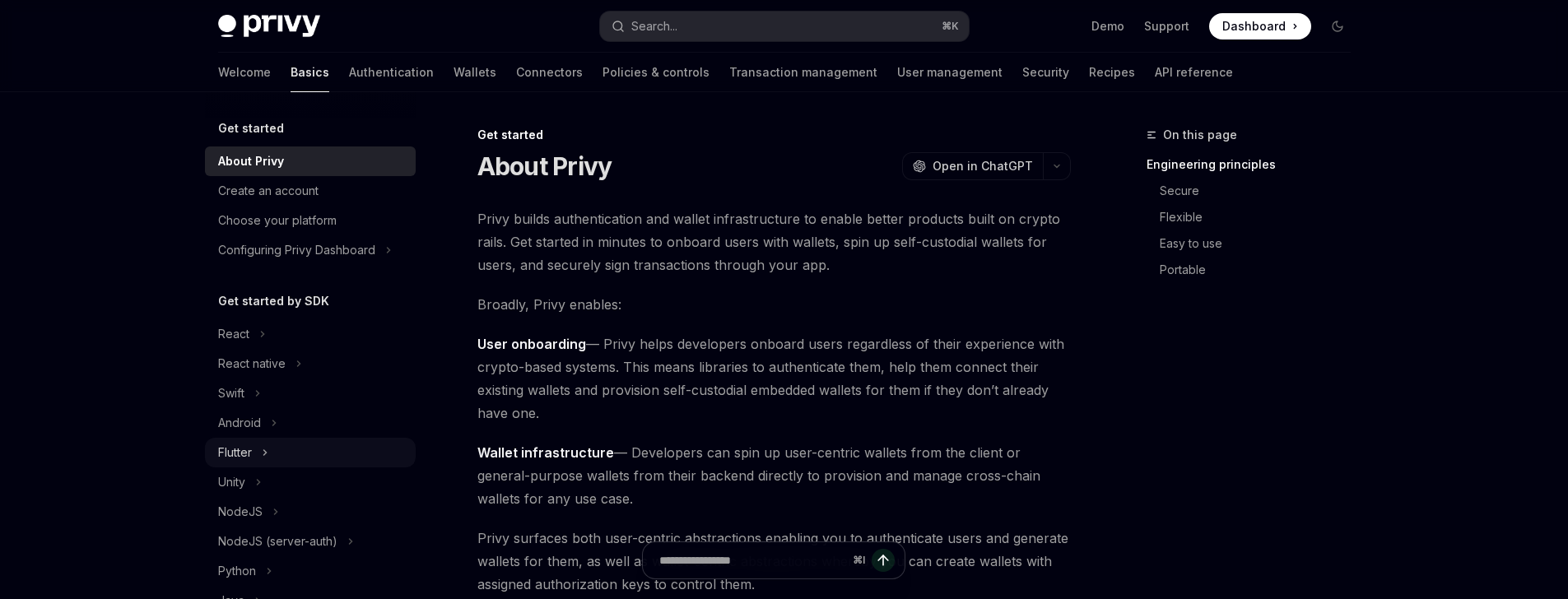
scroll to position [154, 0]
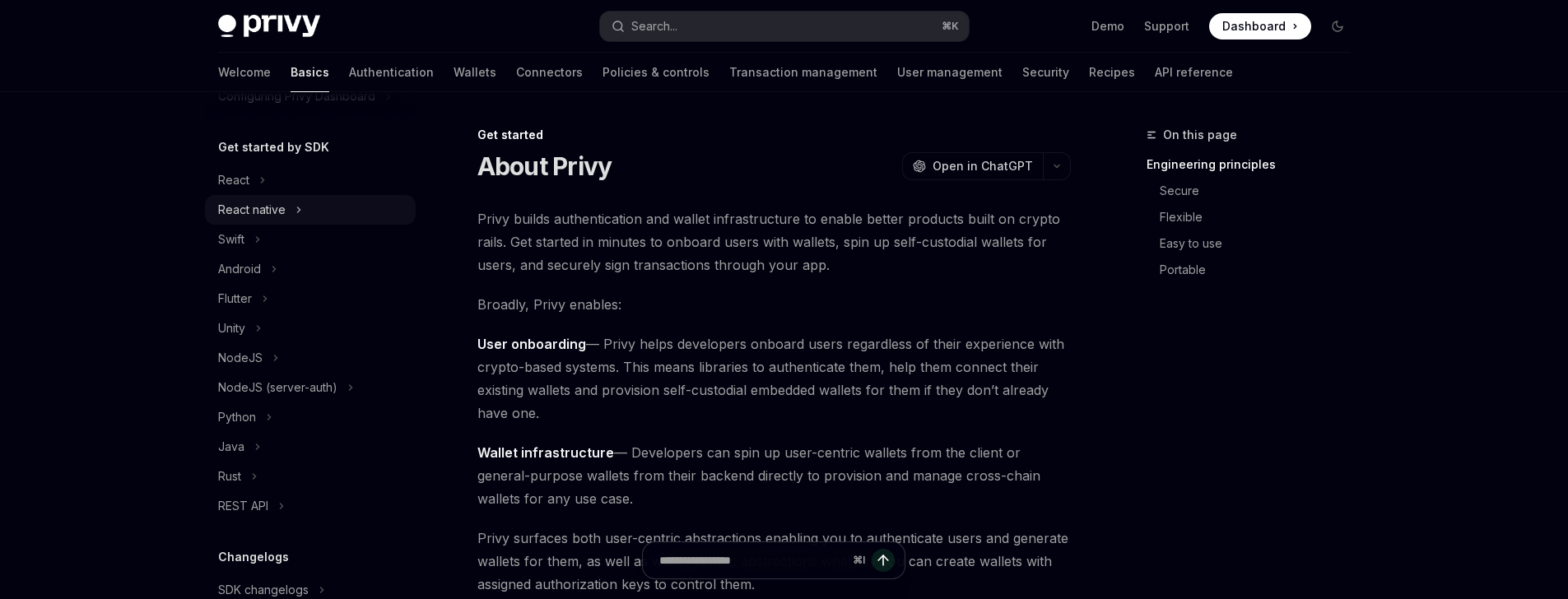
click at [261, 208] on div "React native" at bounding box center [251, 210] width 67 height 20
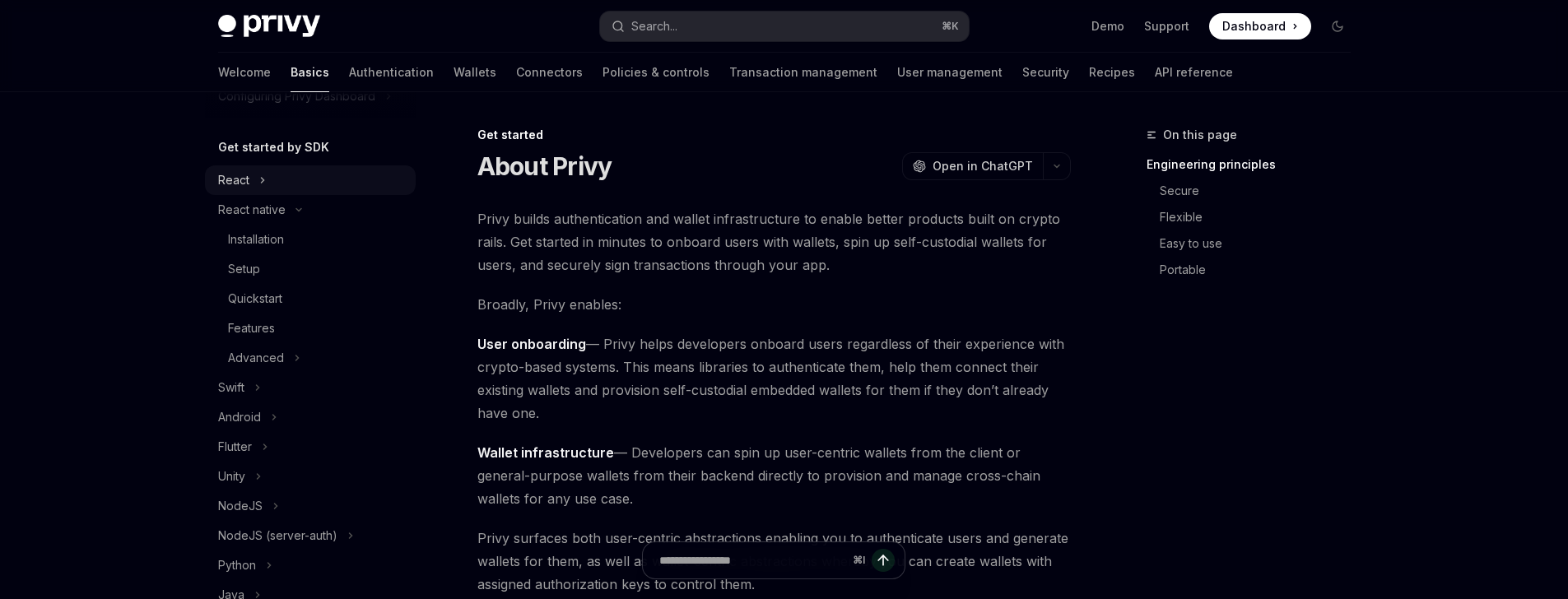
click at [254, 168] on button "React" at bounding box center [310, 180] width 211 height 29
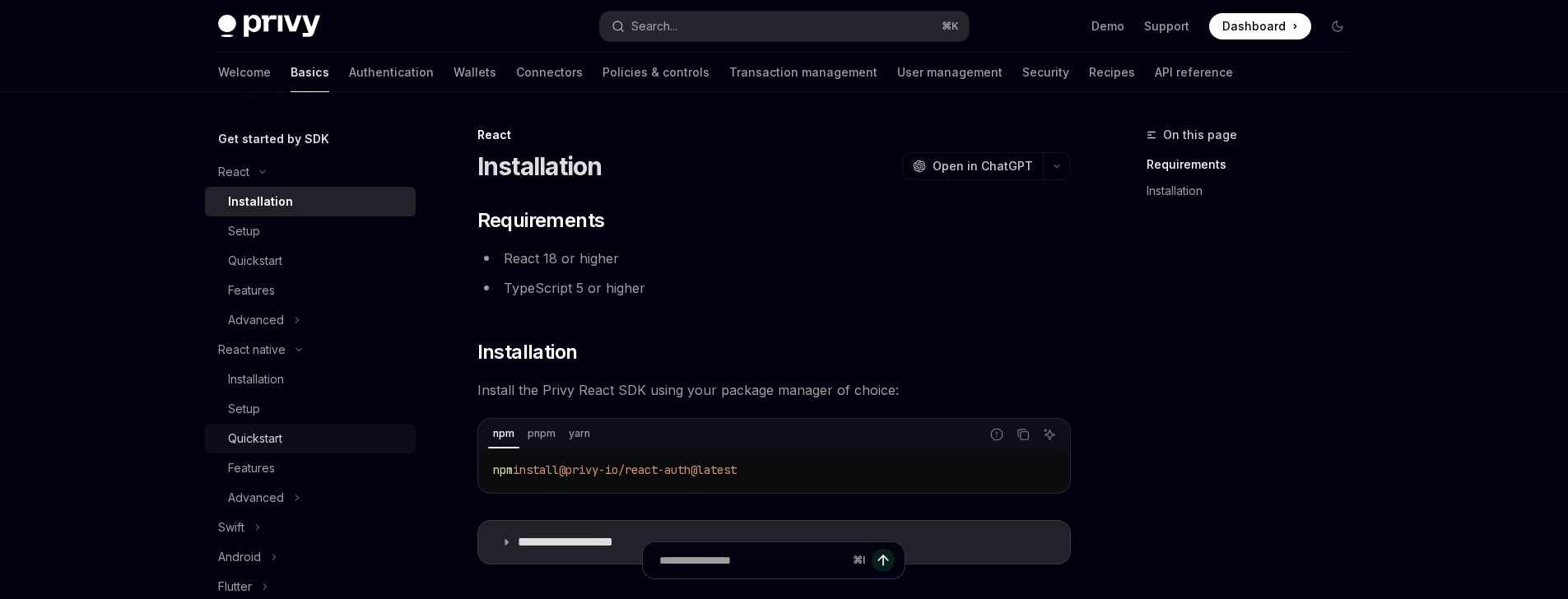
scroll to position [175, 0]
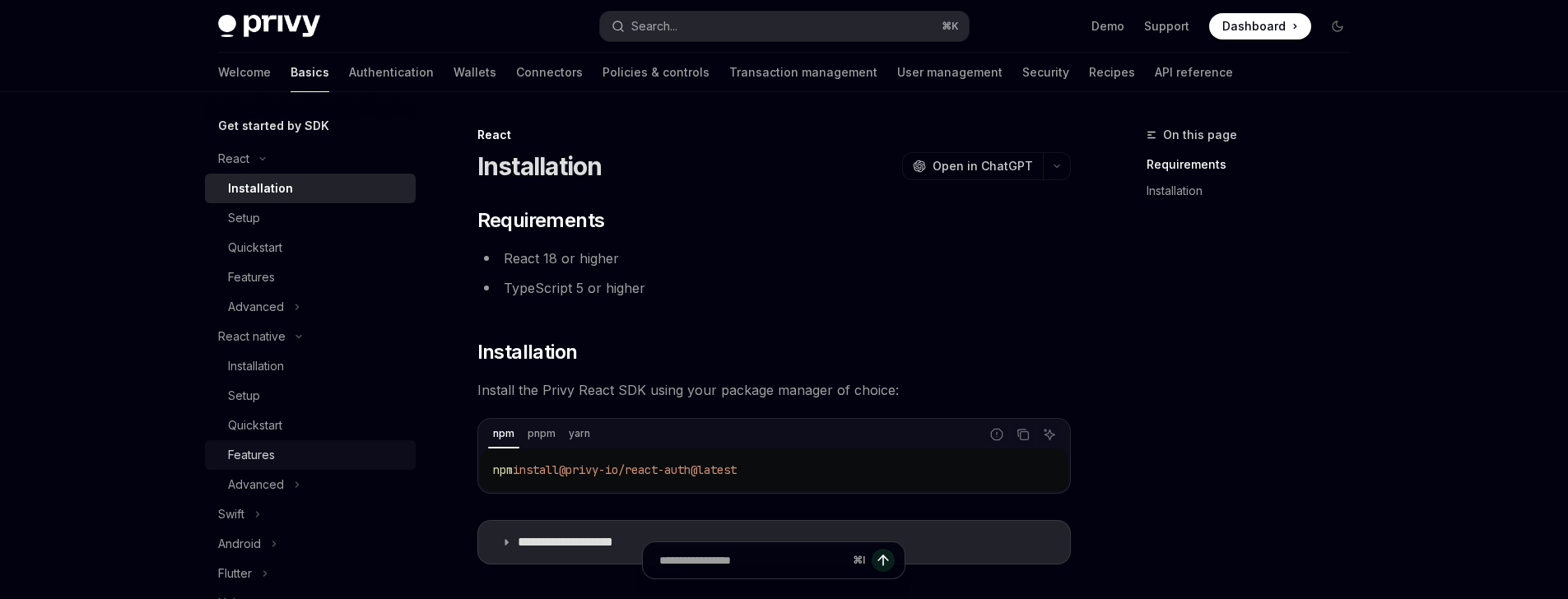
click at [291, 447] on div "Features" at bounding box center [317, 454] width 178 height 20
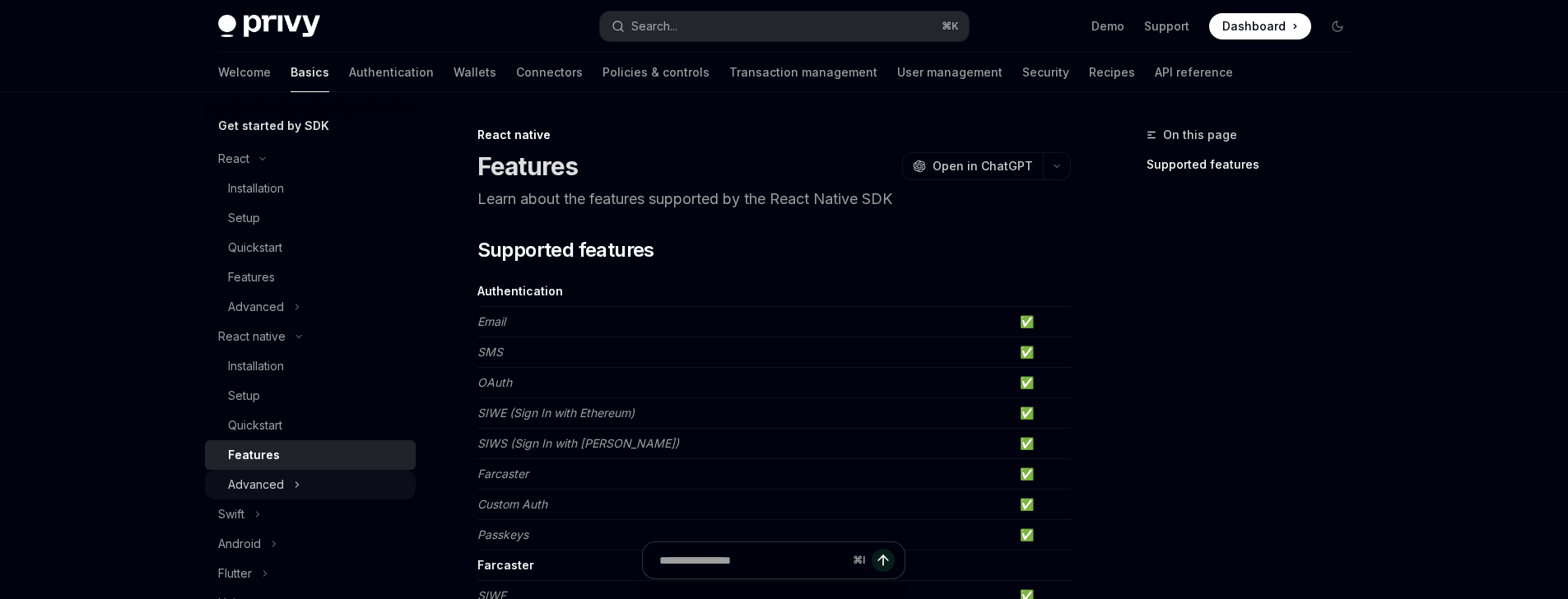
click at [291, 476] on button "Advanced" at bounding box center [310, 484] width 211 height 29
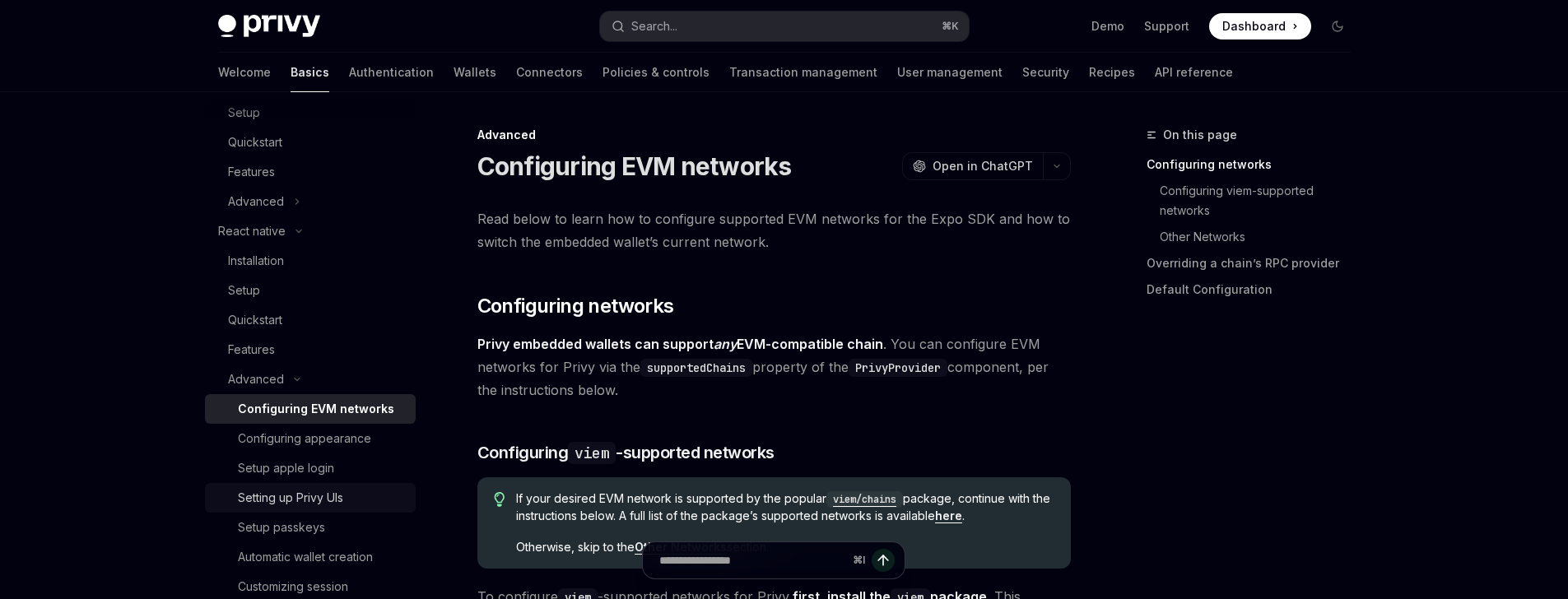
scroll to position [403, 0]
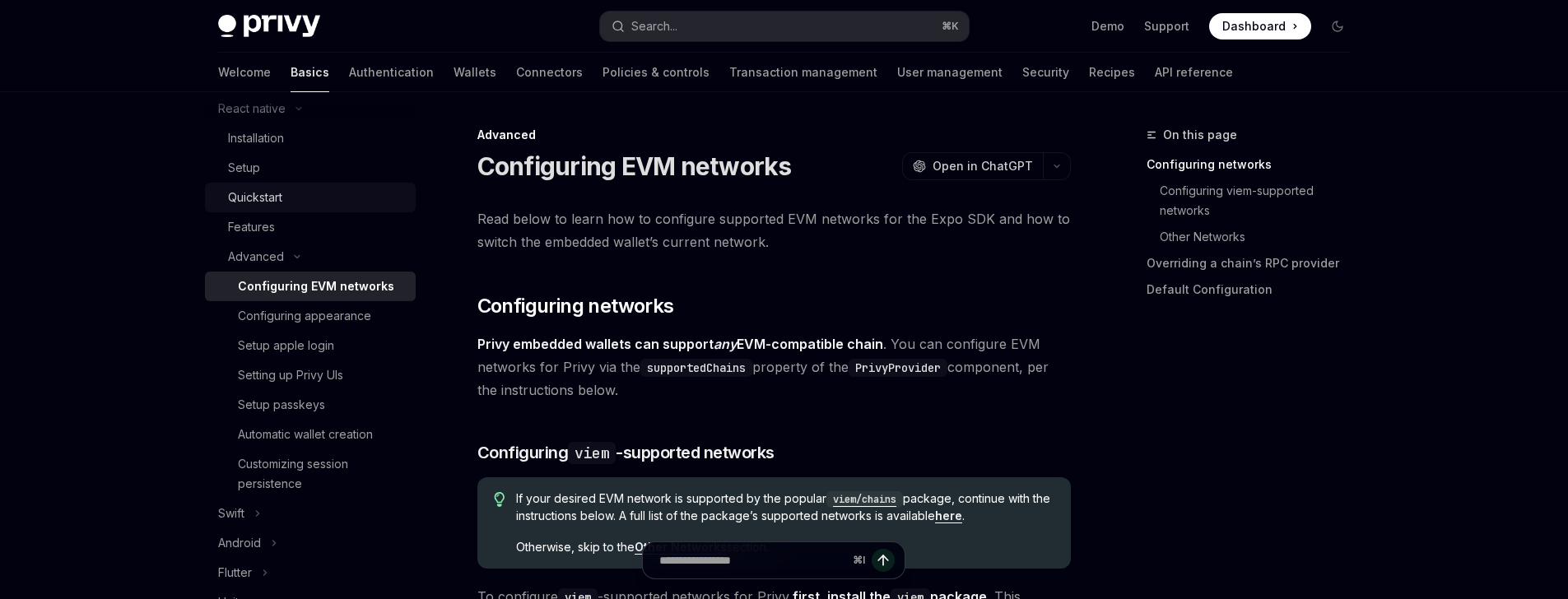
click at [287, 201] on div "Quickstart" at bounding box center [317, 197] width 178 height 20
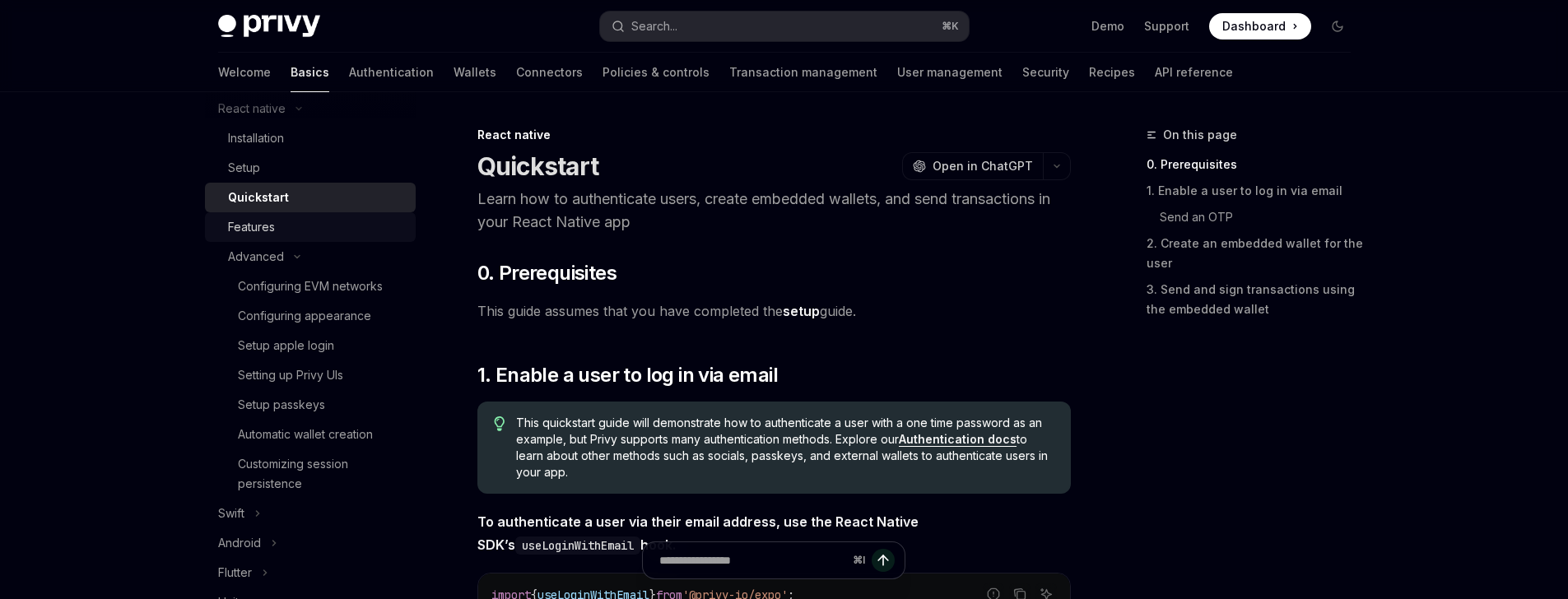
click at [281, 222] on div "Features" at bounding box center [317, 227] width 178 height 20
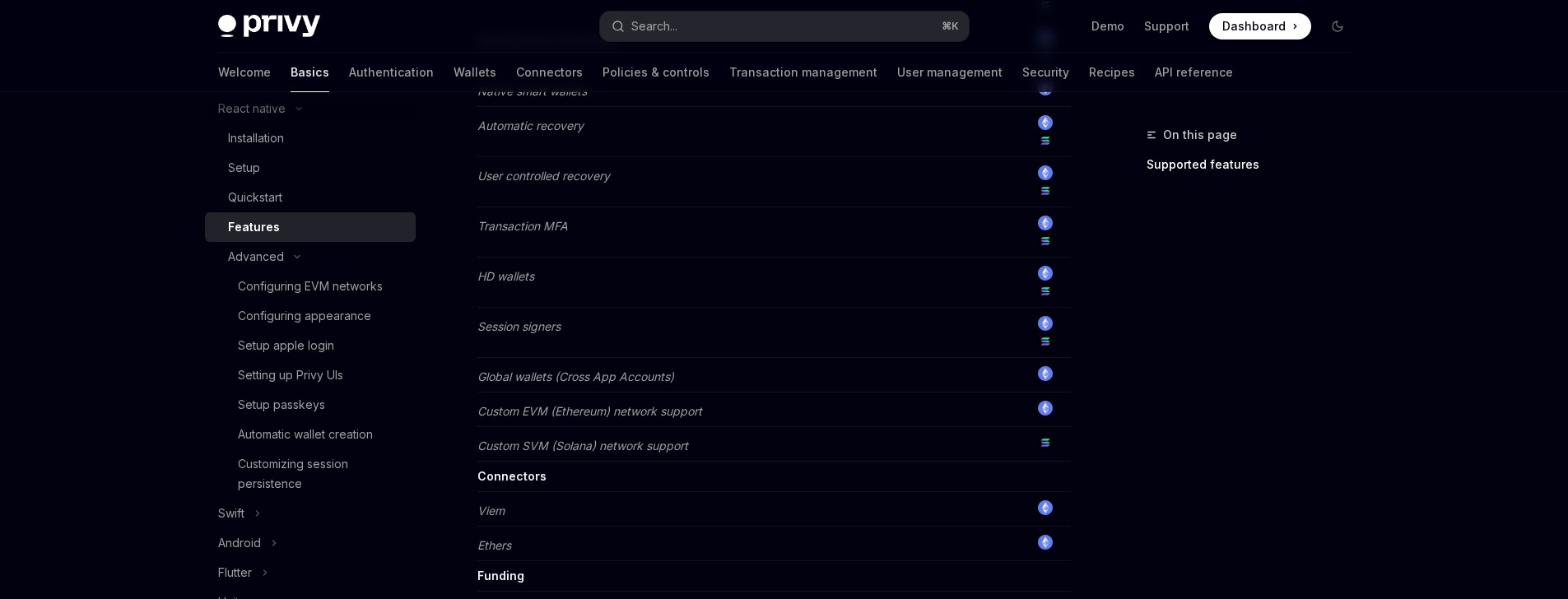
scroll to position [1179, 0]
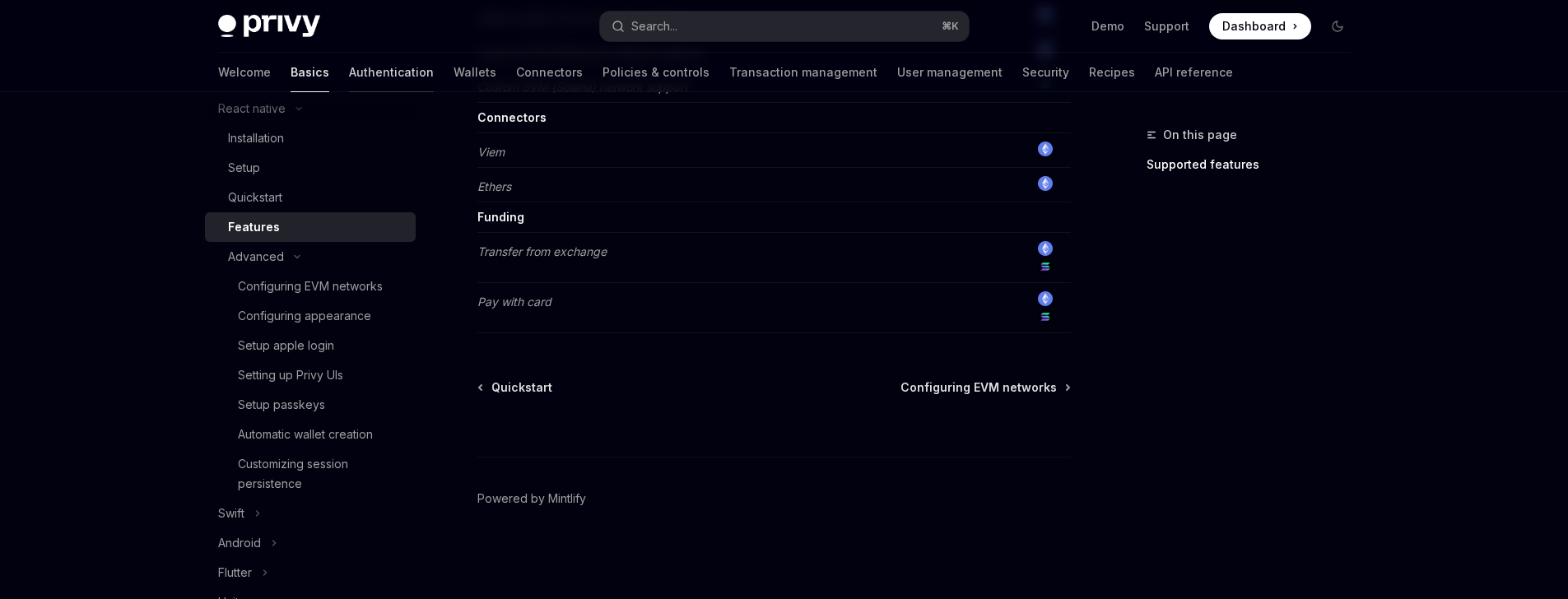
click at [349, 70] on link "Authentication" at bounding box center [391, 73] width 85 height 40
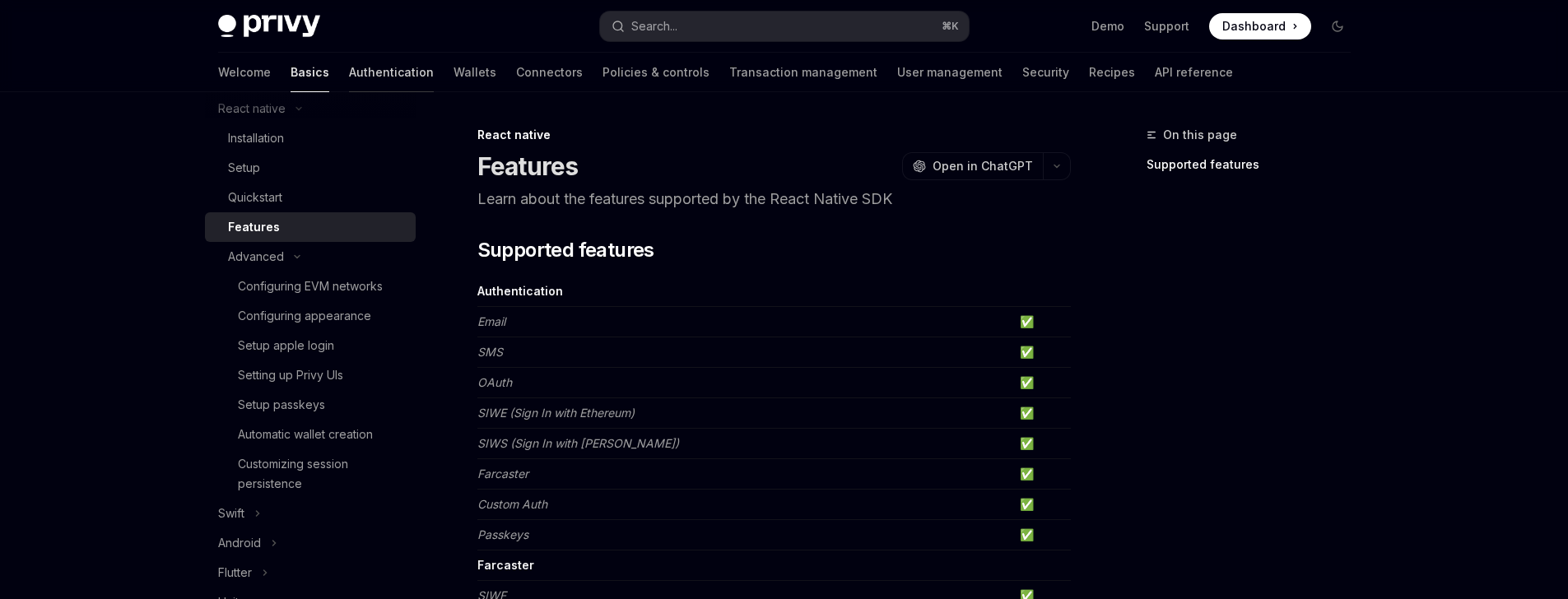
scroll to position [16, 0]
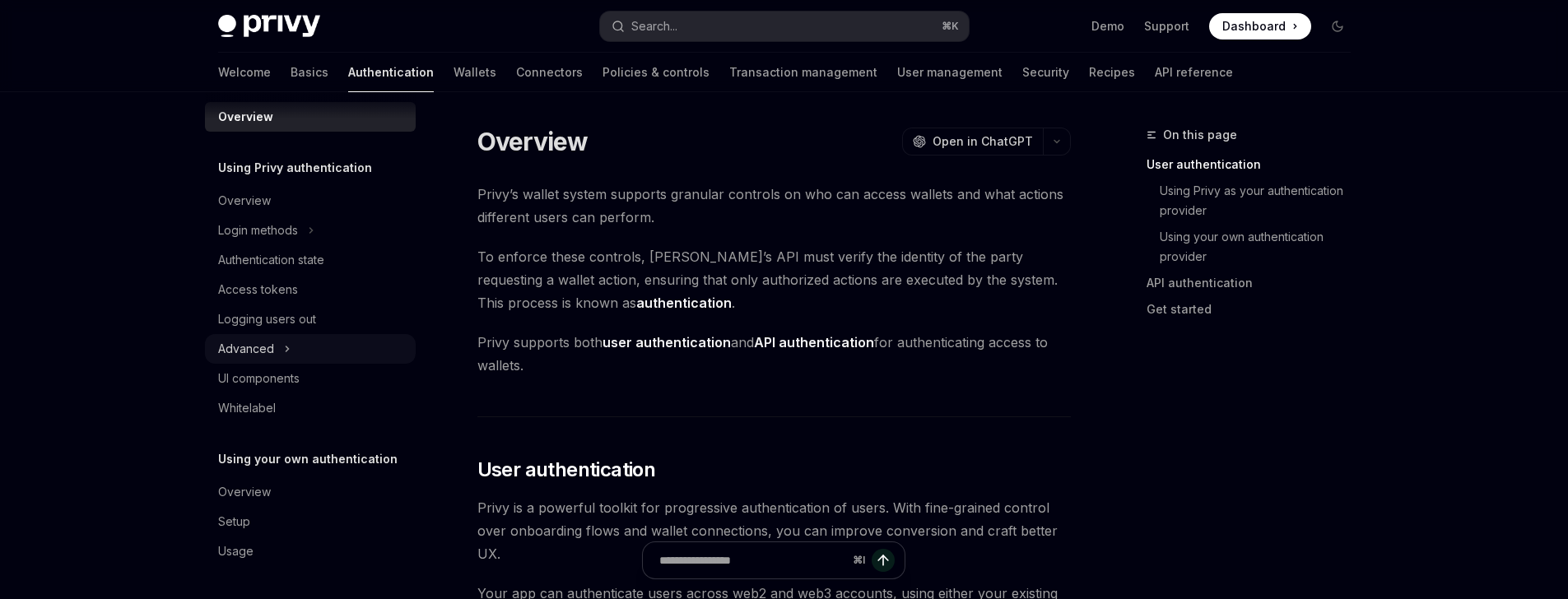
click at [308, 352] on button "Advanced" at bounding box center [310, 349] width 211 height 29
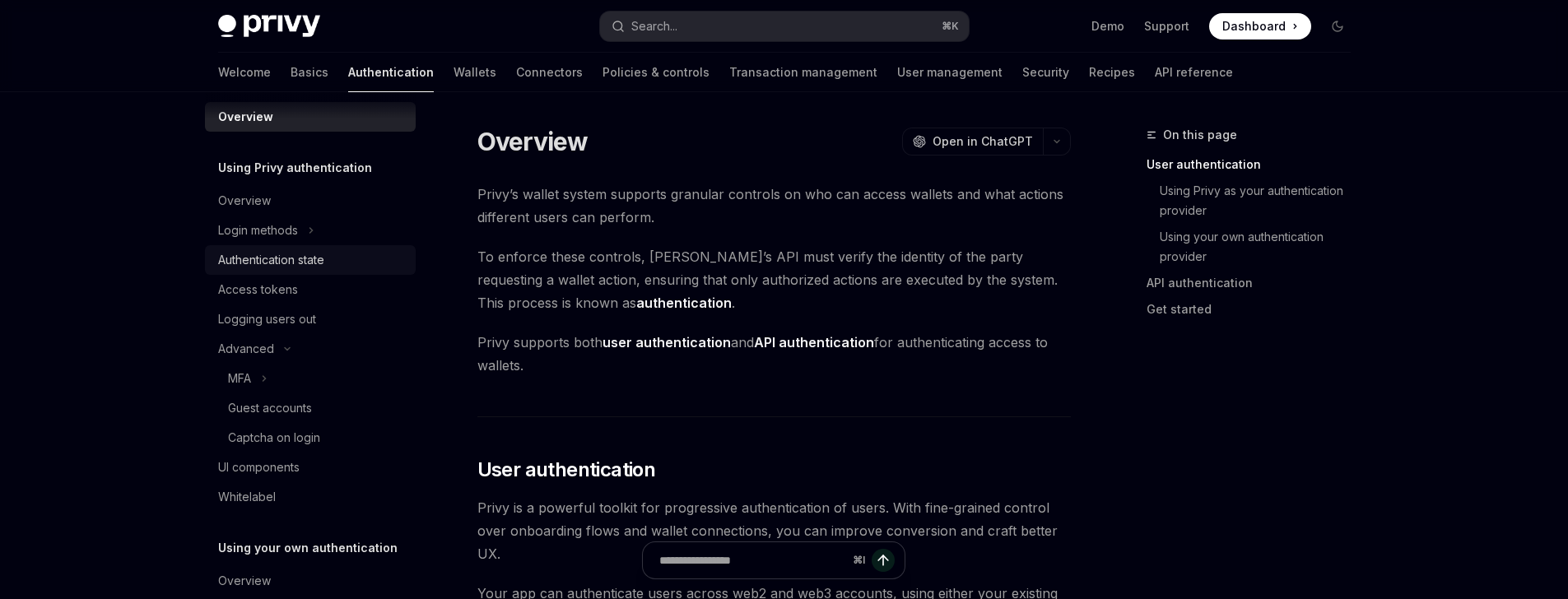
click at [301, 268] on div "Authentication state" at bounding box center [271, 260] width 106 height 20
type textarea "*"
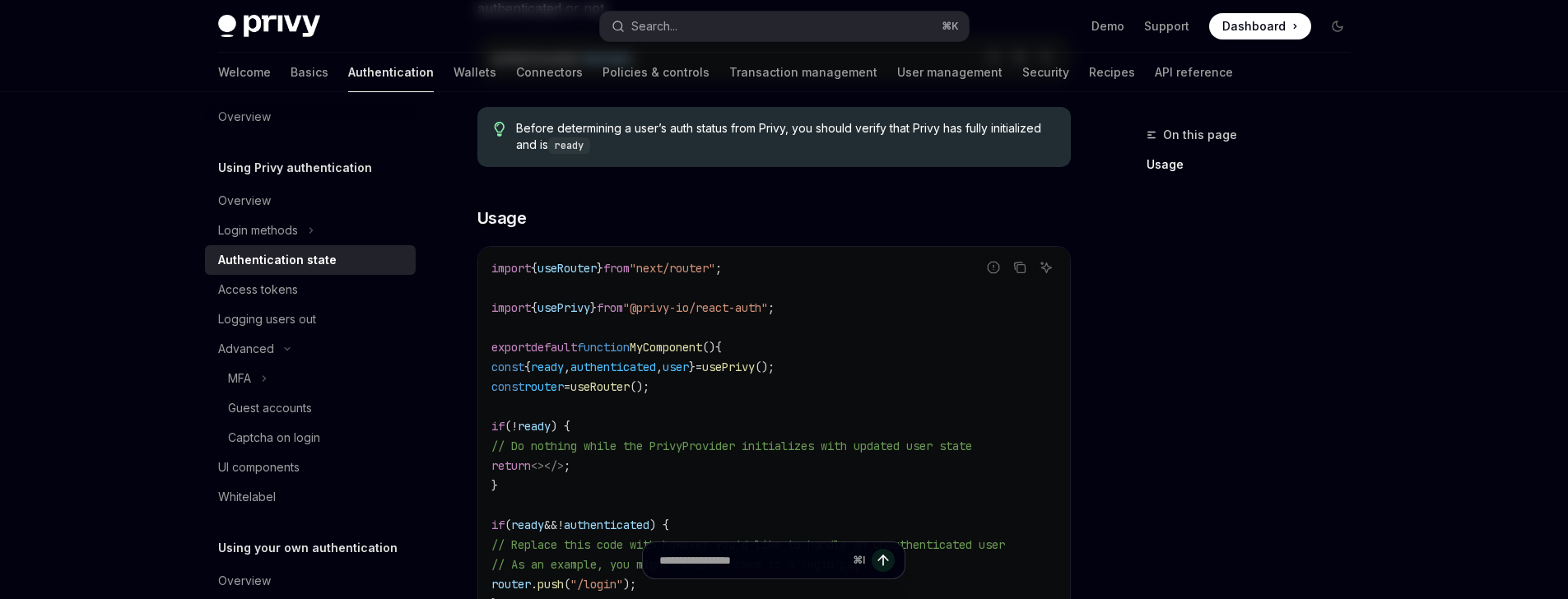
scroll to position [6, 0]
